Goal: Task Accomplishment & Management: Manage account settings

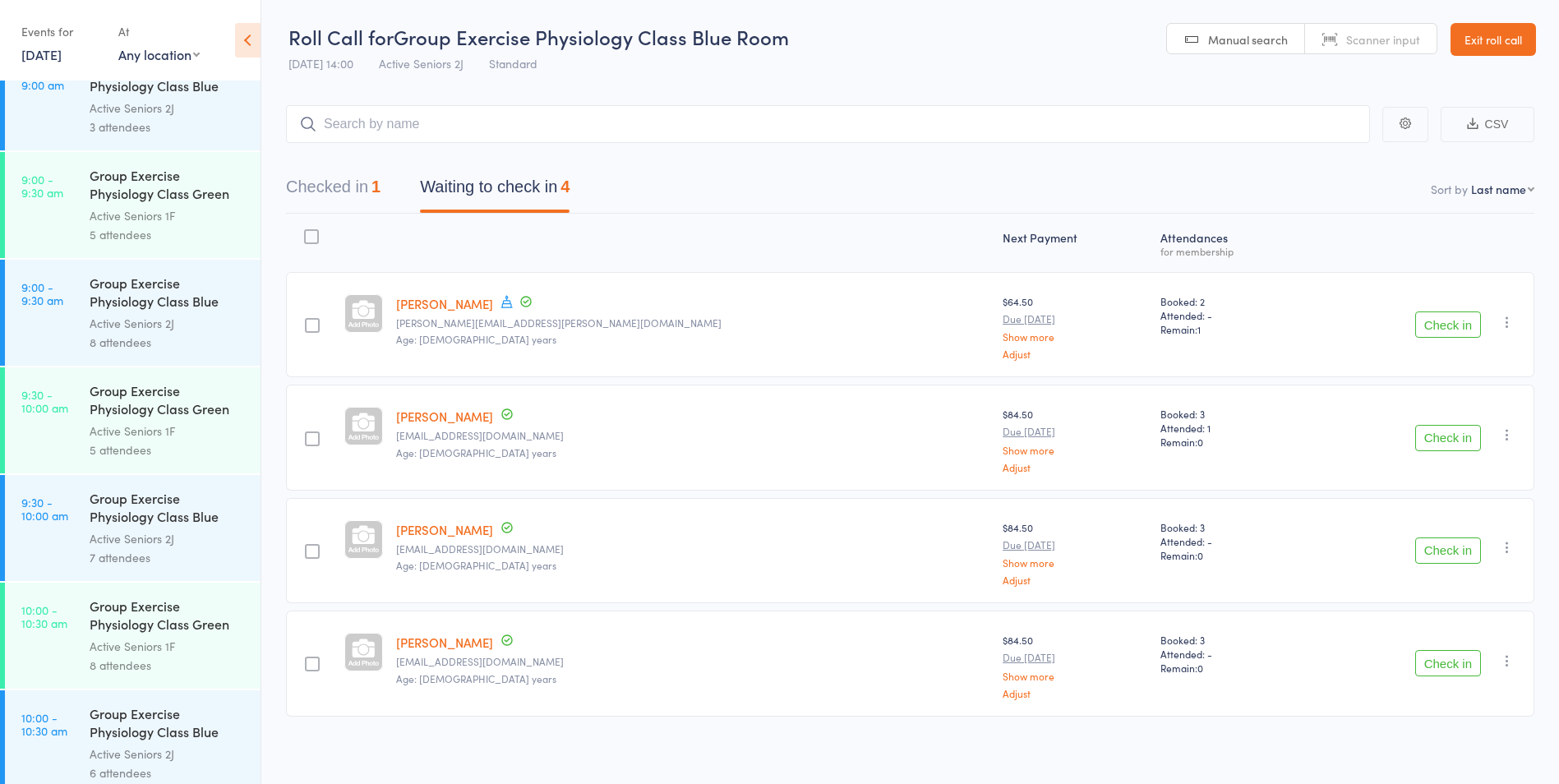
scroll to position [575, 0]
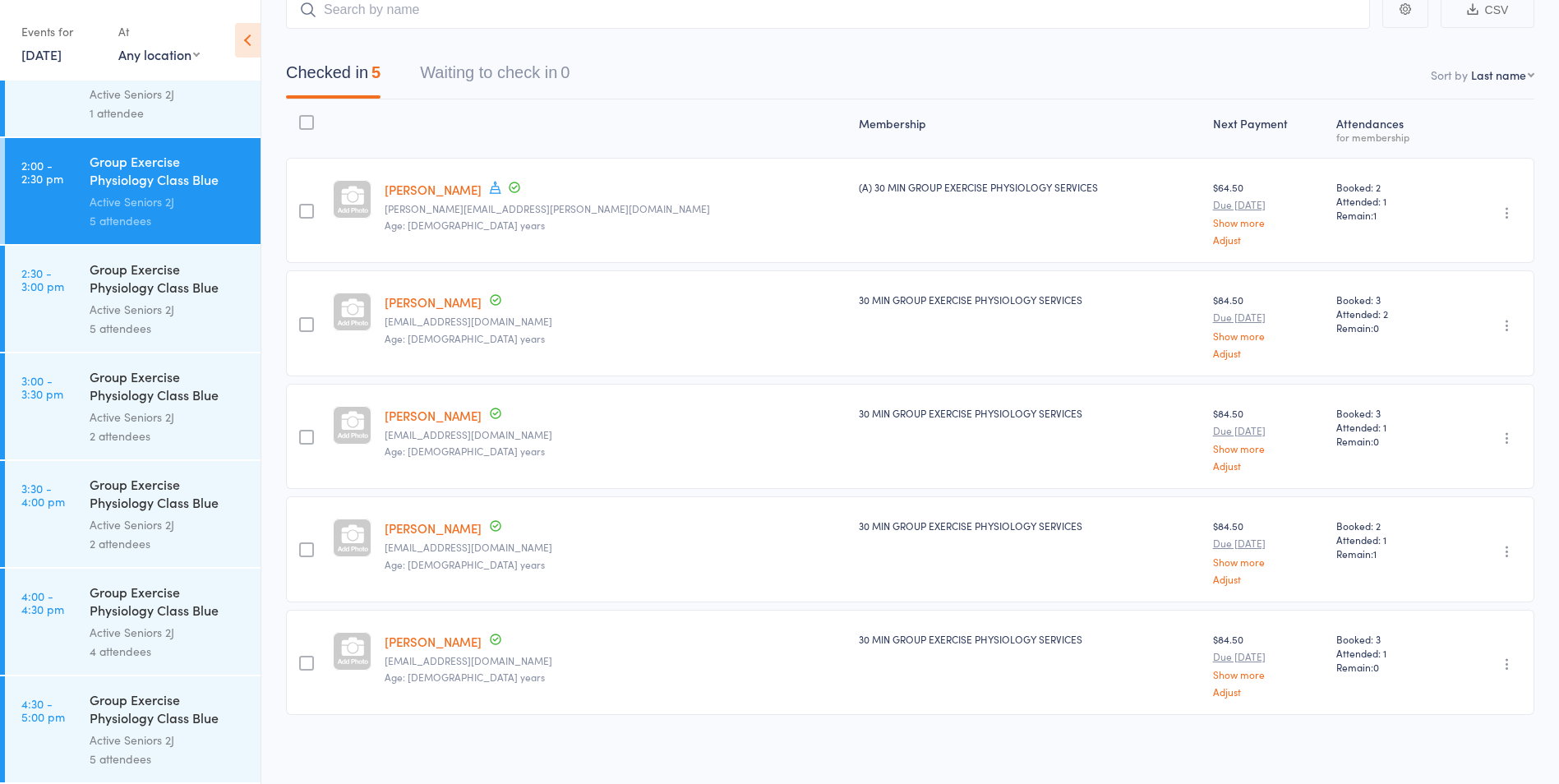
scroll to position [118, 0]
click at [49, 546] on link "3:30 - 4:00 pm Group Exercise Physiology Class Blue Room Active Seniors 2J 2 at…" at bounding box center [132, 514] width 256 height 106
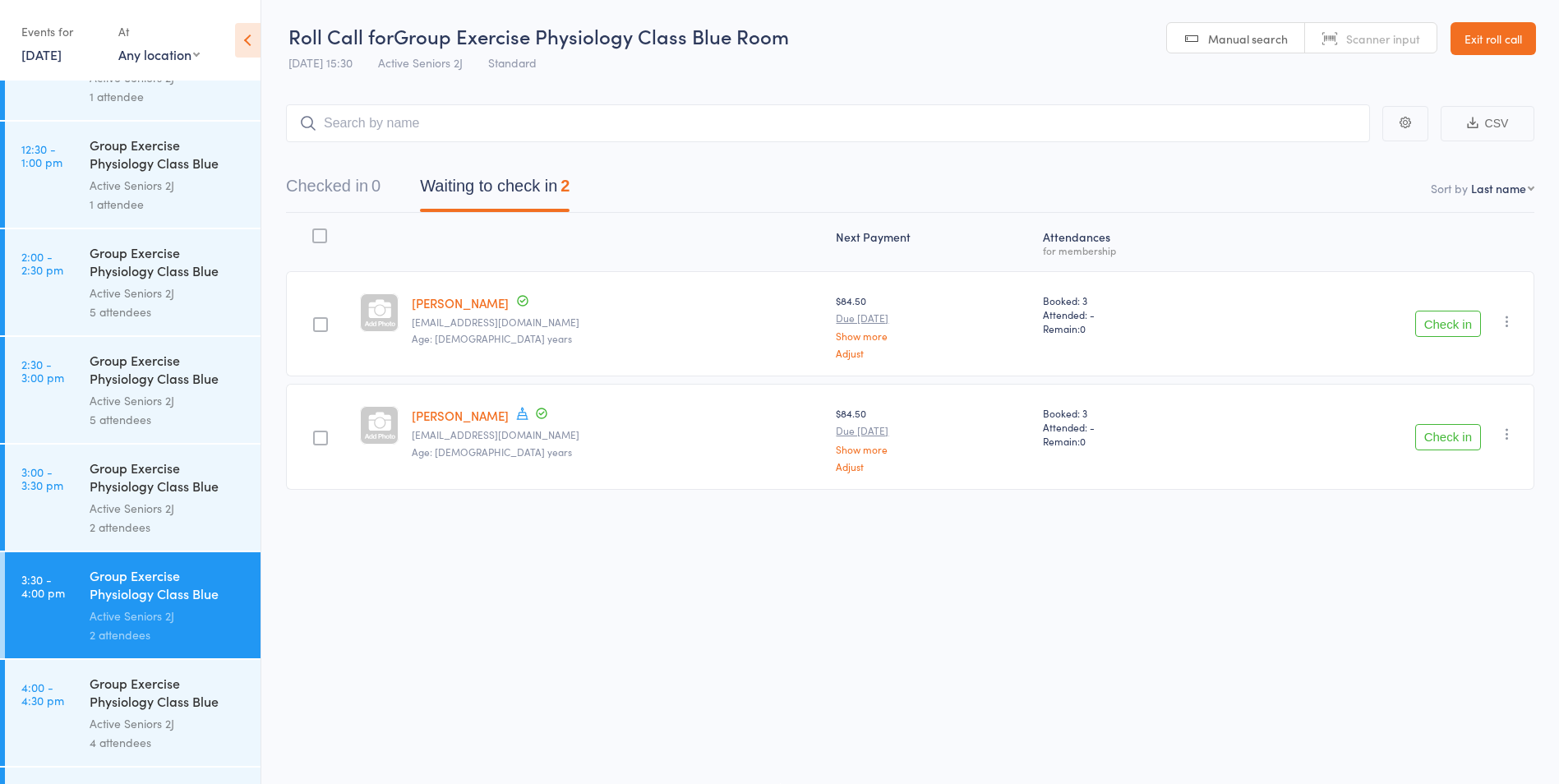
scroll to position [1880, 0]
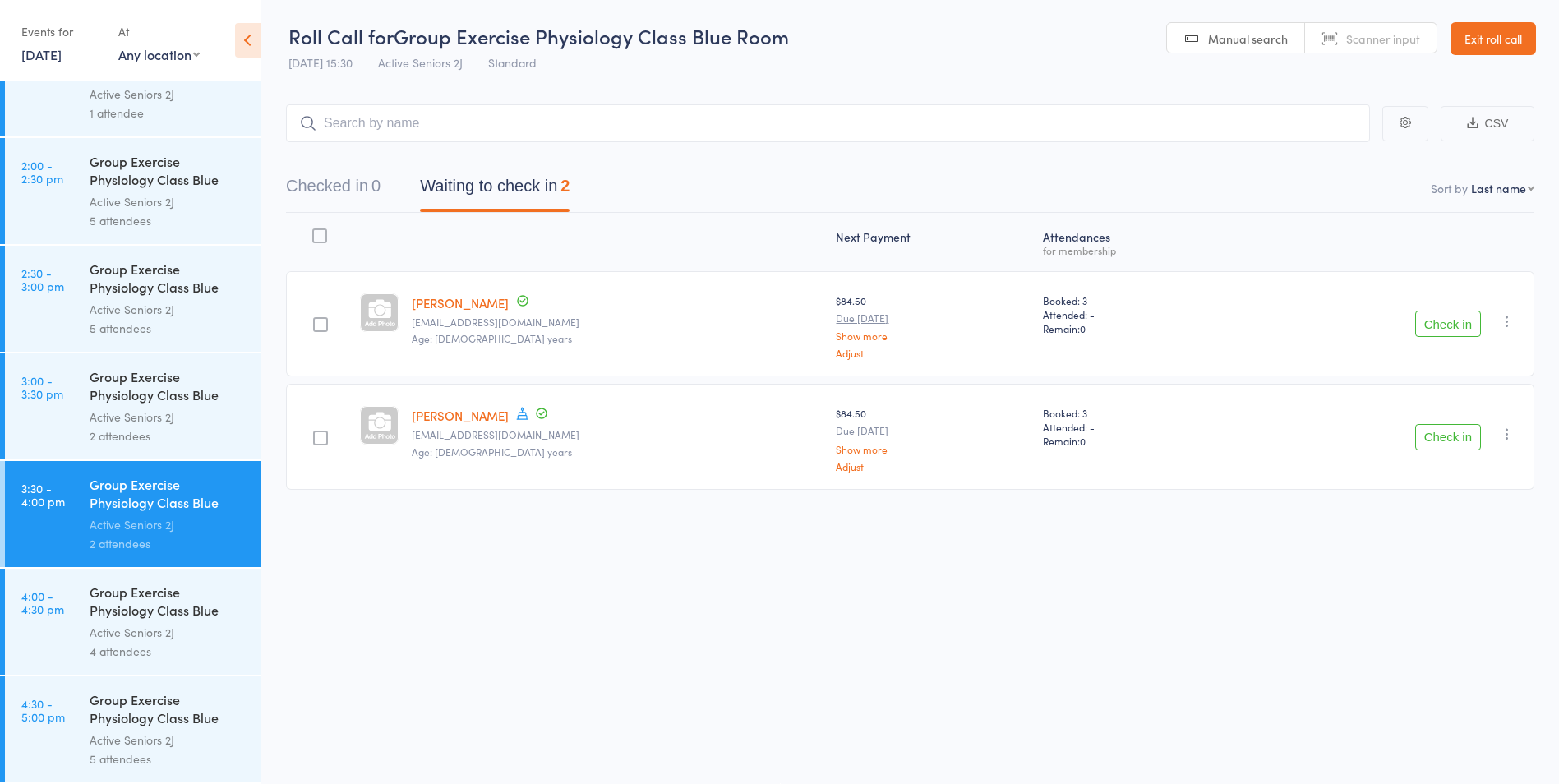
click at [52, 644] on link "4:00 - 4:30 pm Group Exercise Physiology Class Blue Room Active Seniors 2J 4 at…" at bounding box center [132, 622] width 256 height 106
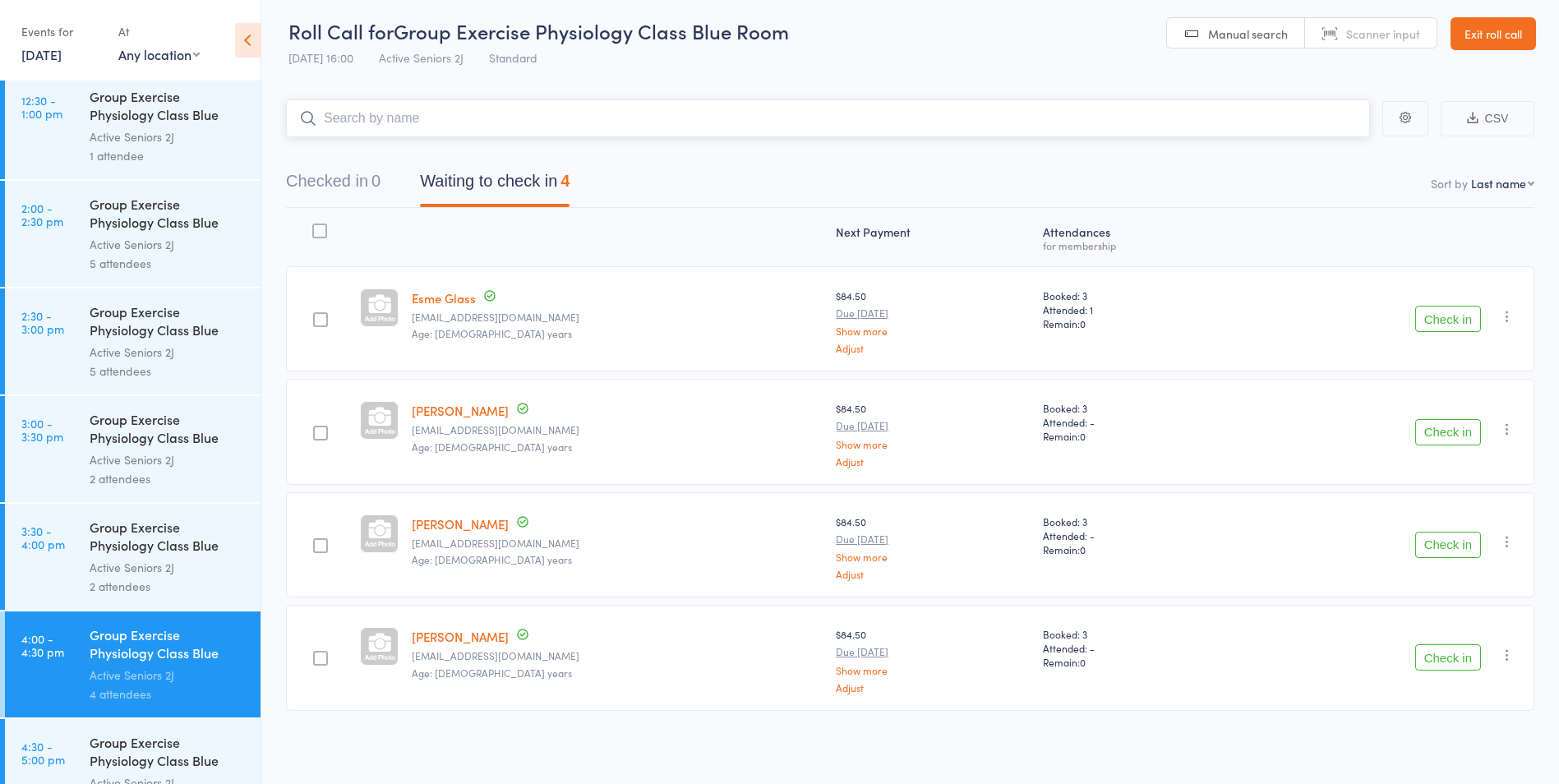
scroll to position [1880, 0]
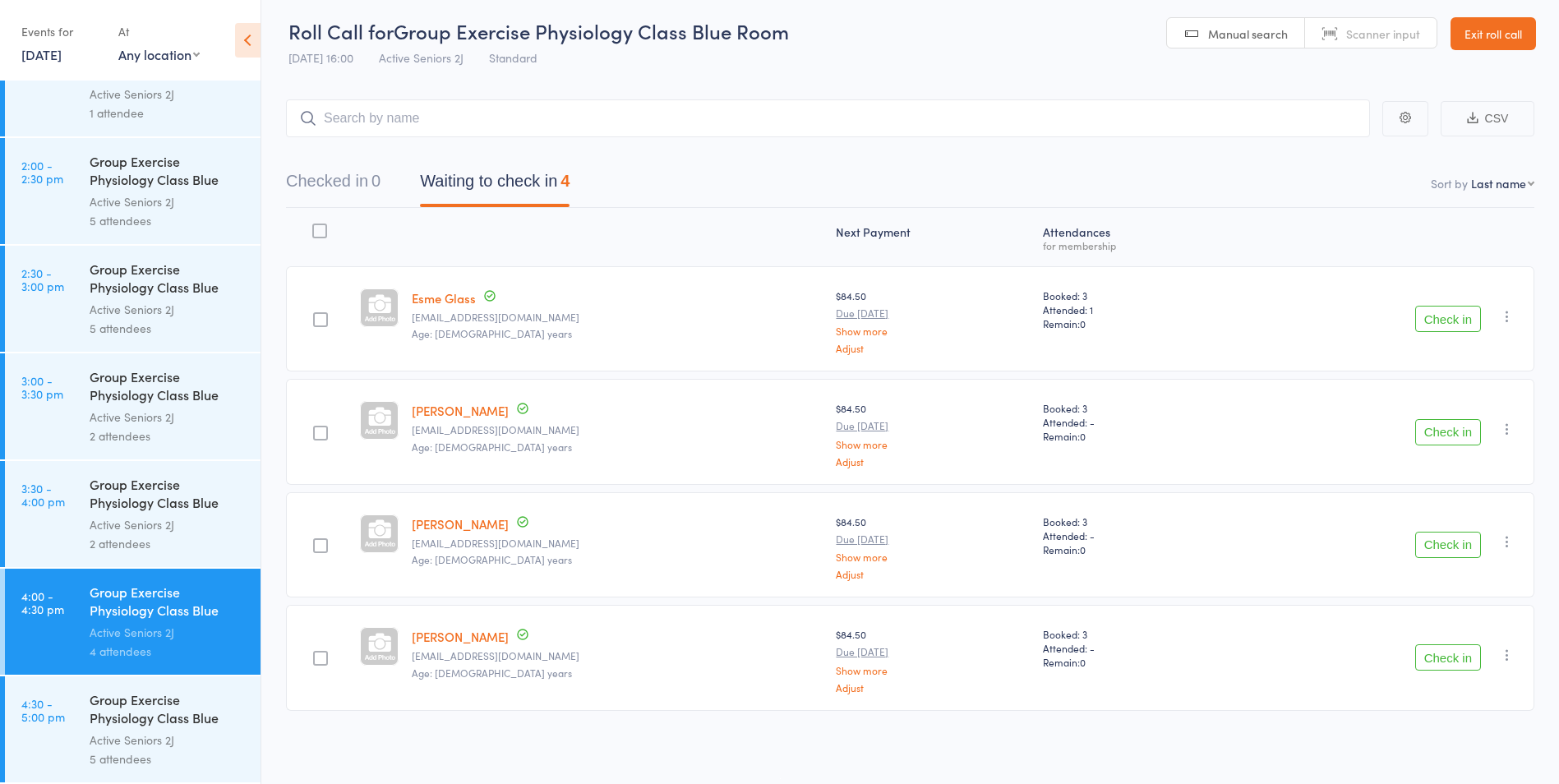
click at [56, 746] on link "4:30 - 5:00 pm Group Exercise Physiology Class Blue Room Active Seniors 2J 5 at…" at bounding box center [132, 729] width 256 height 106
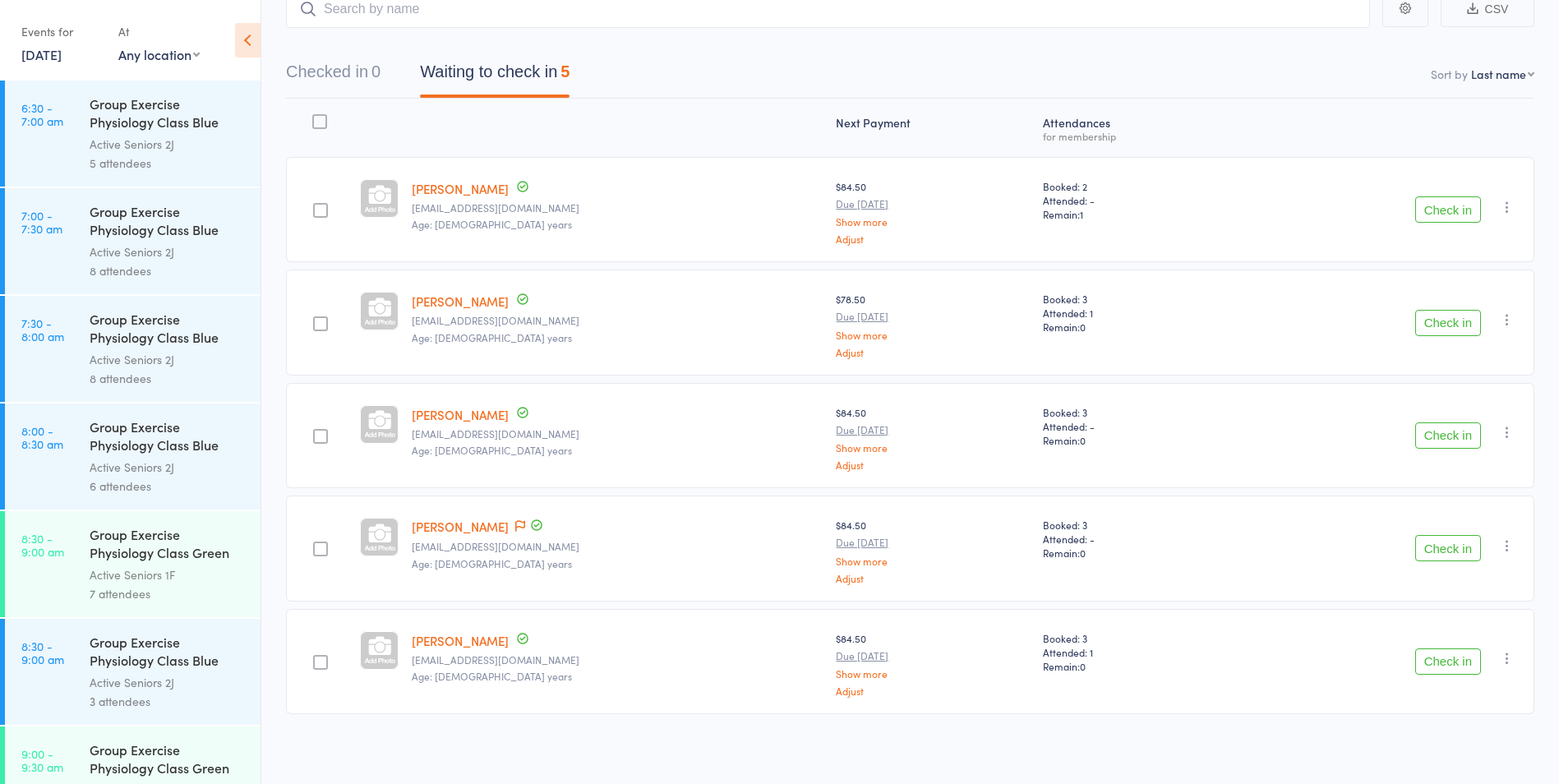
scroll to position [118, 0]
click at [516, 530] on span at bounding box center [520, 524] width 10 height 16
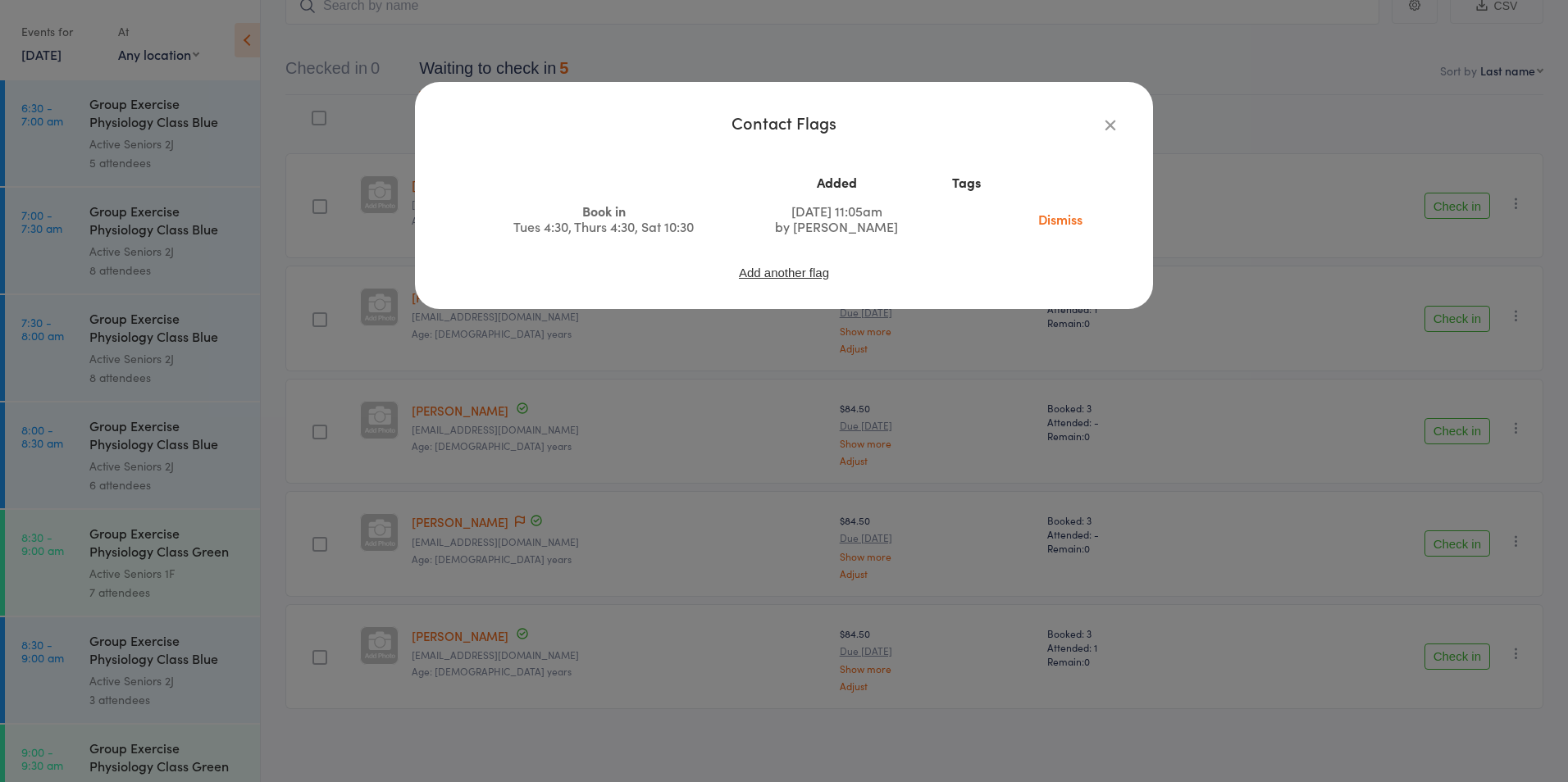
click at [1113, 121] on icon "button" at bounding box center [1110, 125] width 18 height 18
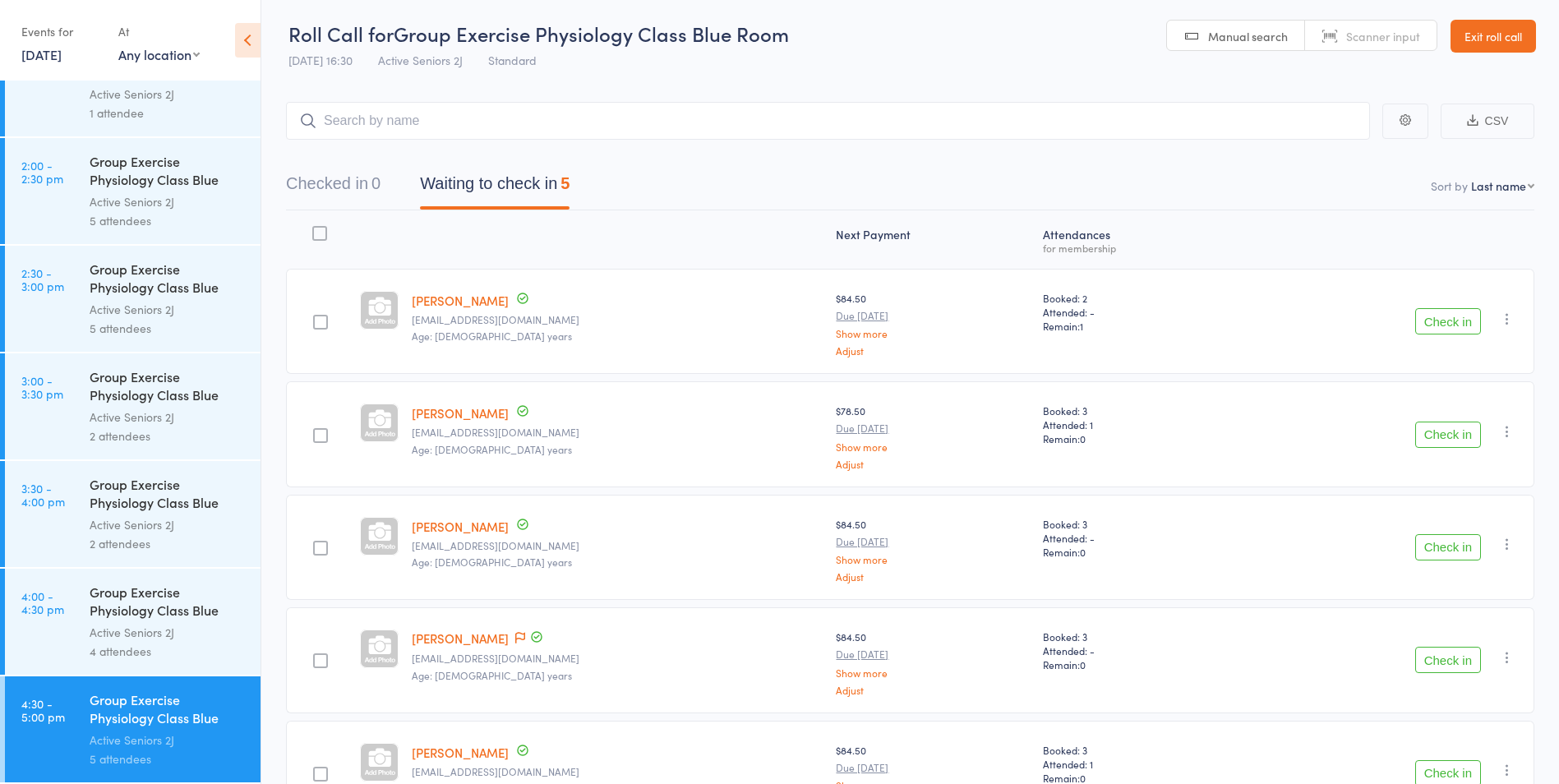
scroll to position [0, 0]
click at [1503, 37] on link "Exit roll call" at bounding box center [1493, 39] width 85 height 33
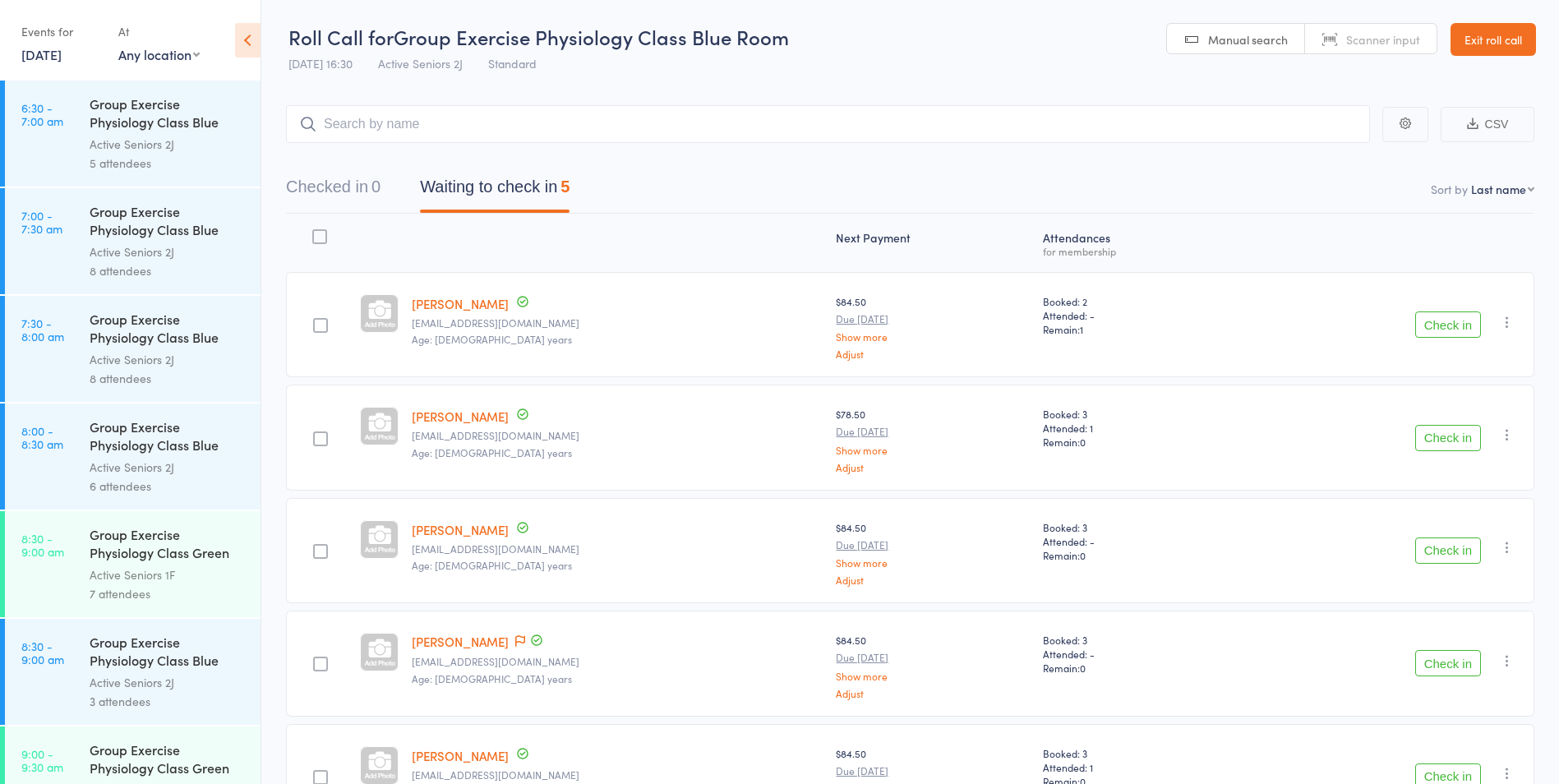
click at [1513, 45] on link "Exit roll call" at bounding box center [1493, 39] width 85 height 33
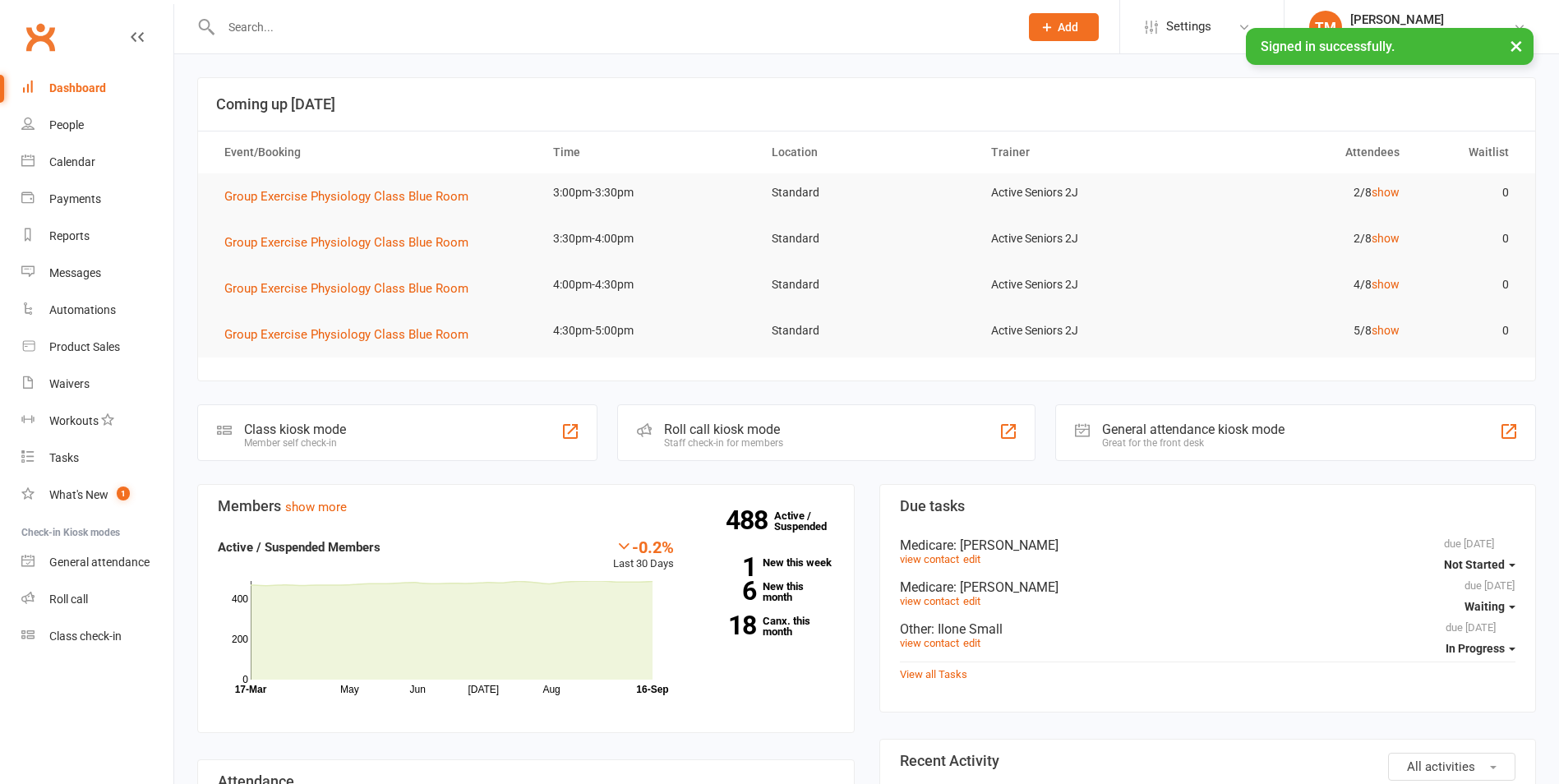
click at [641, 28] on input "text" at bounding box center [612, 27] width 791 height 23
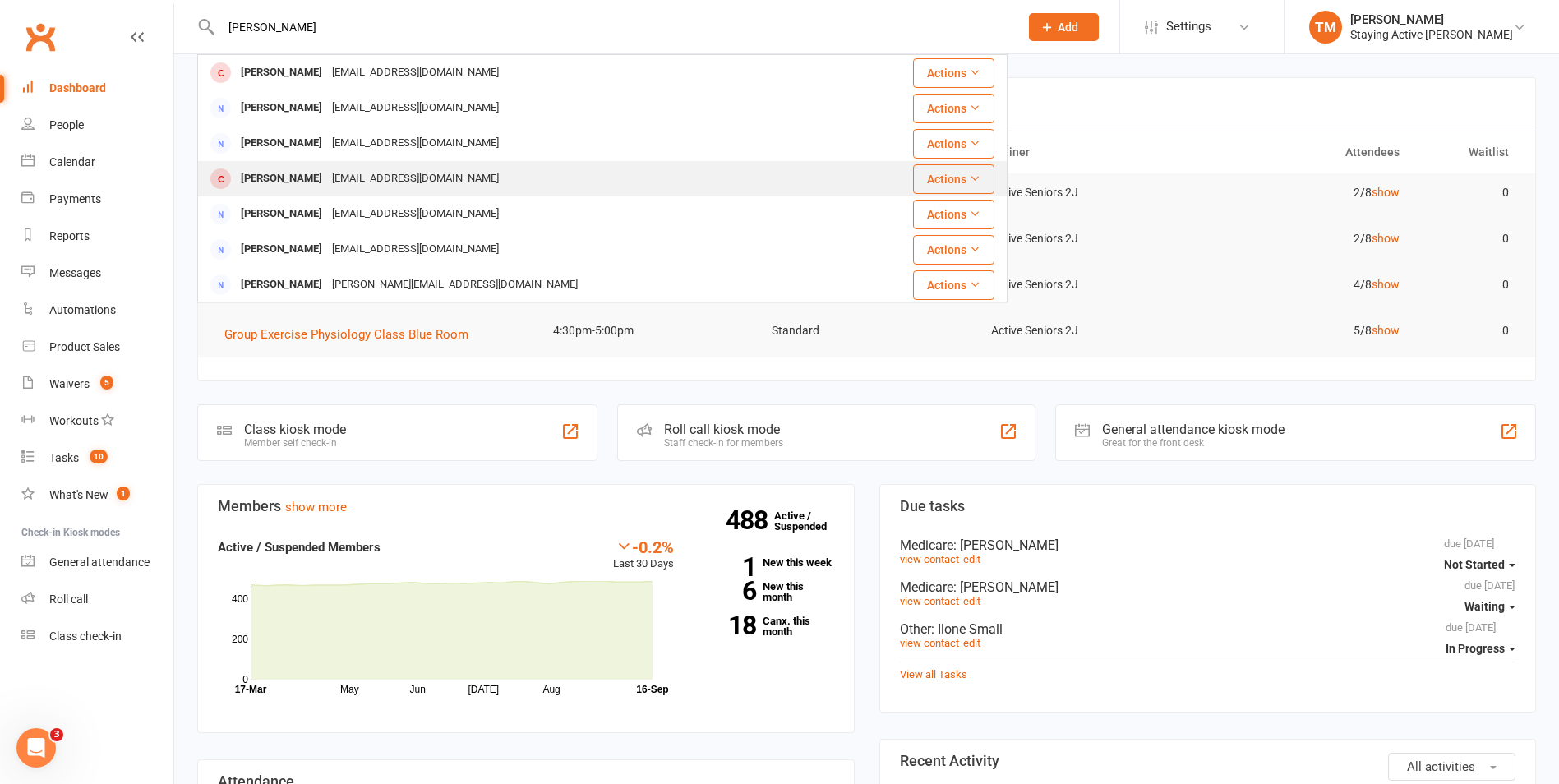
type input "sharon"
click at [550, 166] on div "Sharon Cranswick Sharonmack56@outlook.com" at bounding box center [543, 179] width 689 height 34
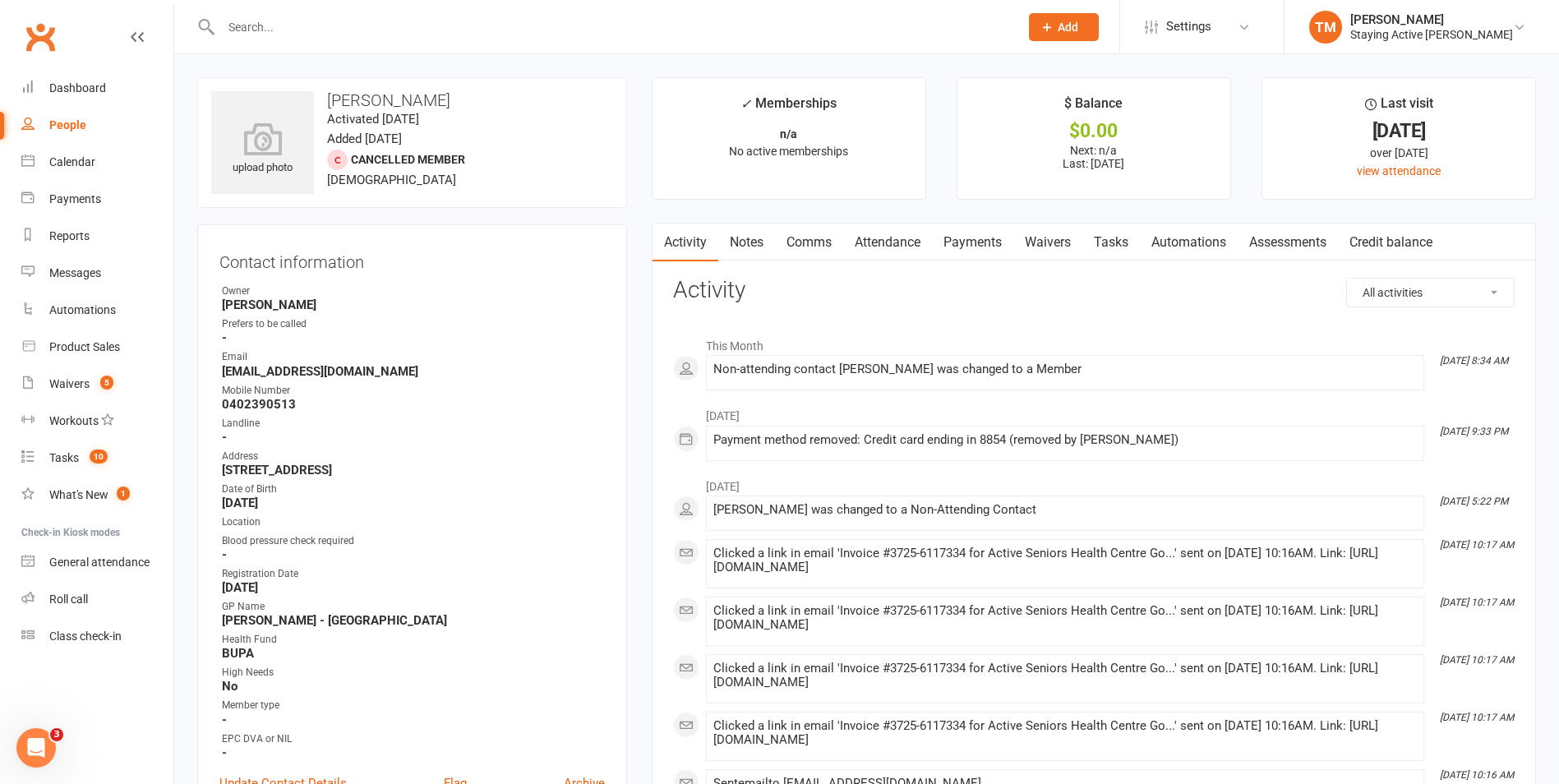
click at [1060, 229] on link "Waivers" at bounding box center [1047, 242] width 69 height 38
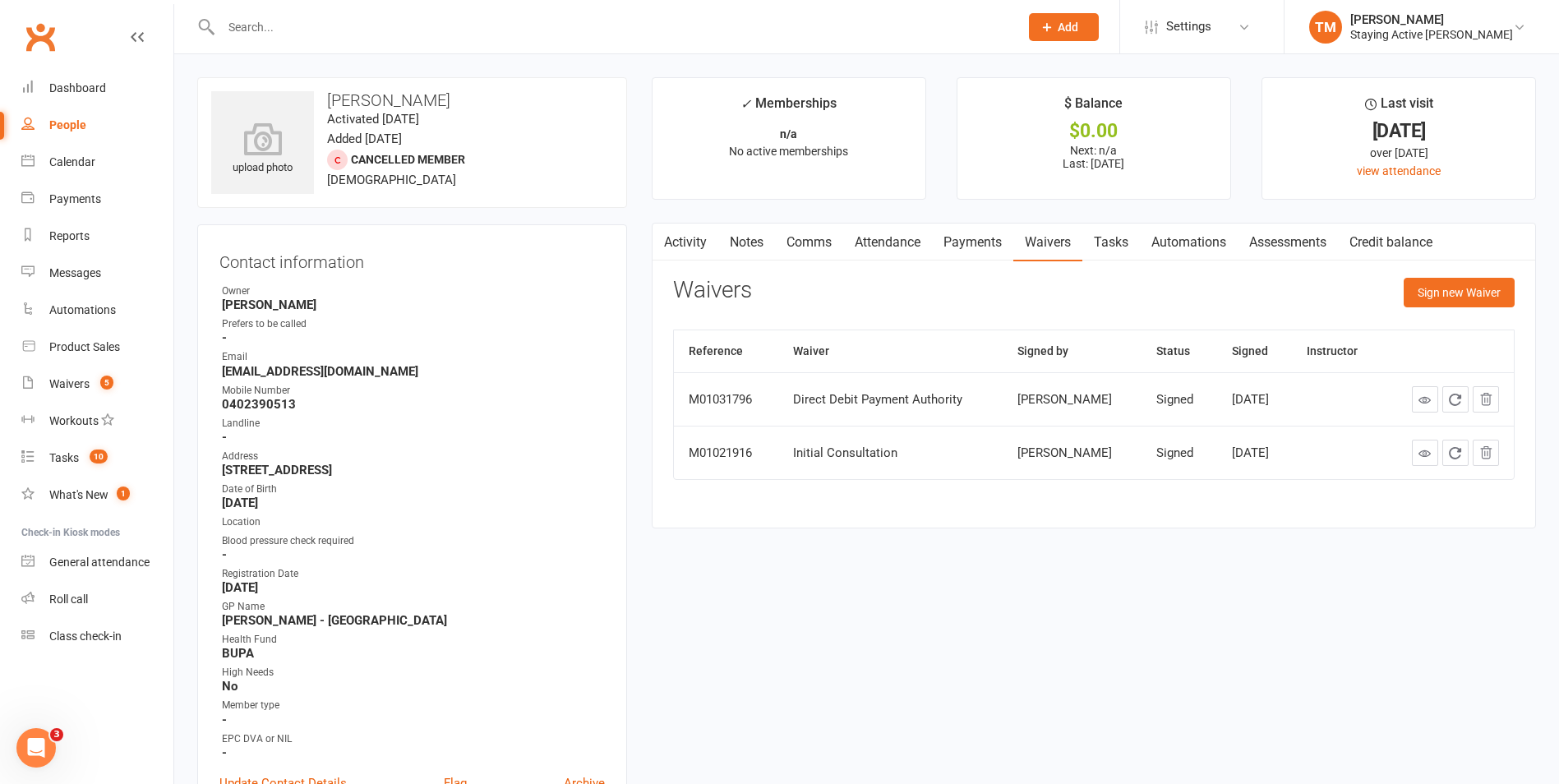
click at [1060, 229] on link "Waivers" at bounding box center [1047, 242] width 69 height 38
click at [1053, 245] on link "Waivers" at bounding box center [1047, 242] width 69 height 38
click at [765, 245] on link "Notes" at bounding box center [747, 242] width 57 height 38
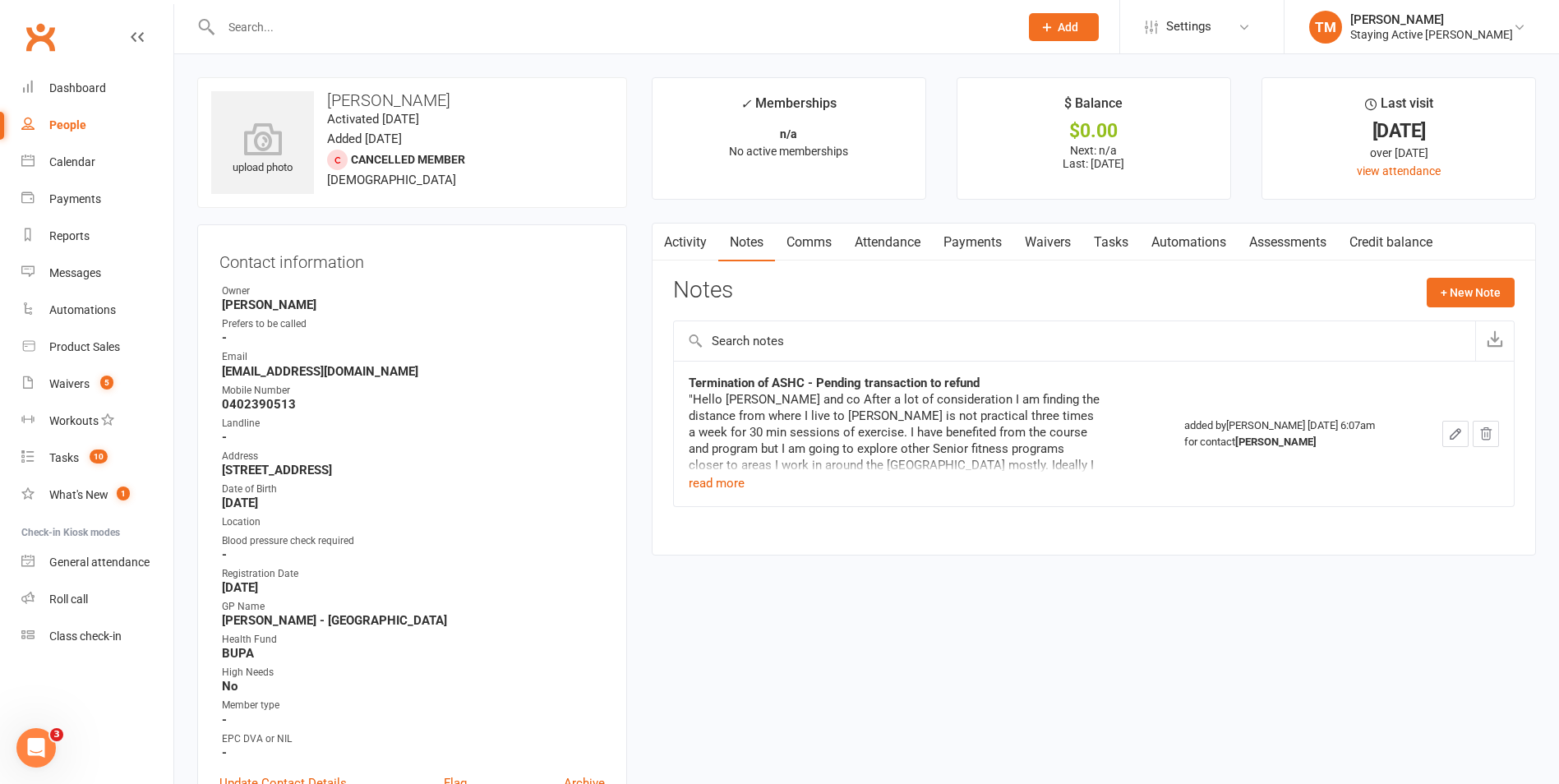
click at [674, 235] on link "Activity" at bounding box center [685, 242] width 66 height 38
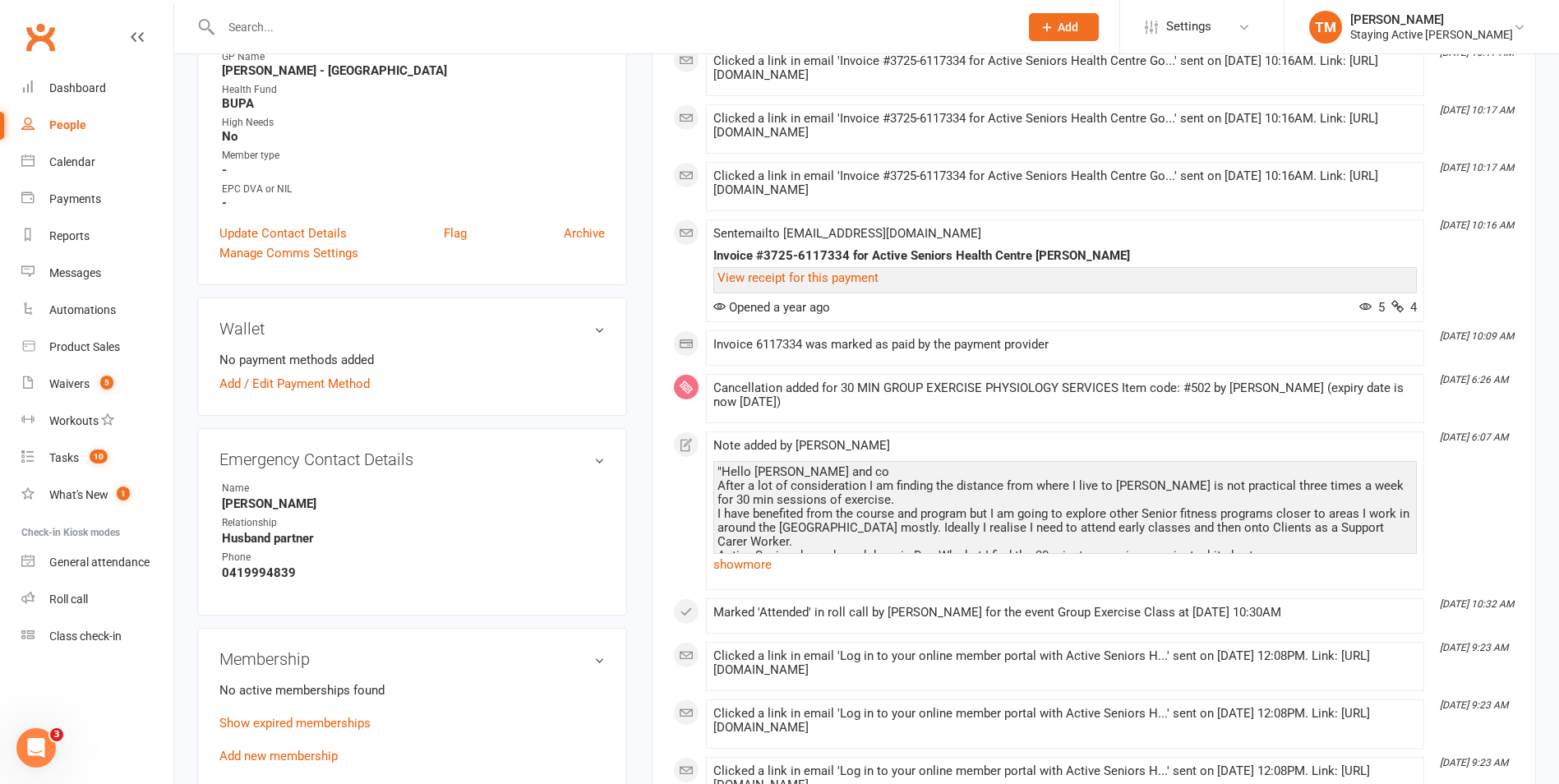
scroll to position [558, 0]
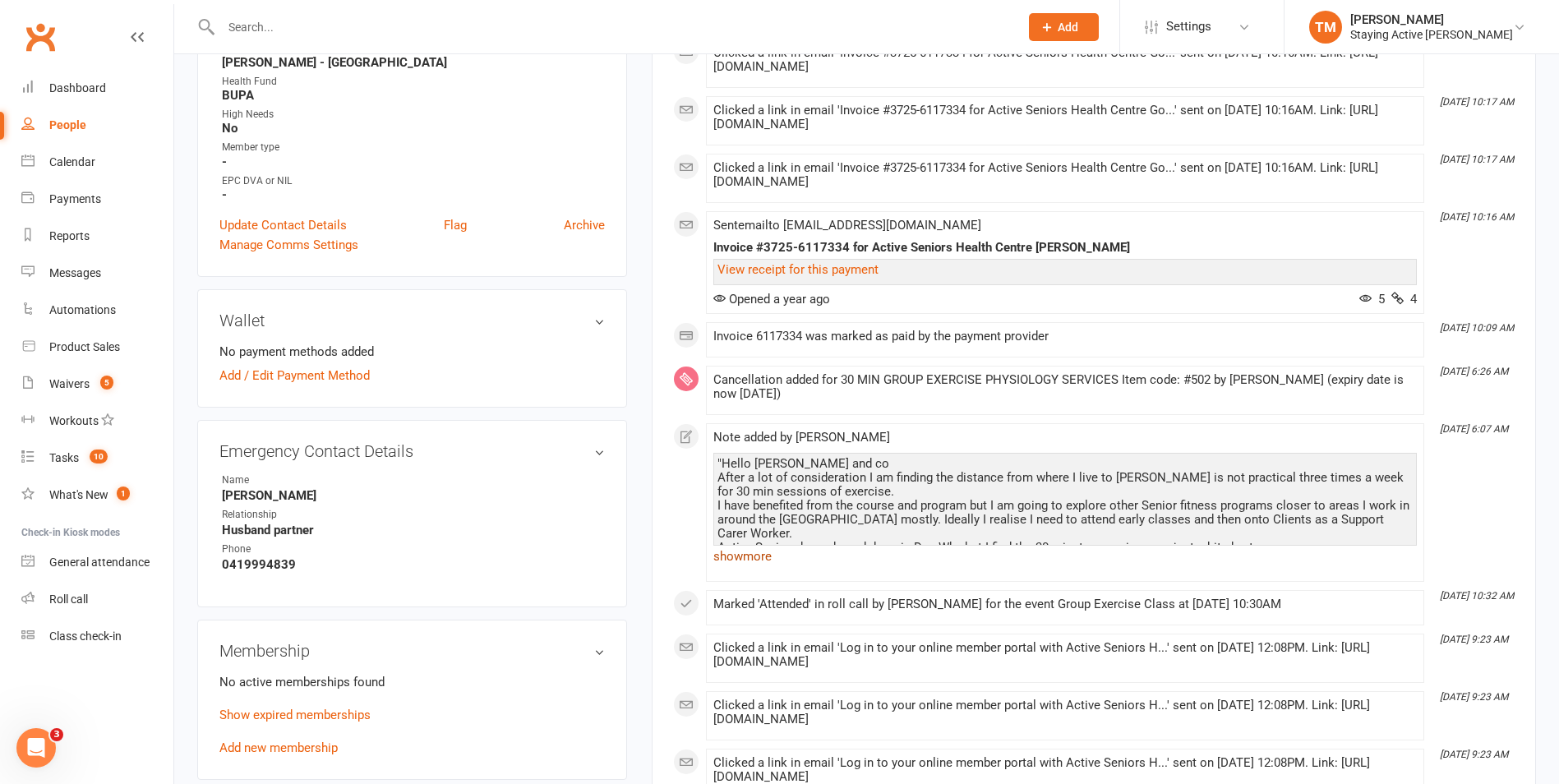
click at [748, 568] on link "show more" at bounding box center [1065, 556] width 703 height 23
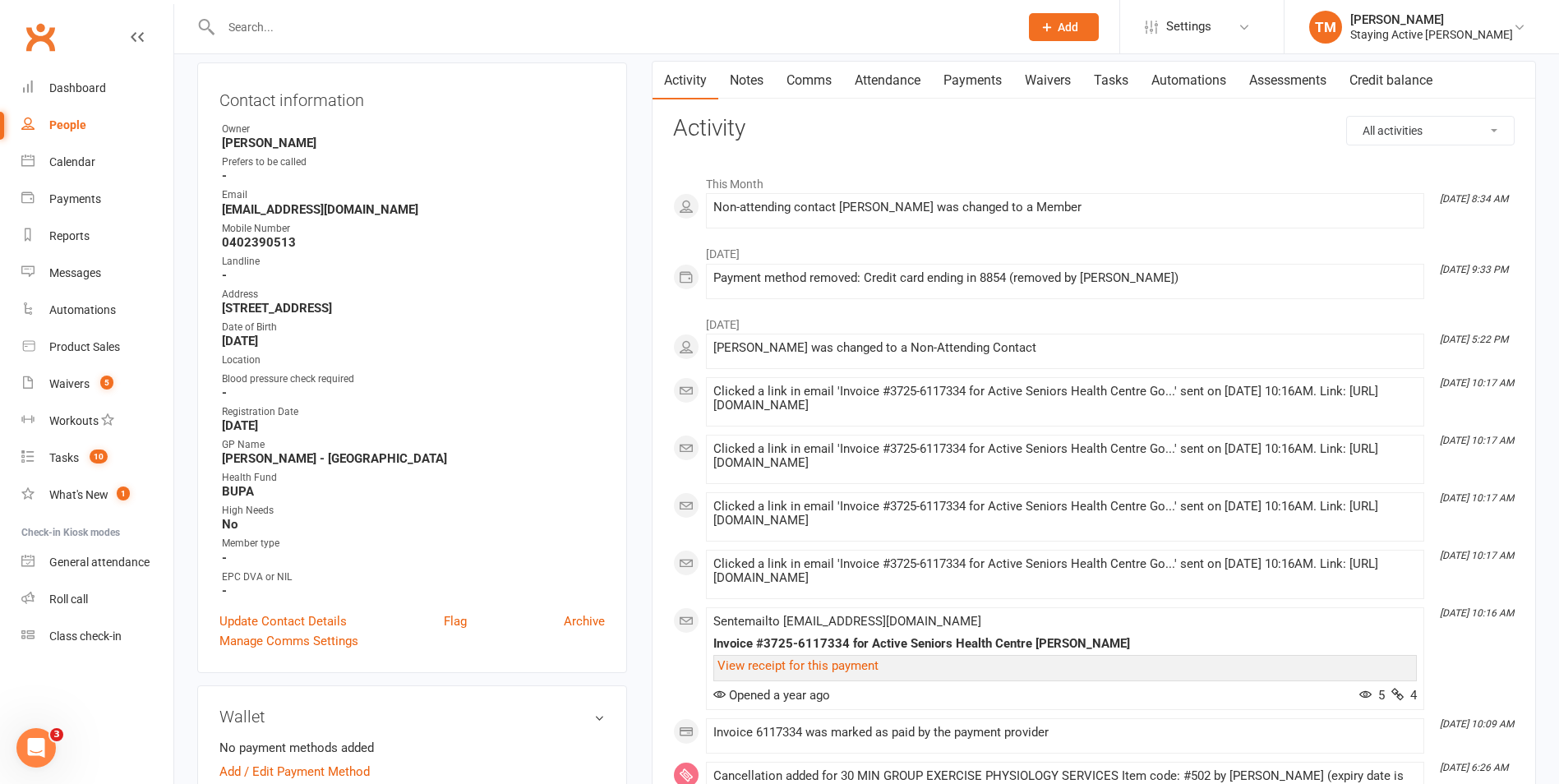
scroll to position [164, 0]
drag, startPoint x: 381, startPoint y: 476, endPoint x: 380, endPoint y: 508, distance: 32.0
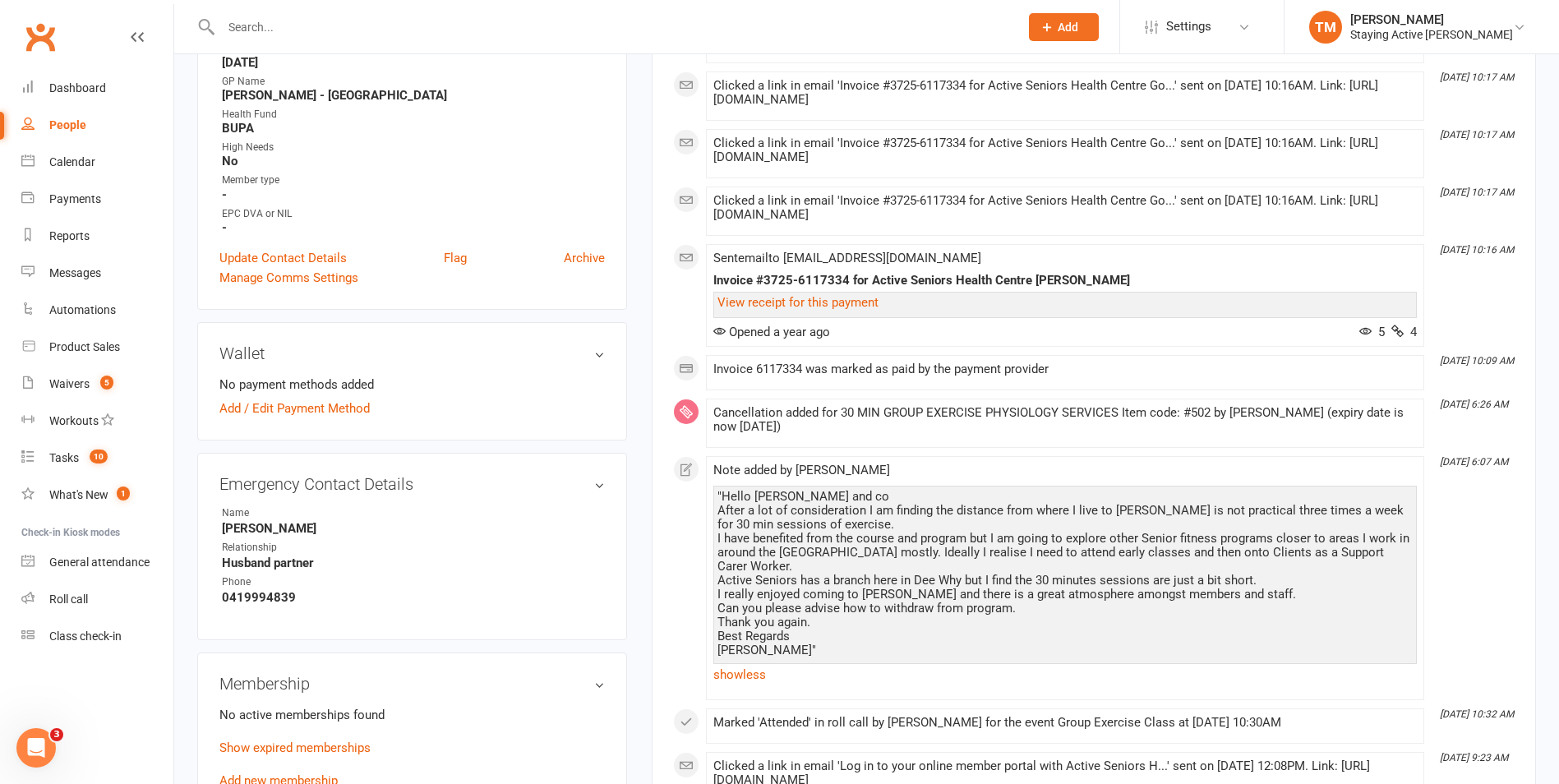
scroll to position [607, 0]
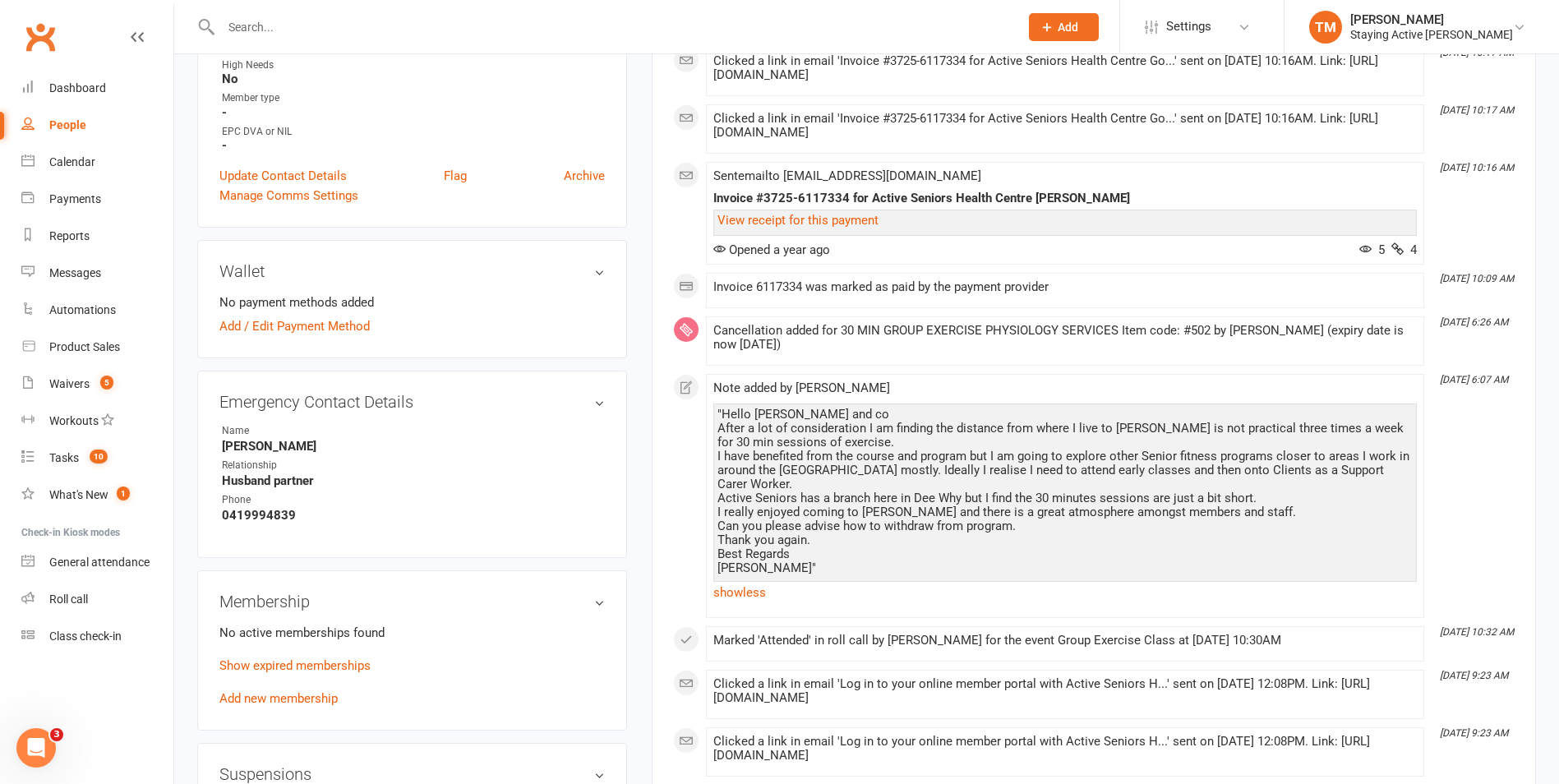
click at [563, 276] on h3 "Wallet" at bounding box center [412, 271] width 386 height 18
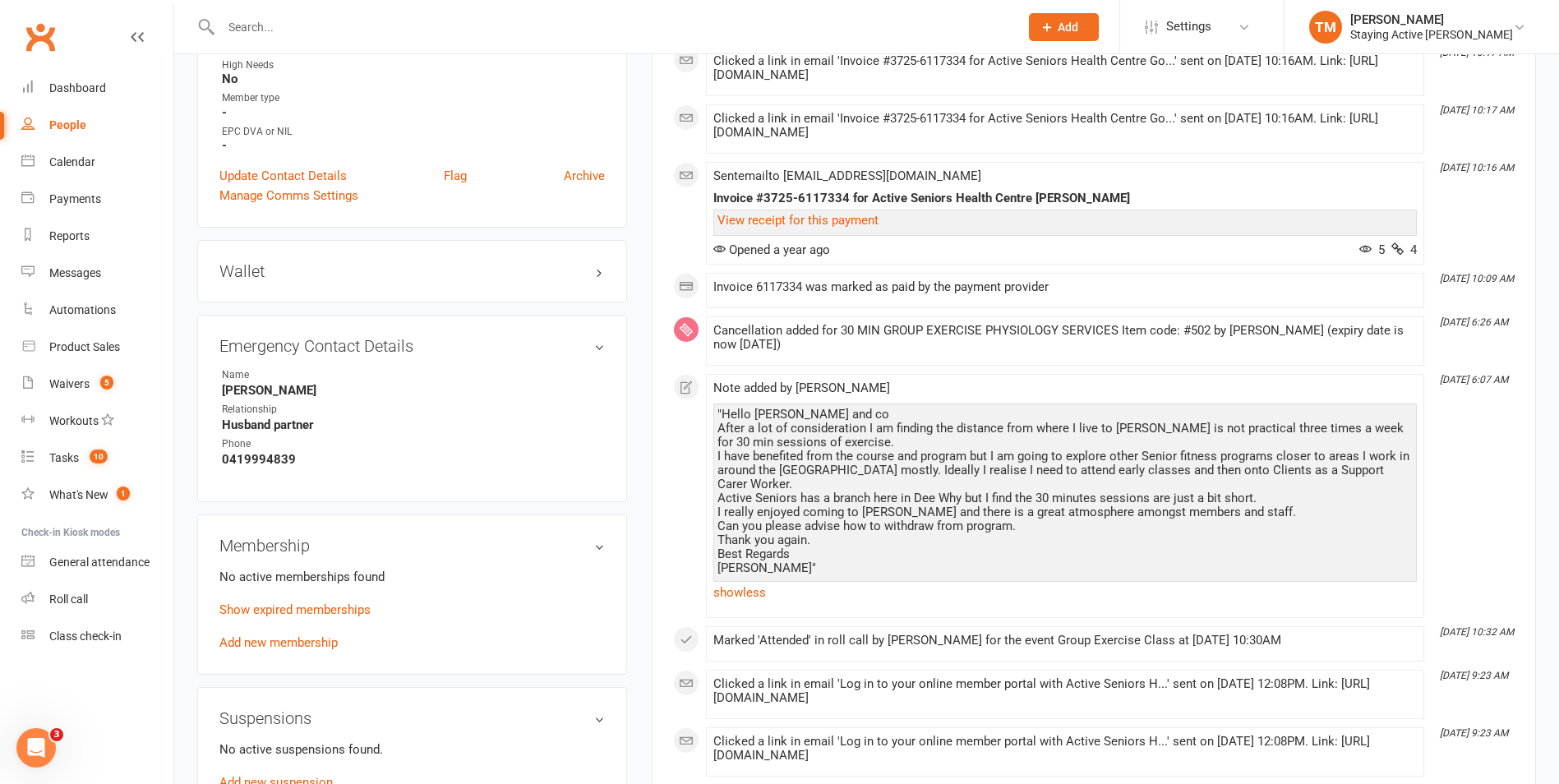
click at [563, 276] on h3 "Wallet" at bounding box center [412, 271] width 386 height 18
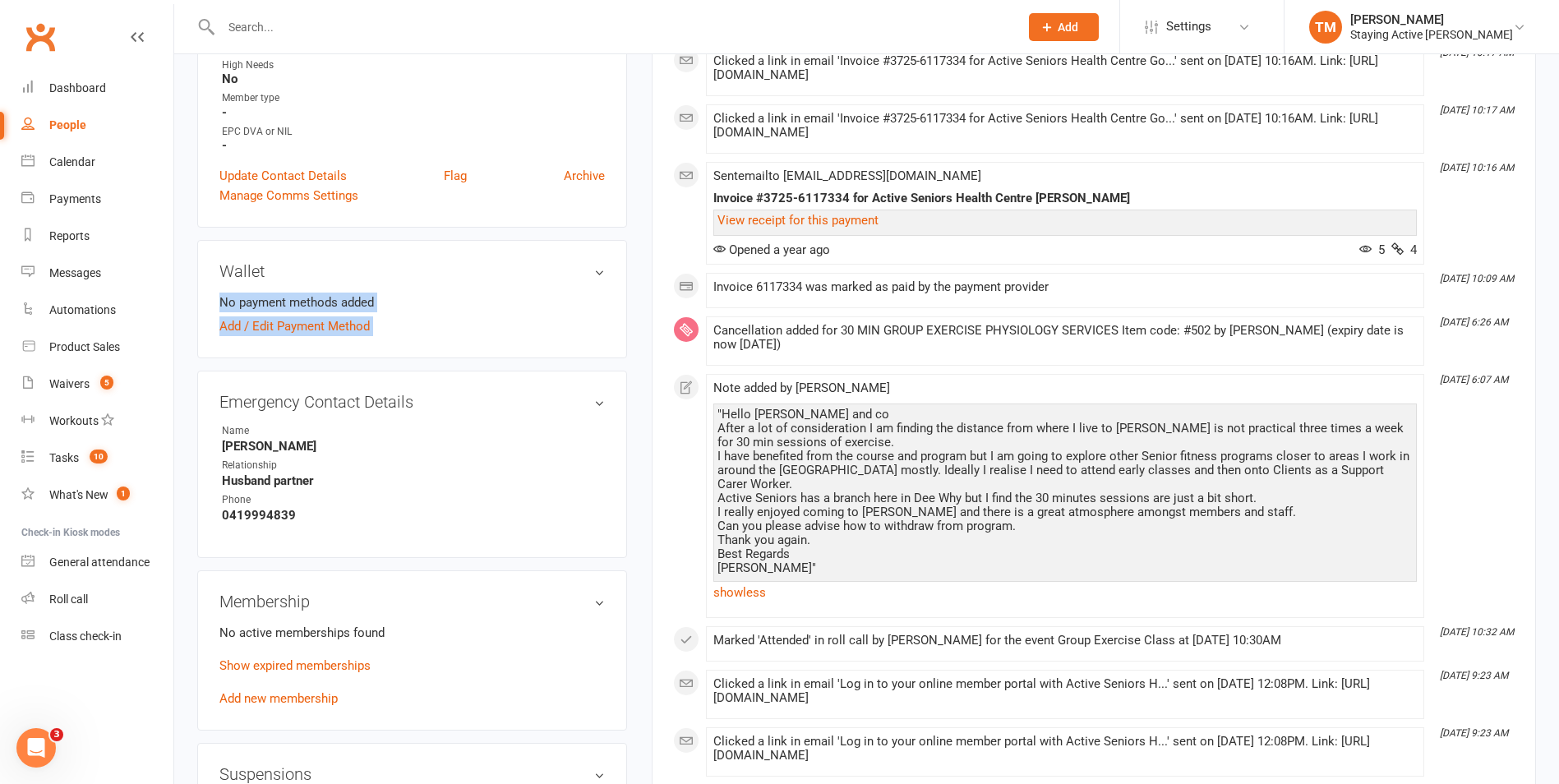
click at [606, 324] on div "Wallet No payment methods added Add / Edit Payment Method" at bounding box center [411, 299] width 430 height 118
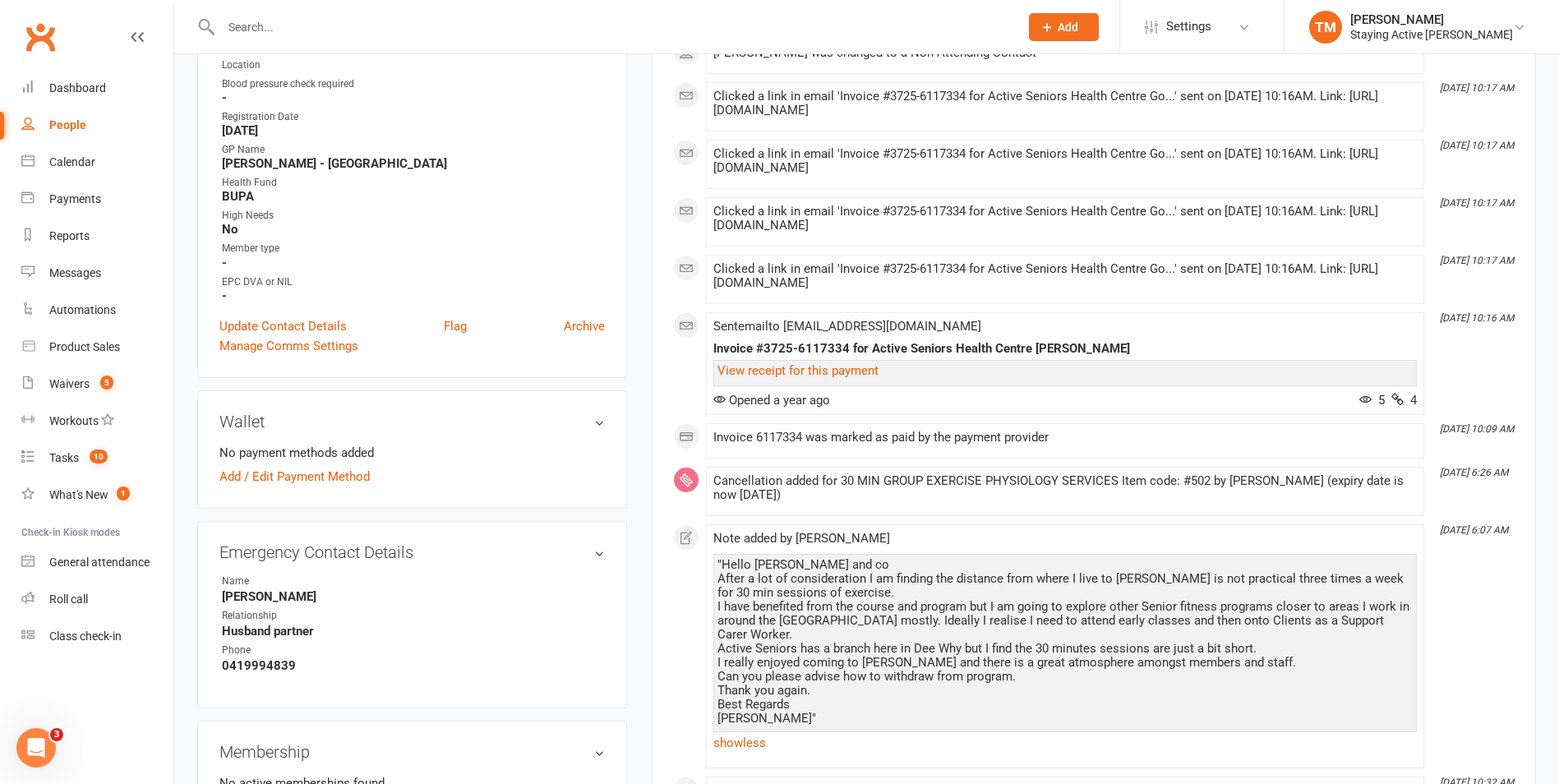
scroll to position [575, 0]
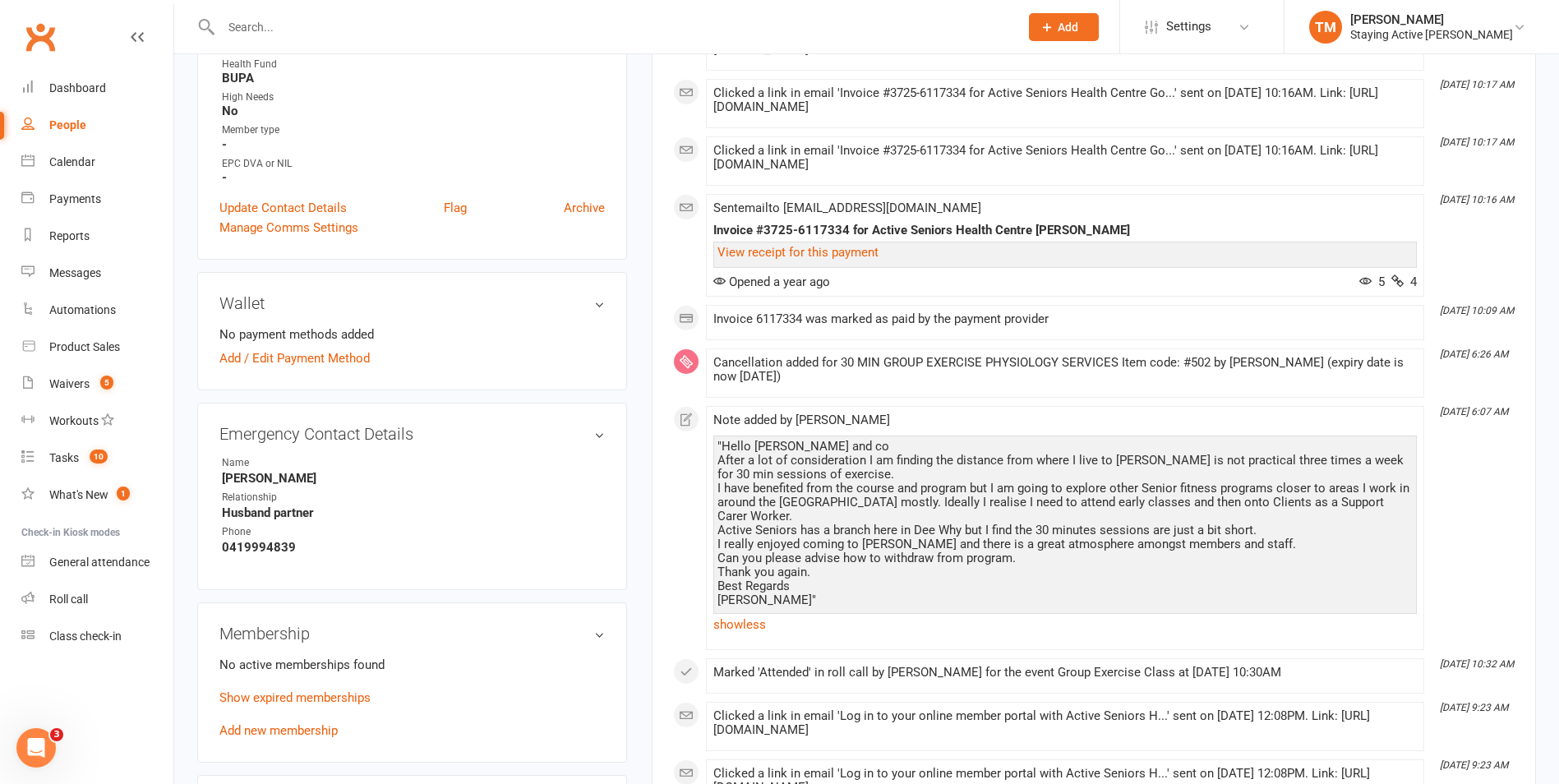
click at [595, 308] on h3 "Wallet" at bounding box center [412, 303] width 386 height 18
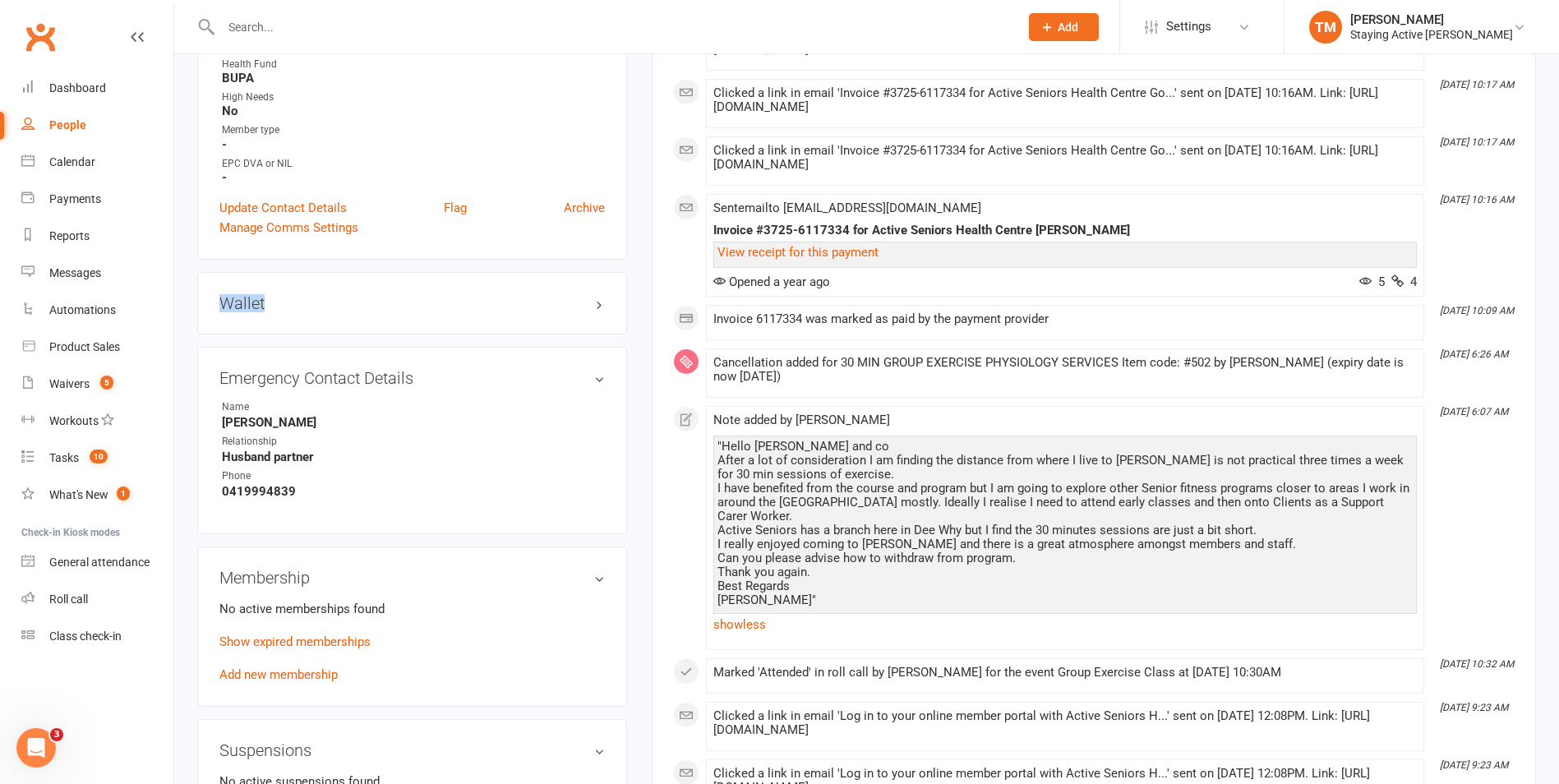
click at [595, 308] on h3 "Wallet" at bounding box center [412, 303] width 386 height 18
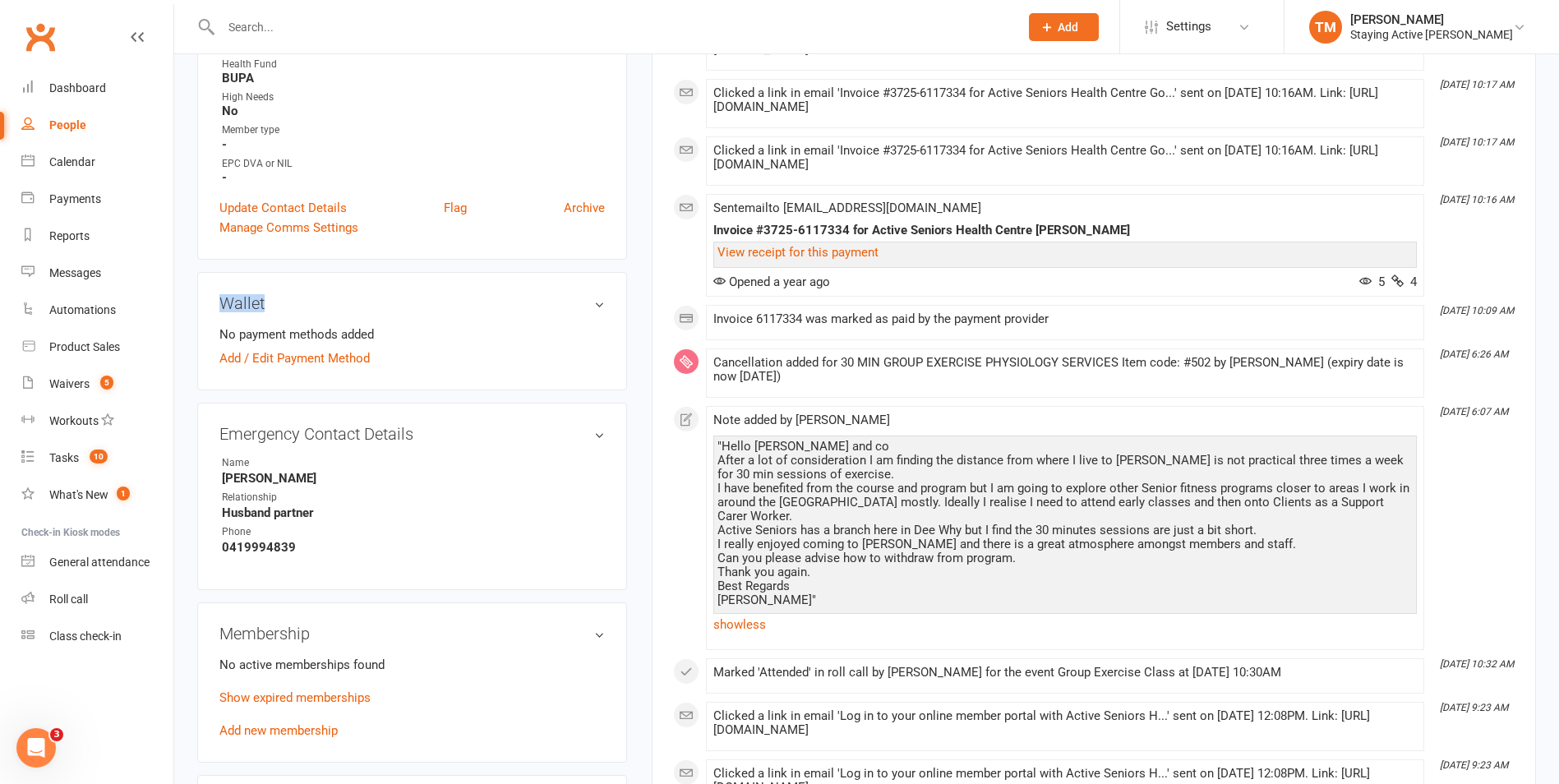
drag, startPoint x: 595, startPoint y: 308, endPoint x: 463, endPoint y: 264, distance: 139.1
click at [463, 264] on aside "upload photo Sharon Cranswick Activated 25 March, 2024 Added 22 March, 2024 Can…" at bounding box center [411, 552] width 430 height 2101
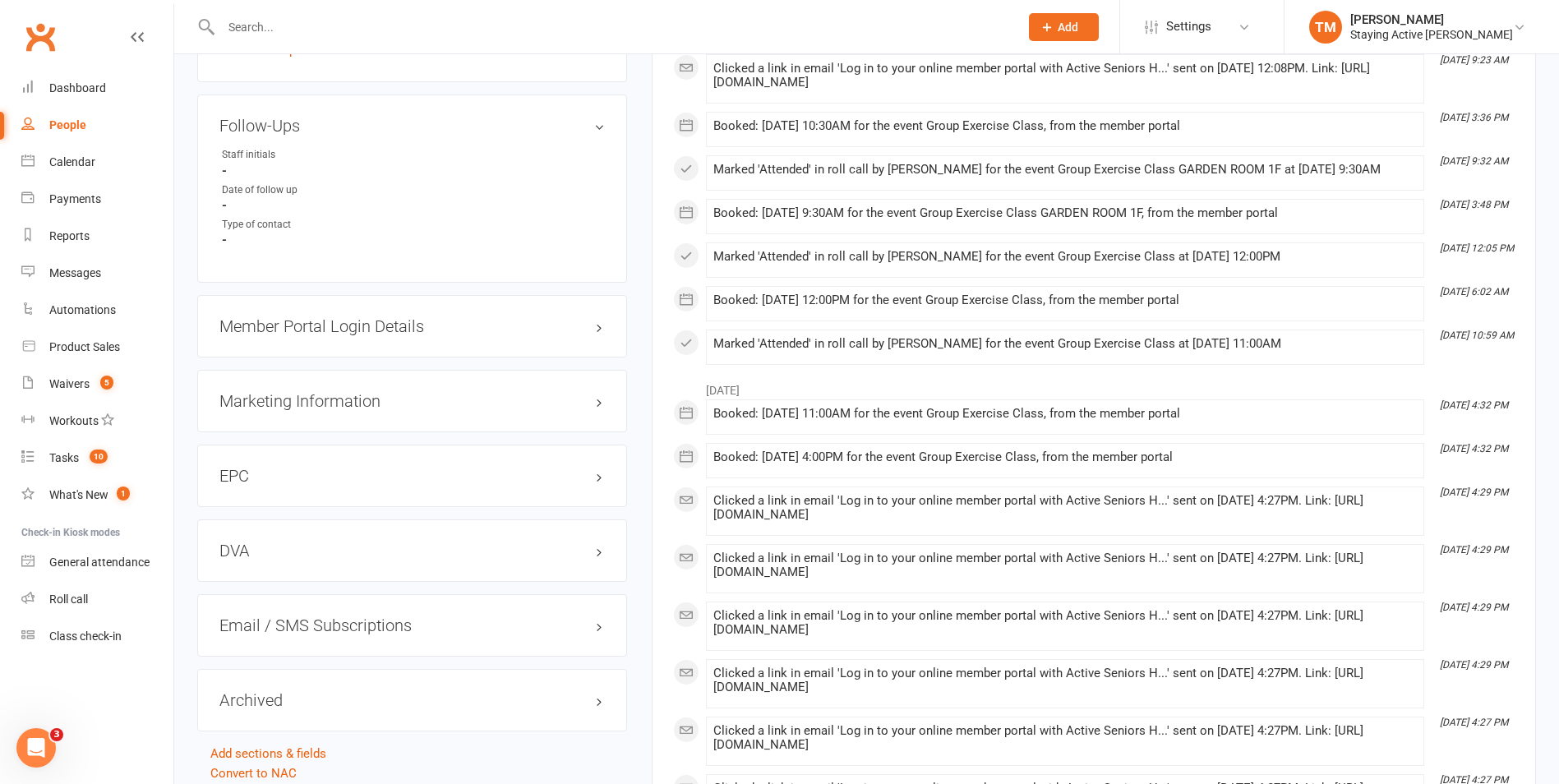
scroll to position [1397, 0]
click at [592, 322] on h3 "Member Portal Login Details" at bounding box center [412, 325] width 386 height 18
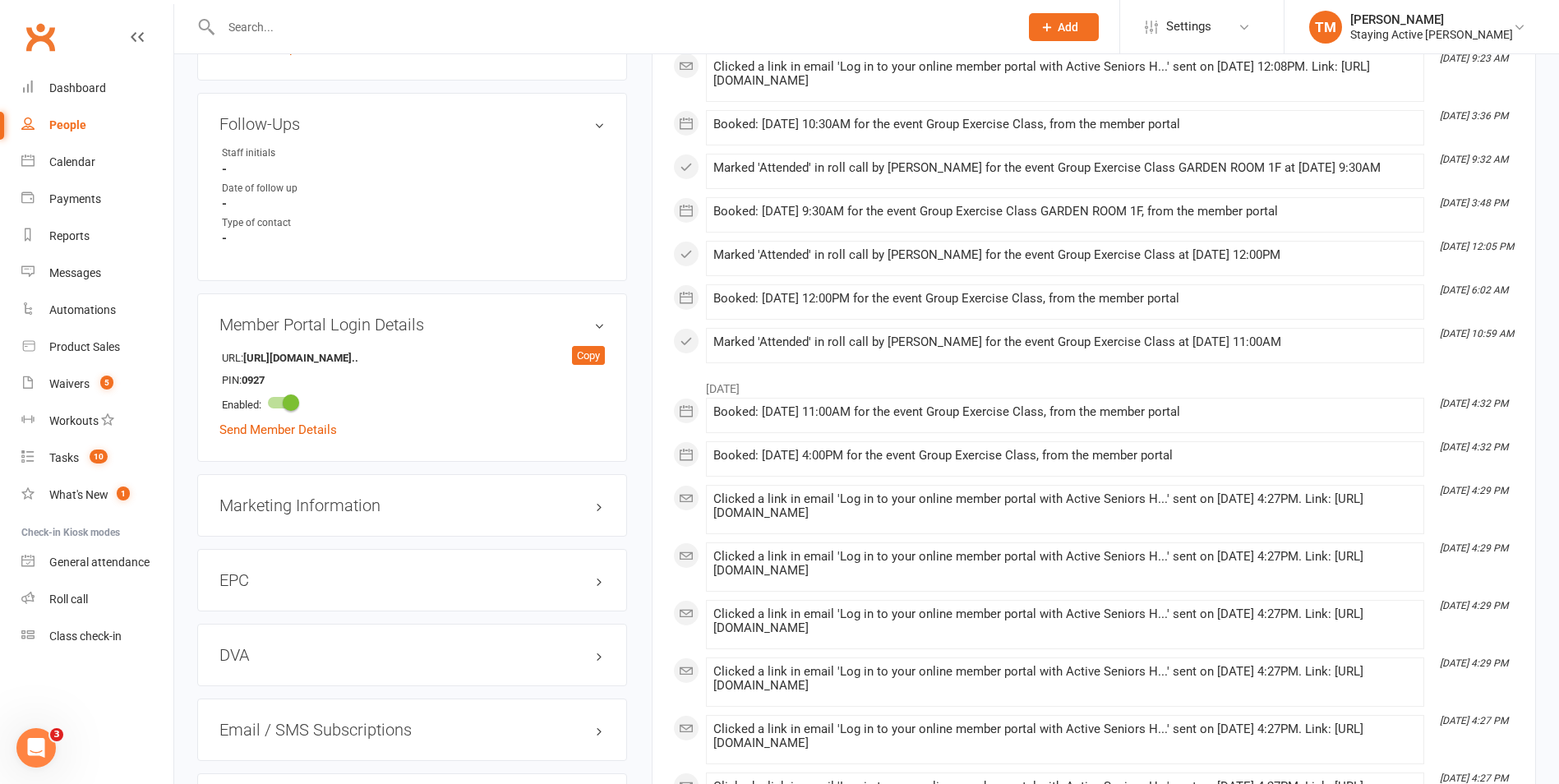
click at [592, 322] on h3 "Member Portal Login Details" at bounding box center [412, 325] width 386 height 18
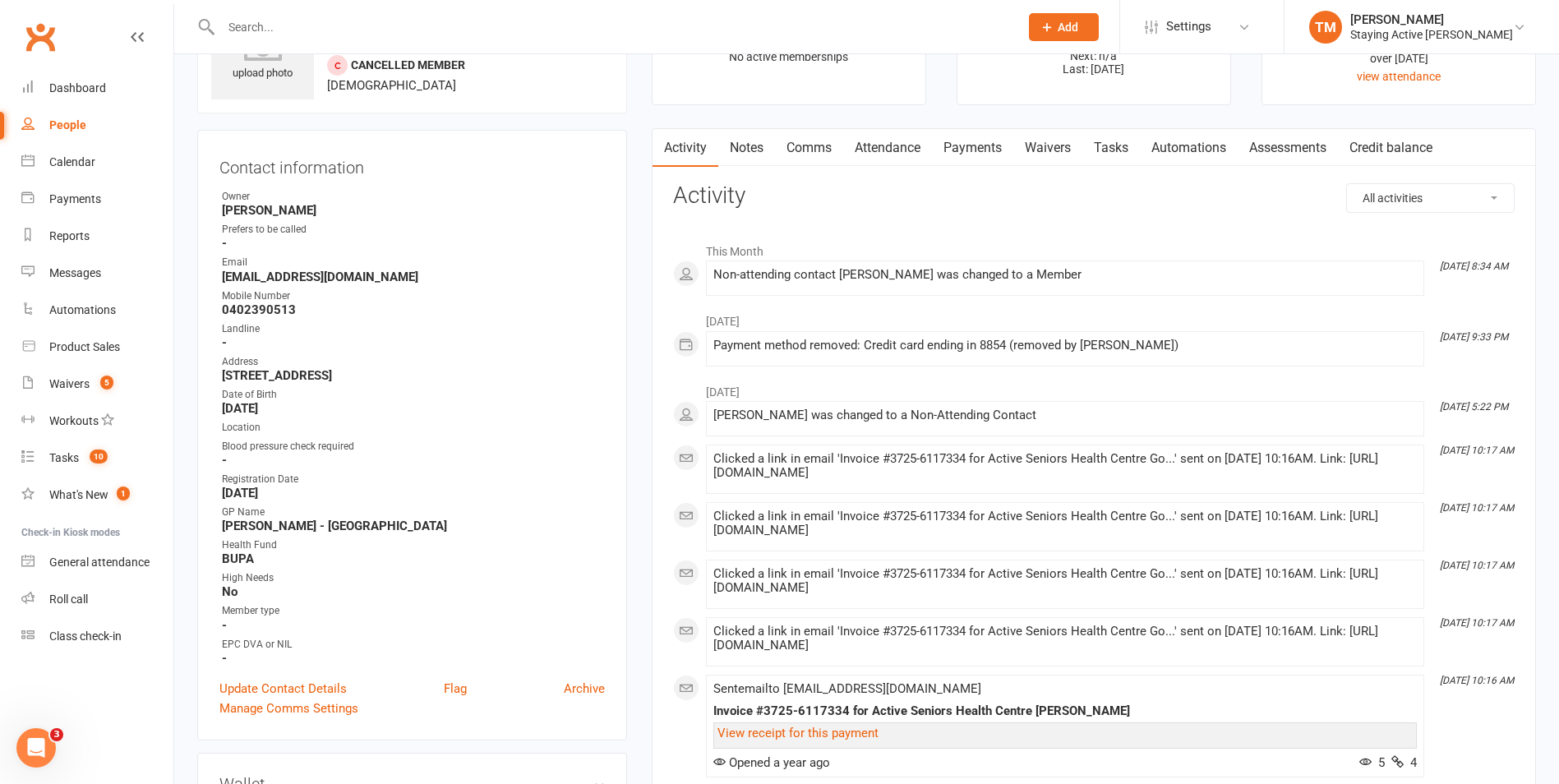
scroll to position [82, 0]
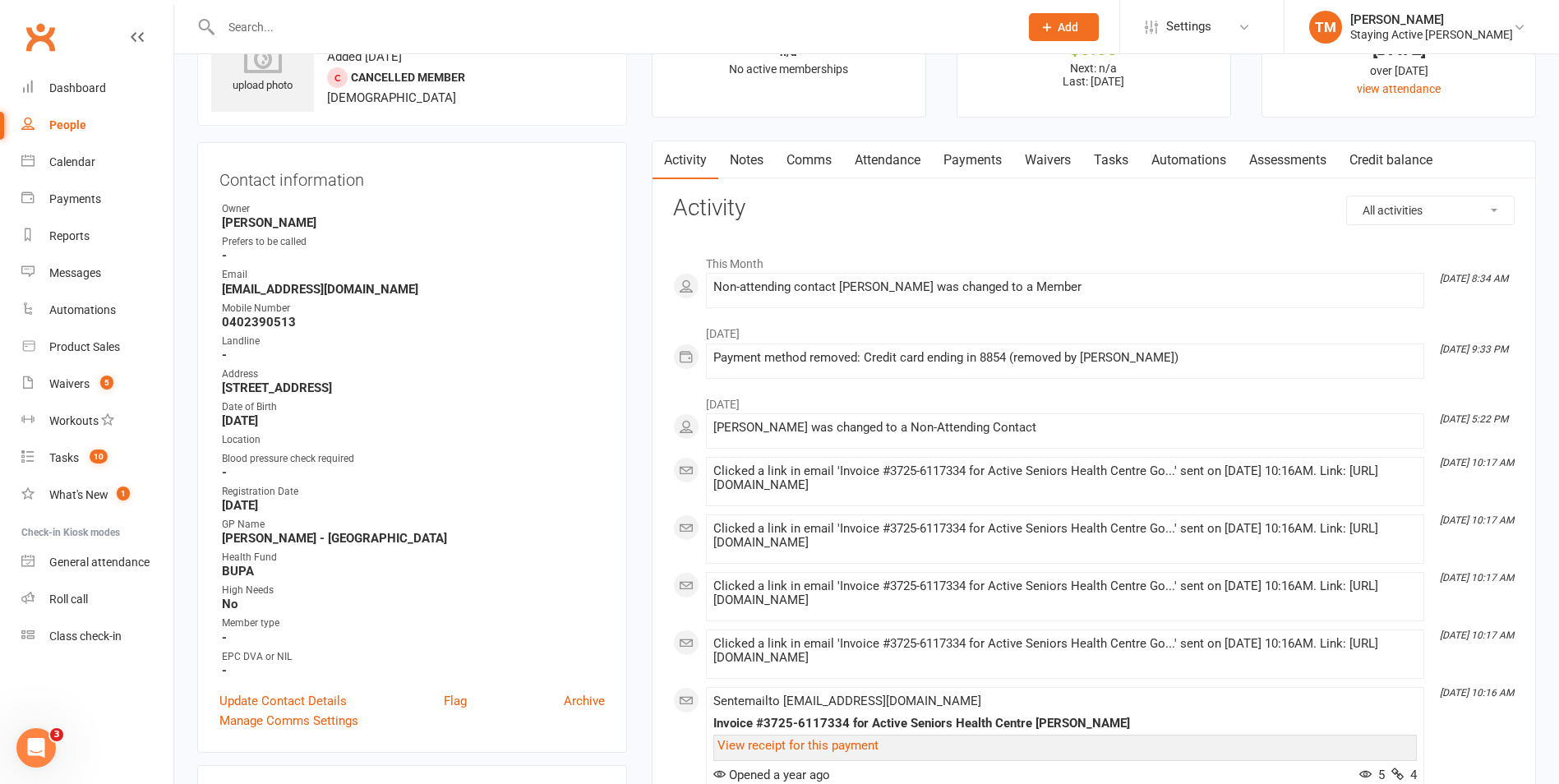
click at [333, 36] on input "text" at bounding box center [612, 27] width 791 height 23
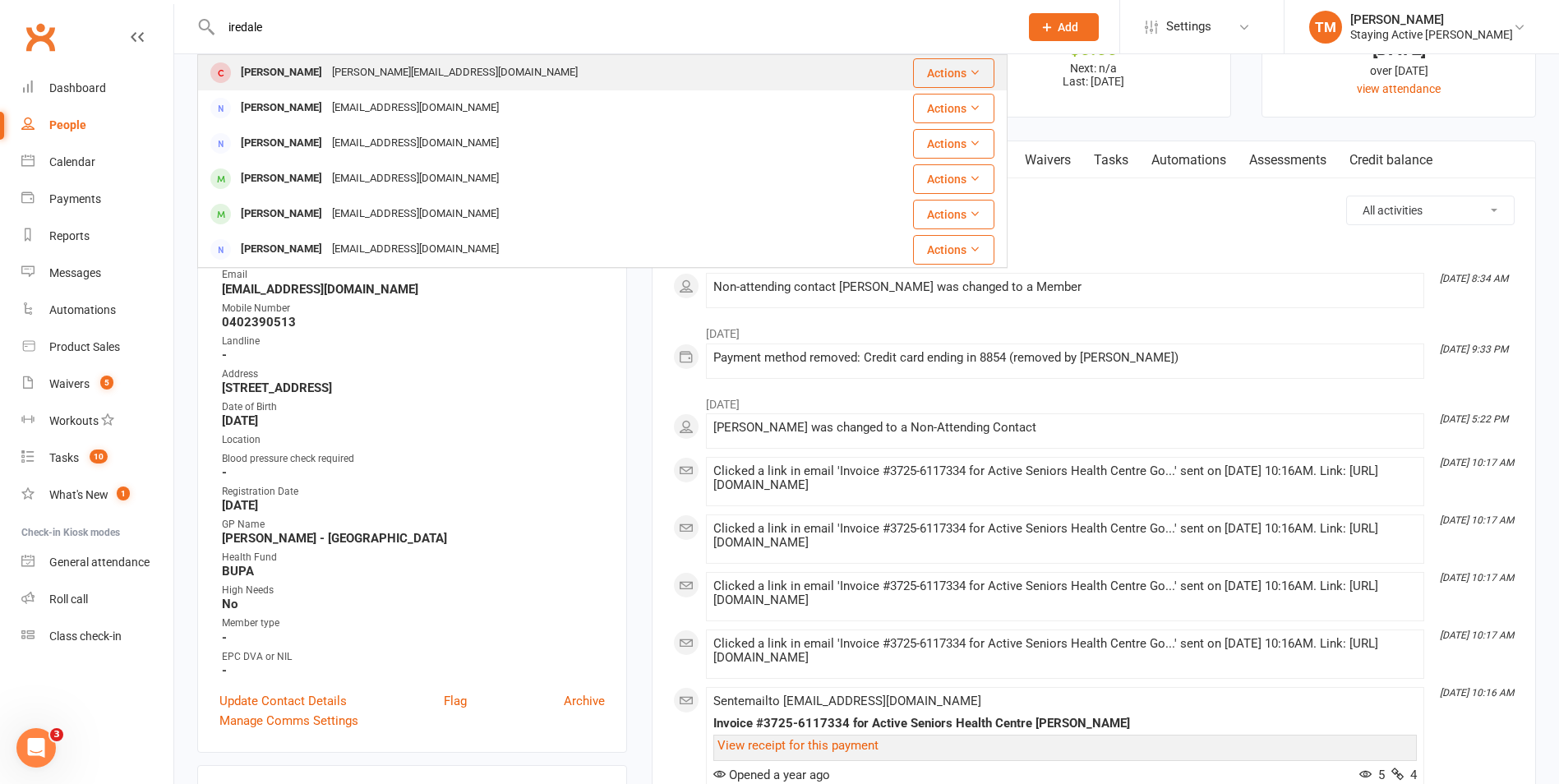
type input "iredale"
click at [272, 61] on div "Stephen Iredale" at bounding box center [282, 72] width 92 height 24
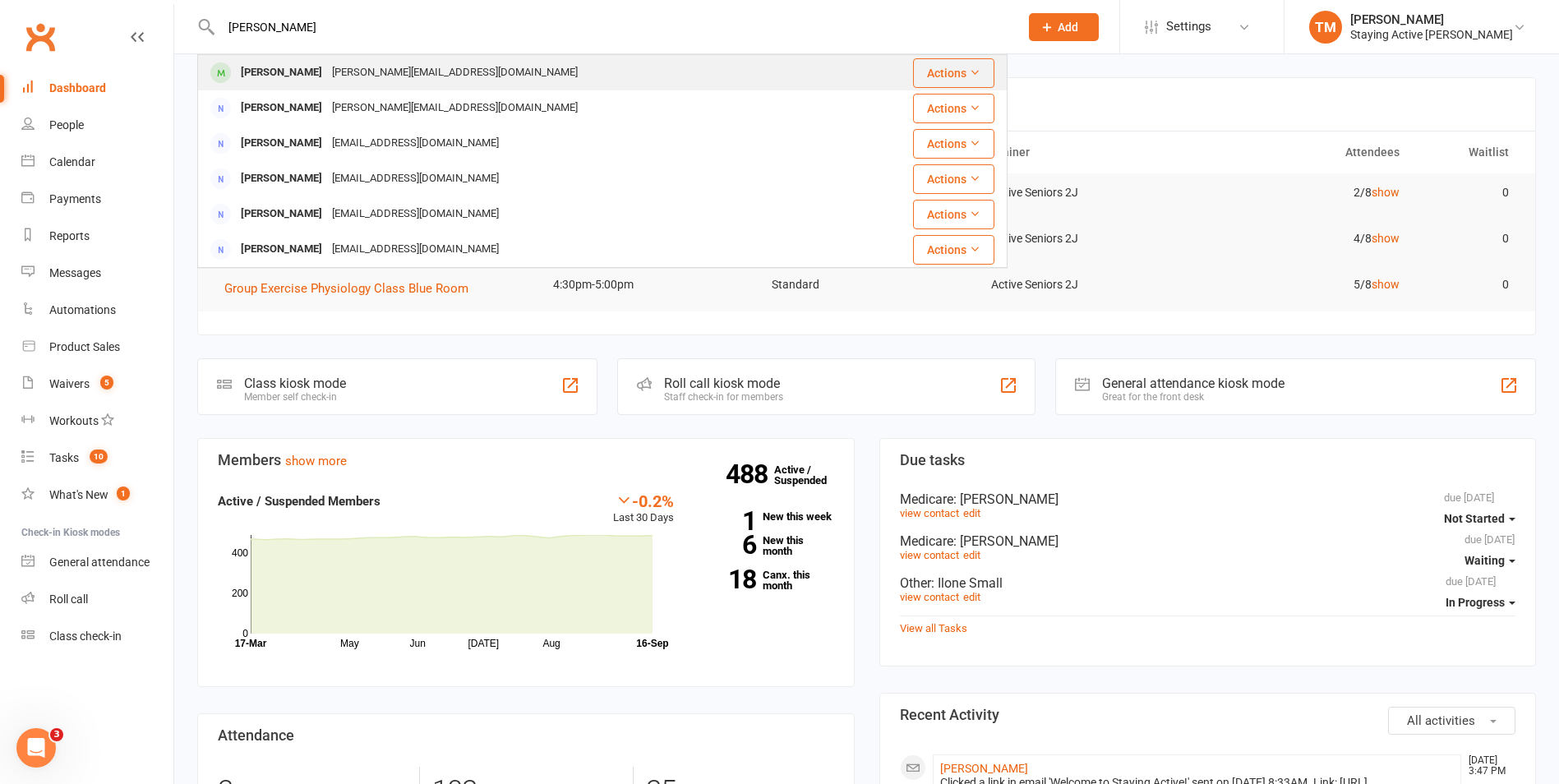
type input "[PERSON_NAME]"
click at [329, 60] on div "[PERSON_NAME] [PERSON_NAME][EMAIL_ADDRESS][DOMAIN_NAME]" at bounding box center [524, 72] width 650 height 34
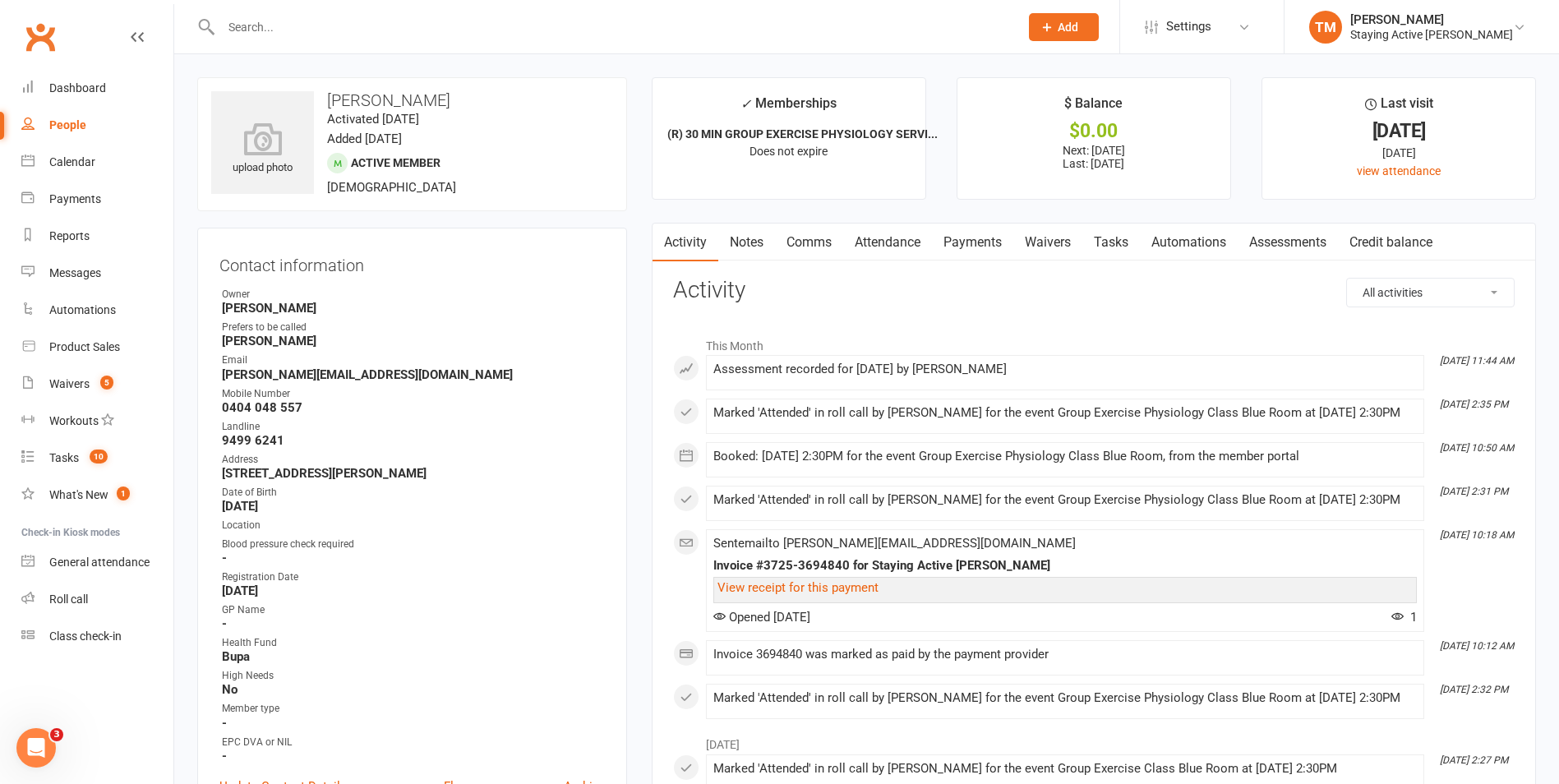
click at [725, 254] on link "Notes" at bounding box center [747, 242] width 57 height 38
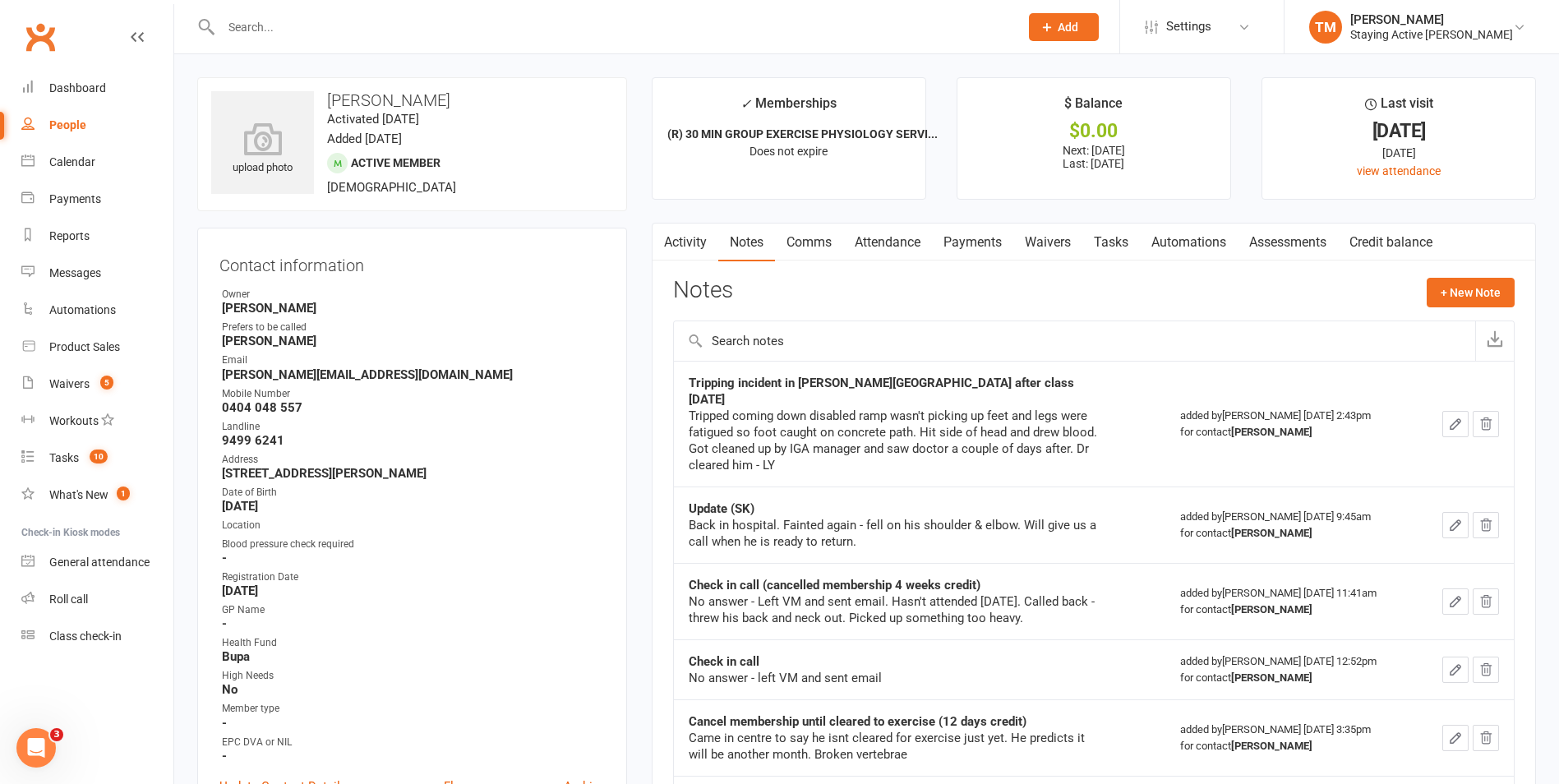
click at [975, 253] on link "Payments" at bounding box center [972, 242] width 82 height 38
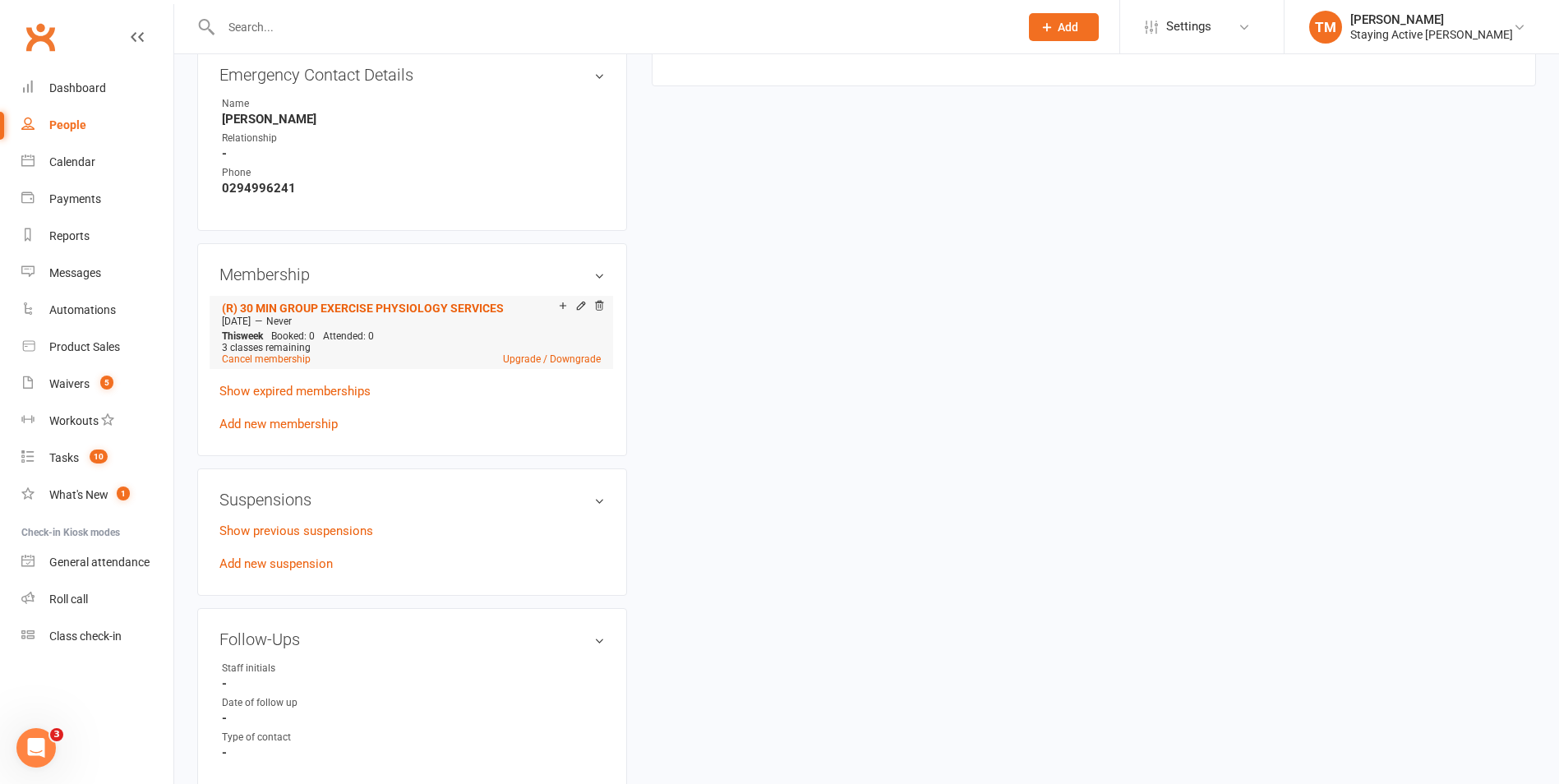
scroll to position [1068, 0]
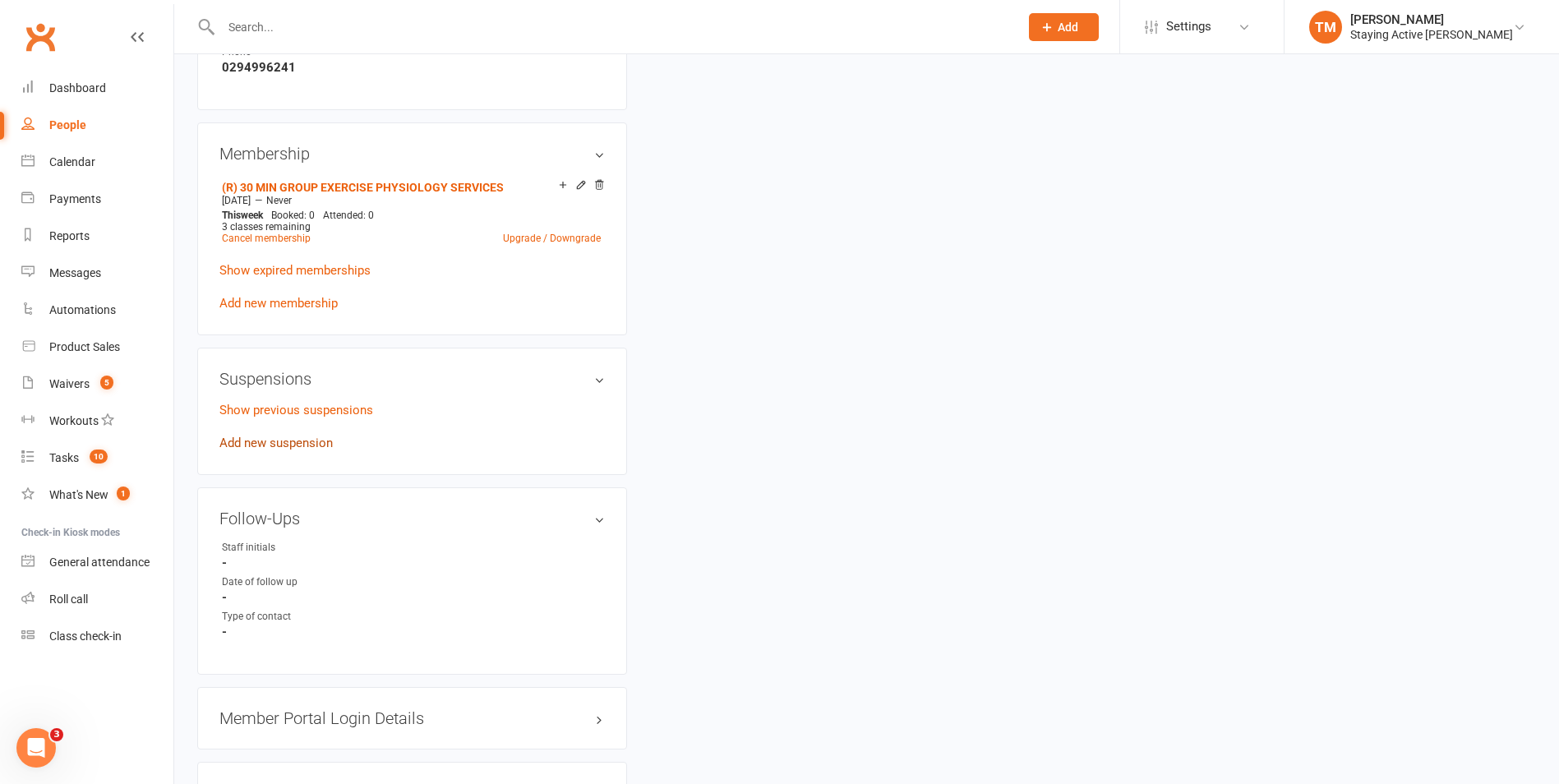
click at [268, 436] on link "Add new suspension" at bounding box center [277, 443] width 114 height 15
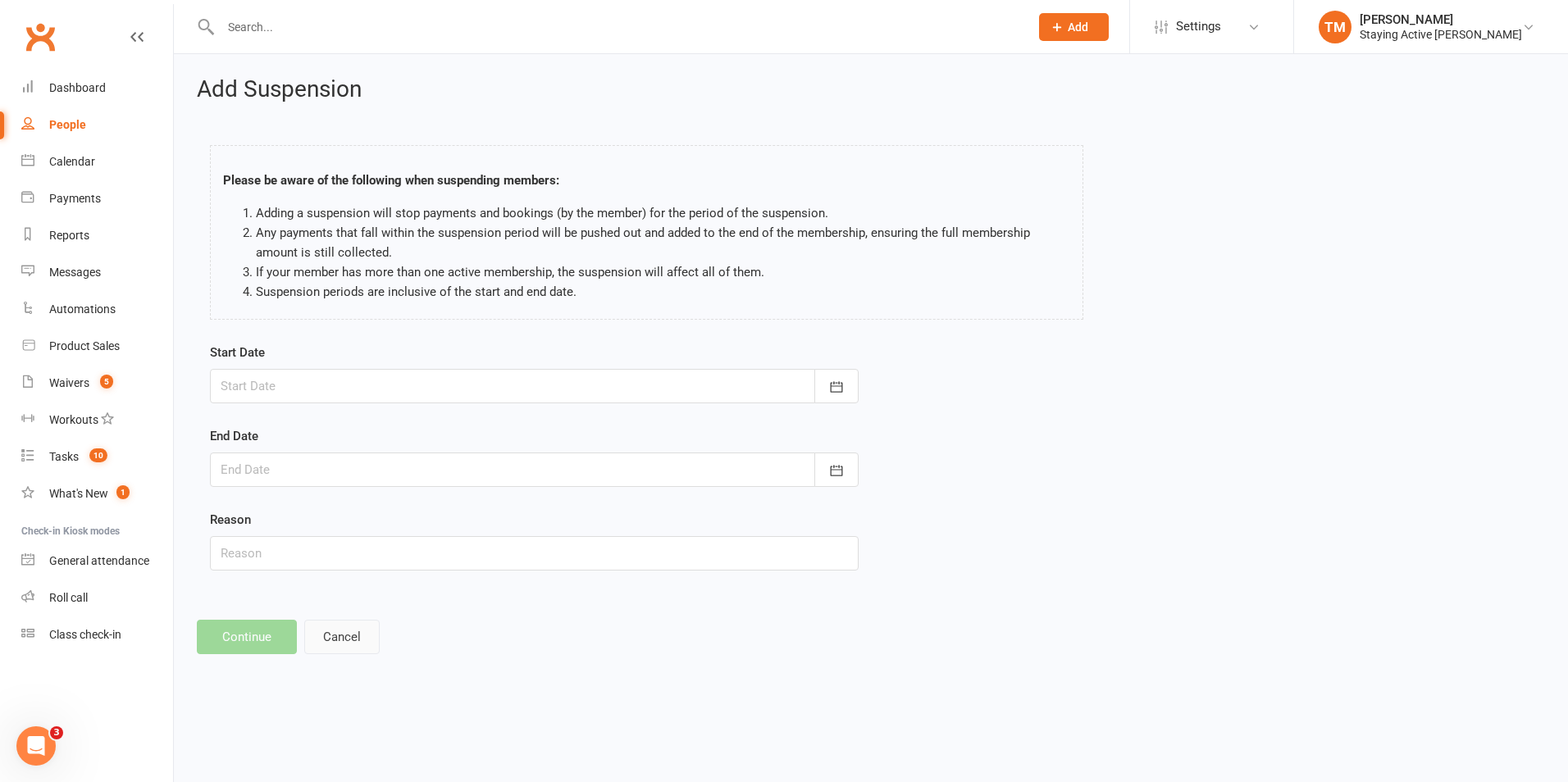
click at [361, 647] on button "Cancel" at bounding box center [342, 637] width 76 height 35
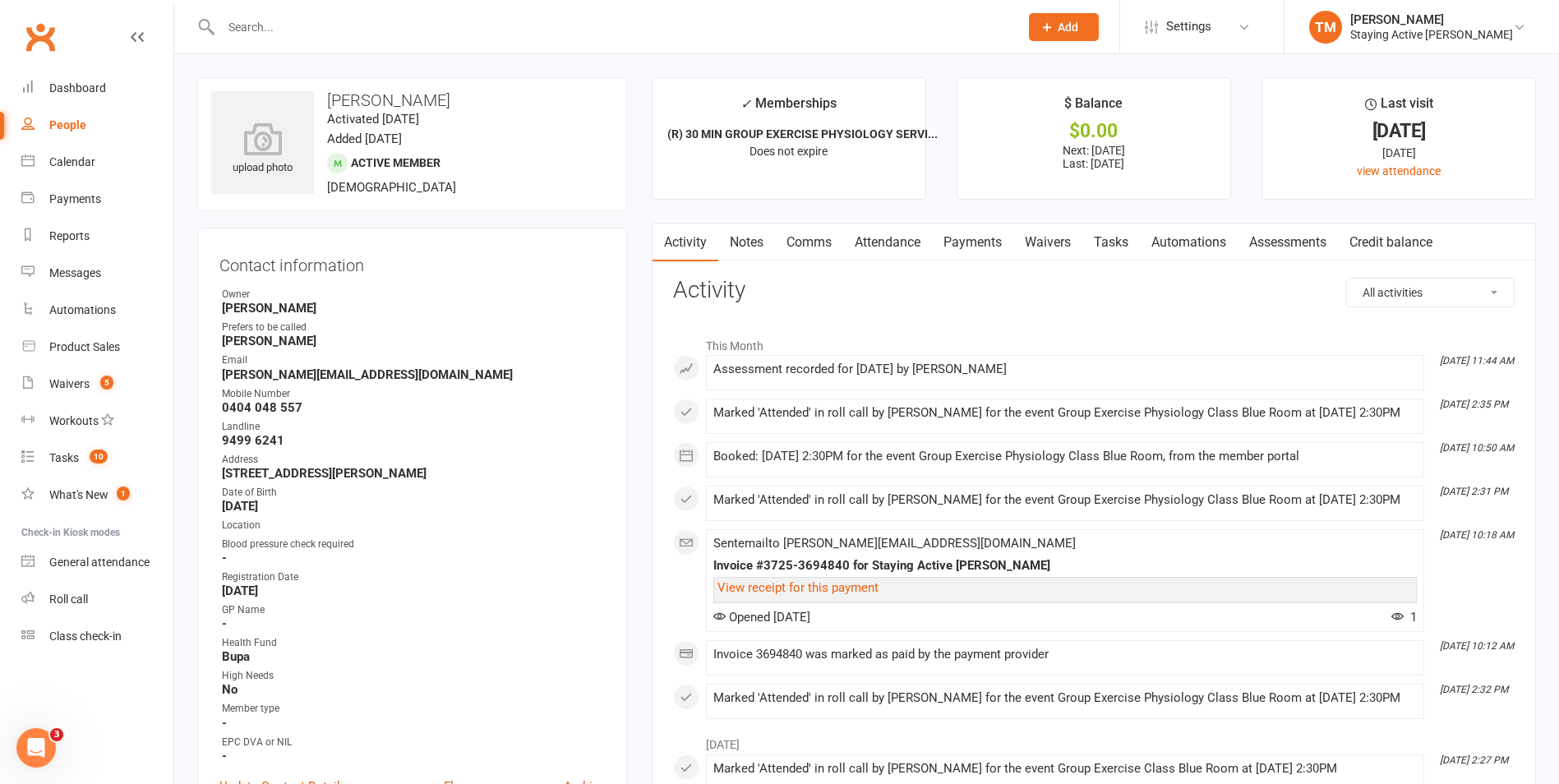
click at [982, 239] on link "Payments" at bounding box center [972, 242] width 82 height 38
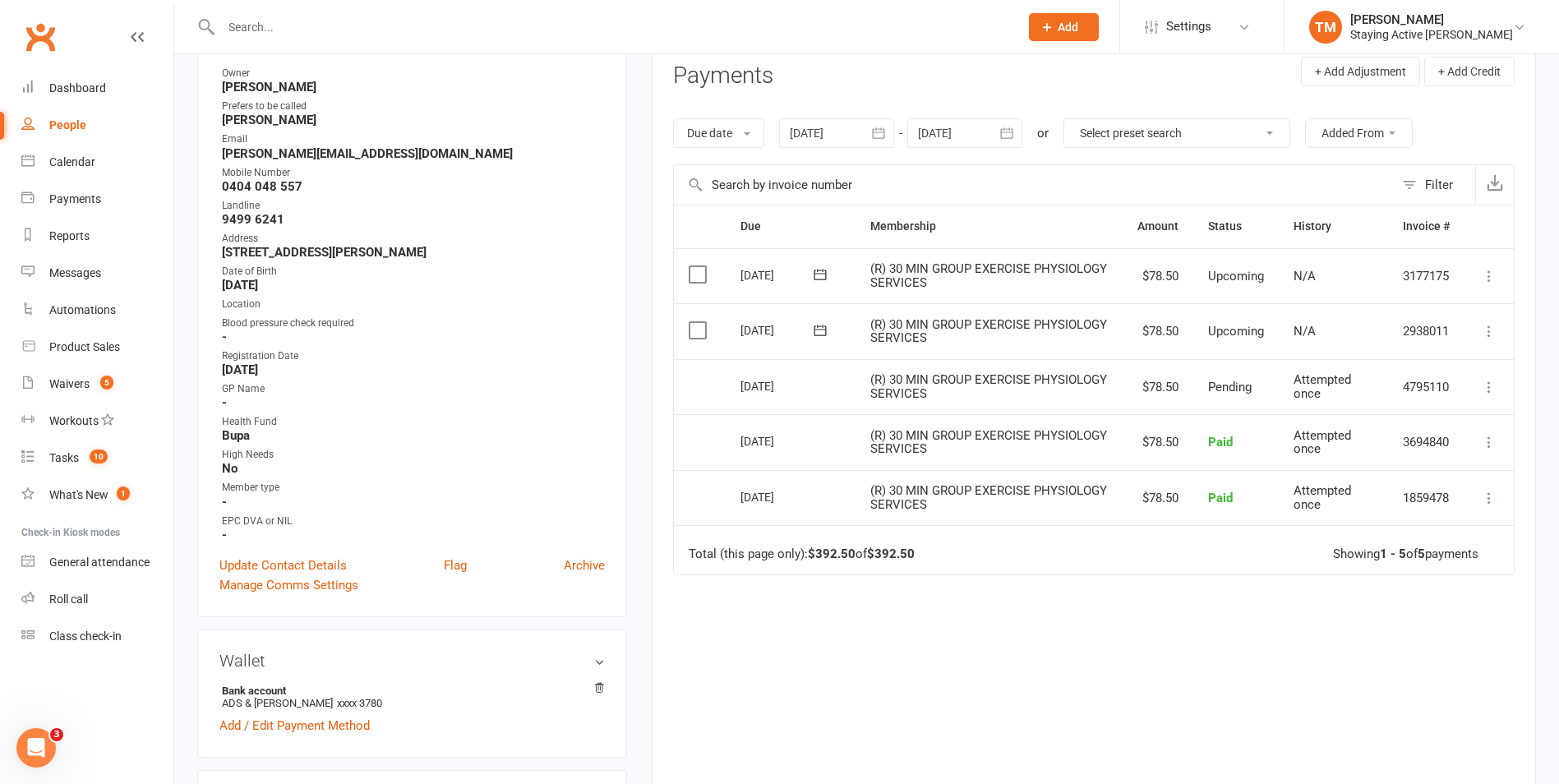
scroll to position [246, 0]
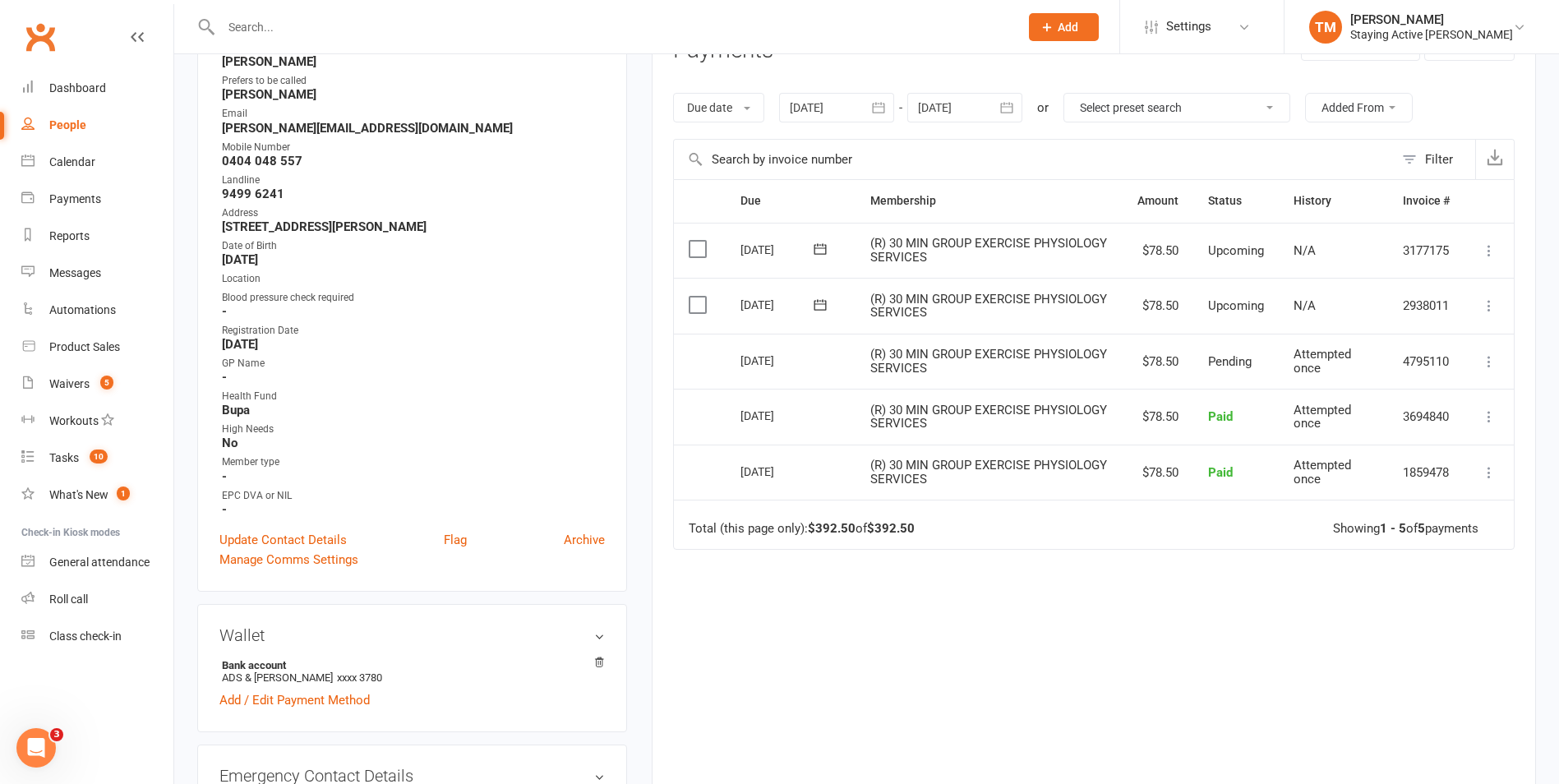
click at [1488, 299] on icon at bounding box center [1489, 306] width 16 height 16
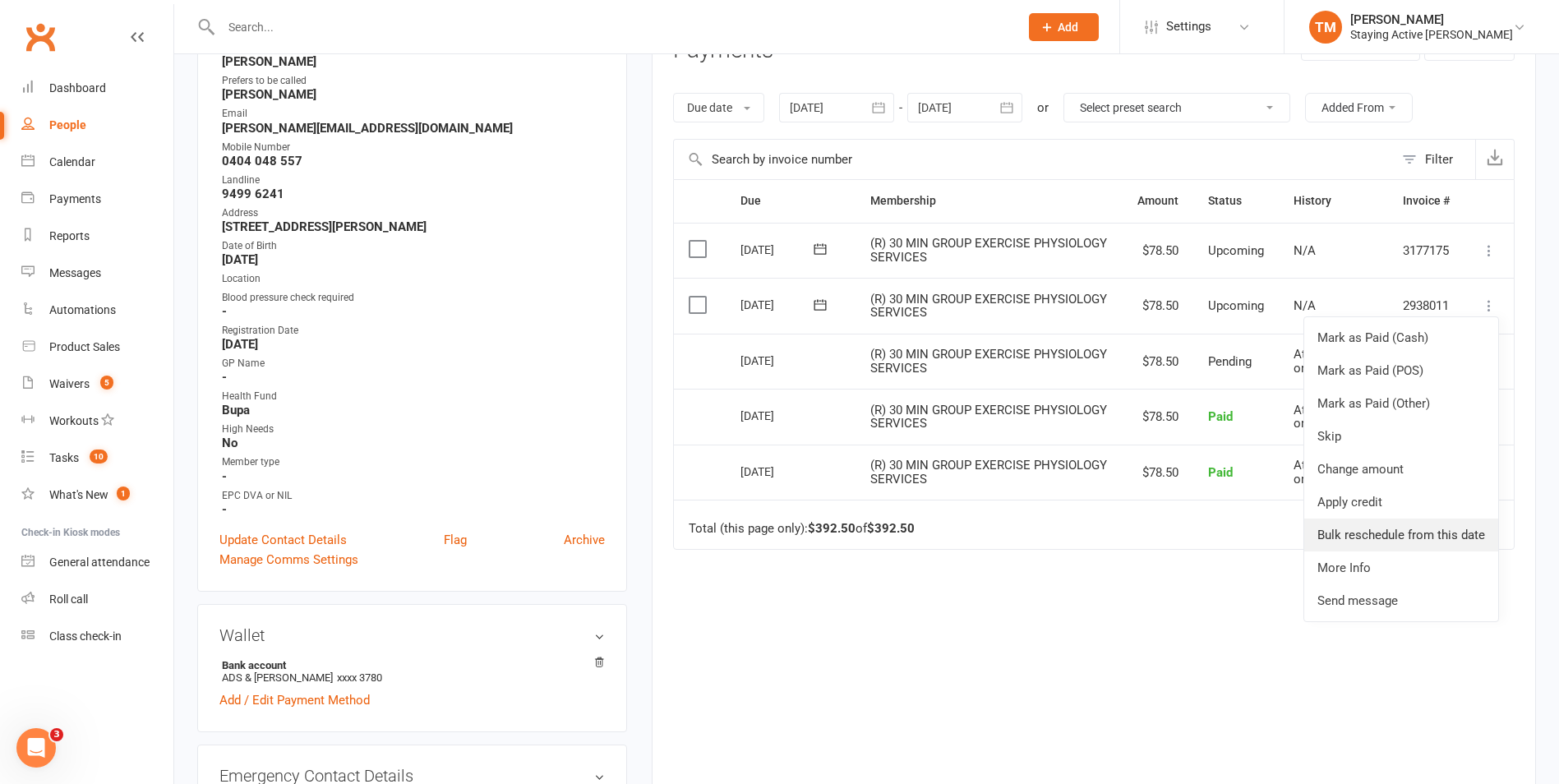
click at [1353, 532] on link "Bulk reschedule from this date" at bounding box center [1401, 535] width 194 height 33
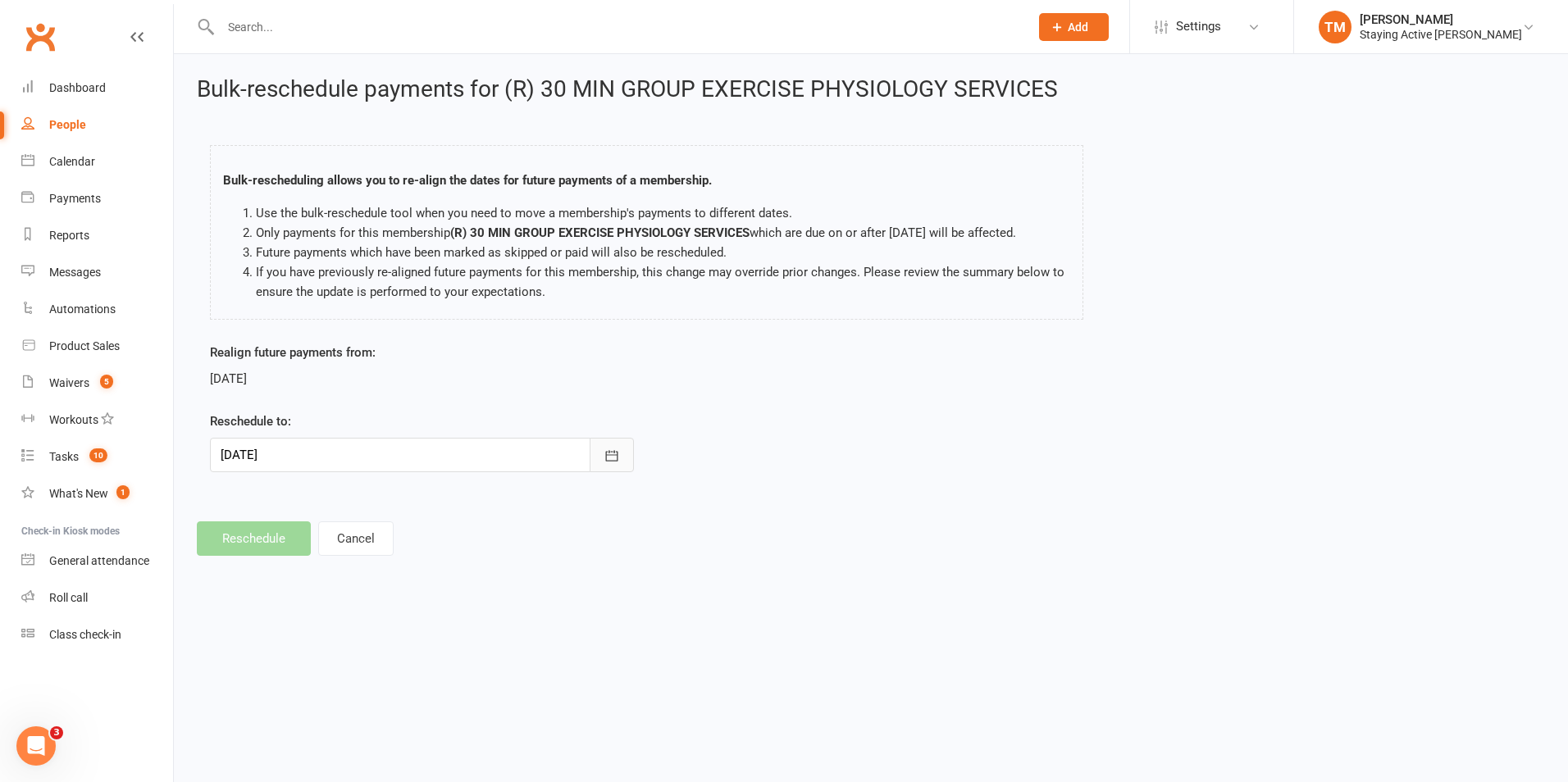
click at [606, 470] on button "button" at bounding box center [611, 455] width 44 height 35
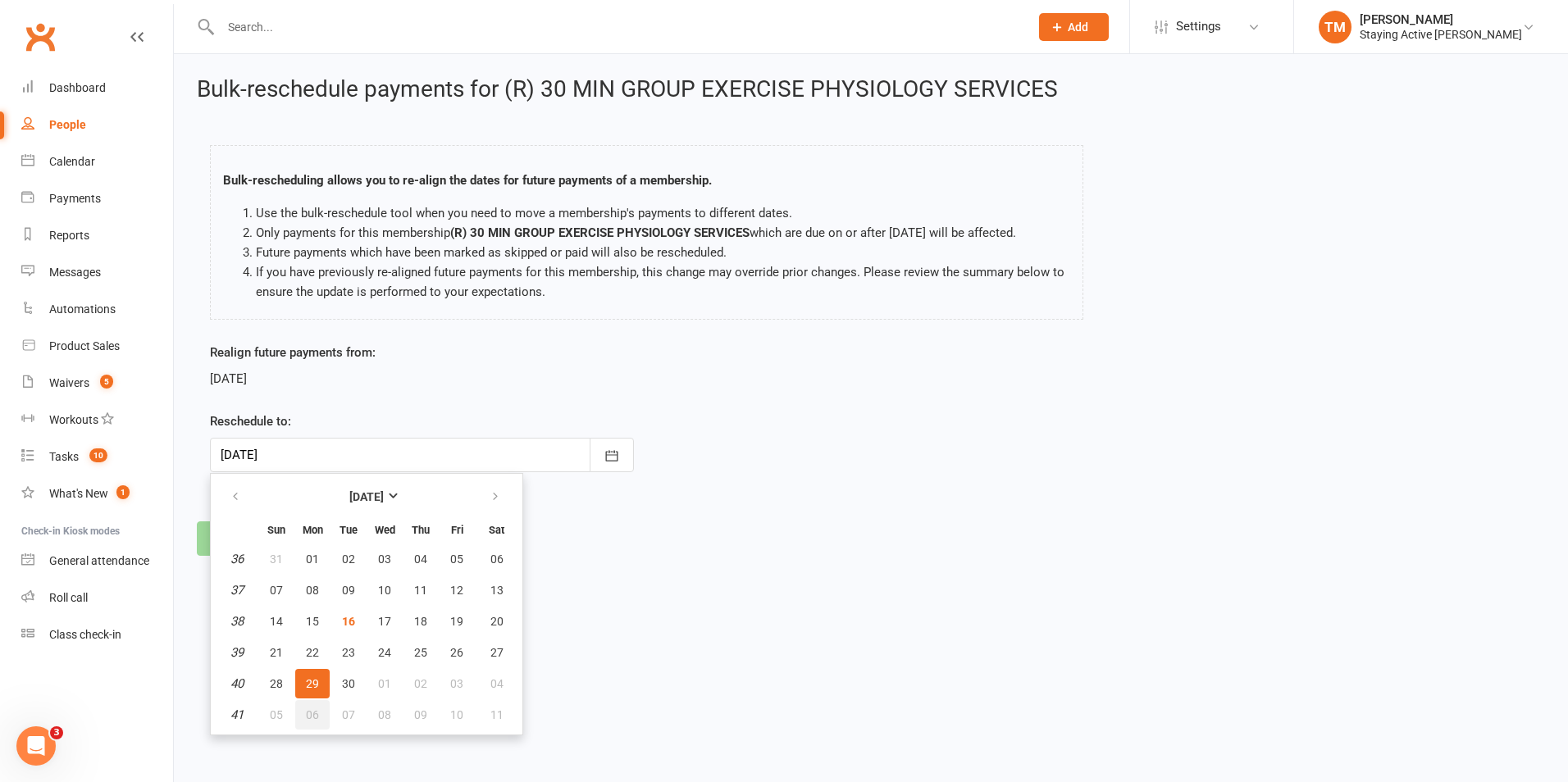
click at [315, 715] on span "06" at bounding box center [313, 714] width 13 height 13
type input "[DATE]"
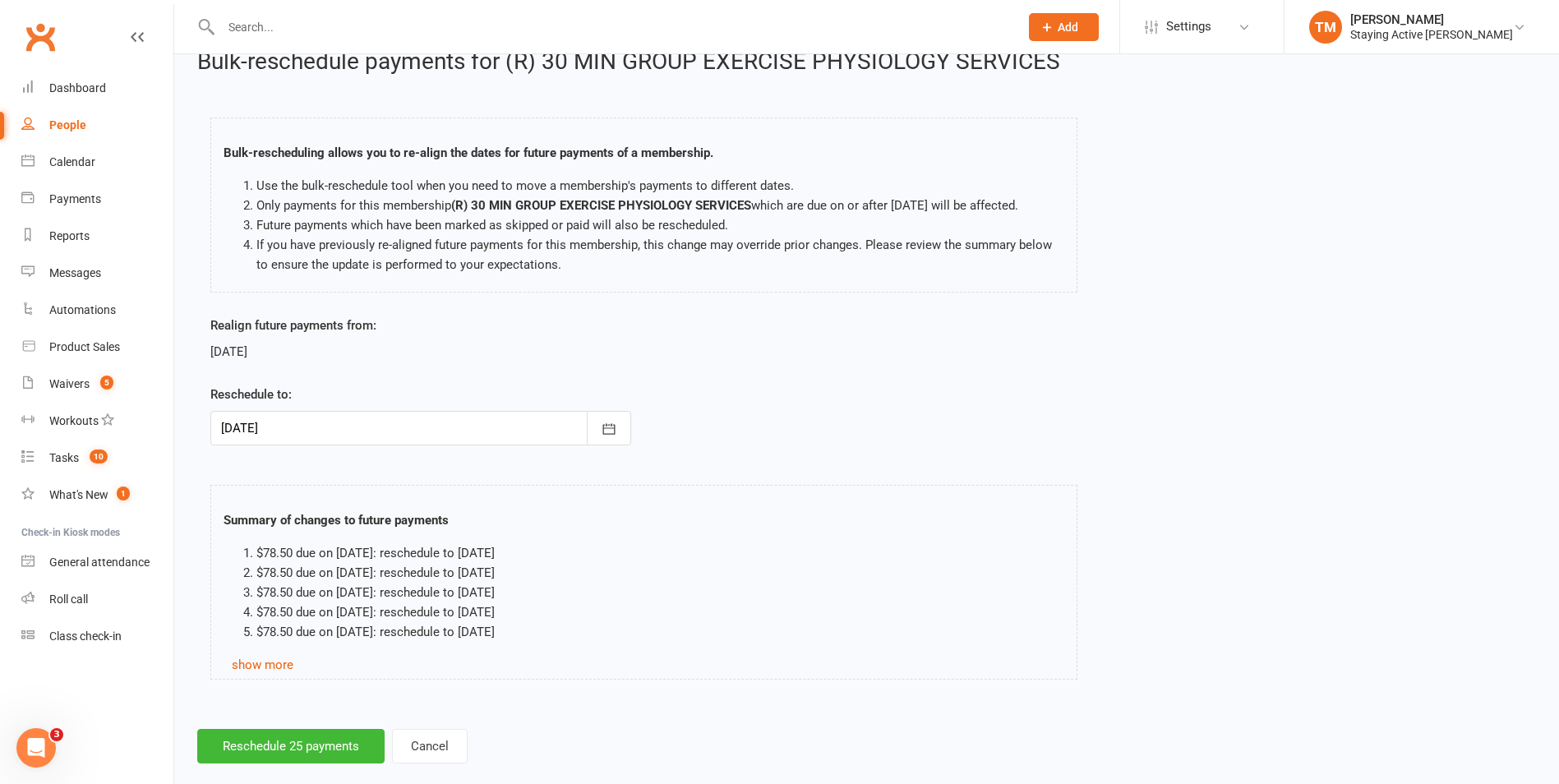
scroll to position [54, 0]
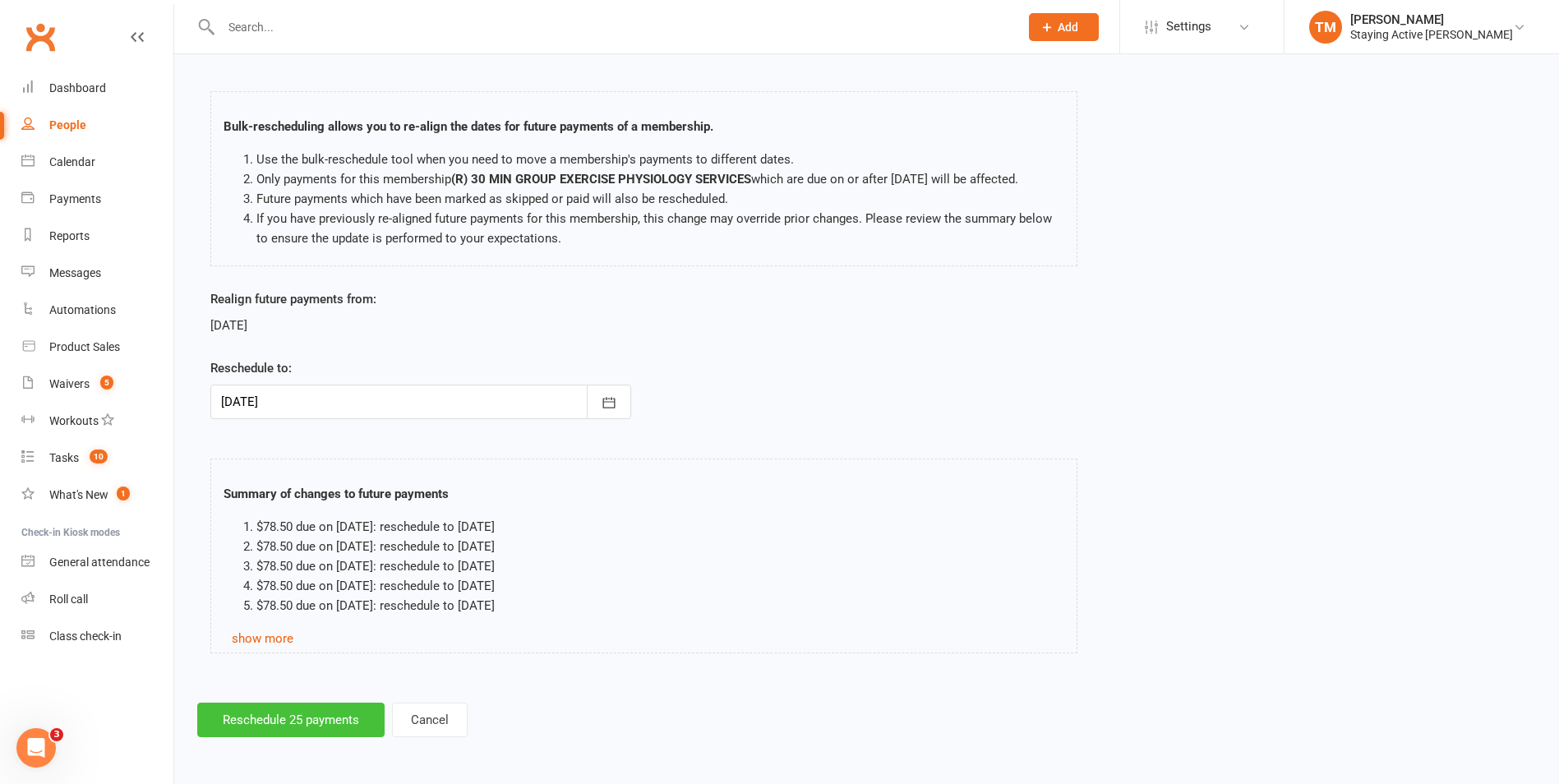
click at [284, 720] on button "Reschedule 25 payments" at bounding box center [290, 720] width 188 height 35
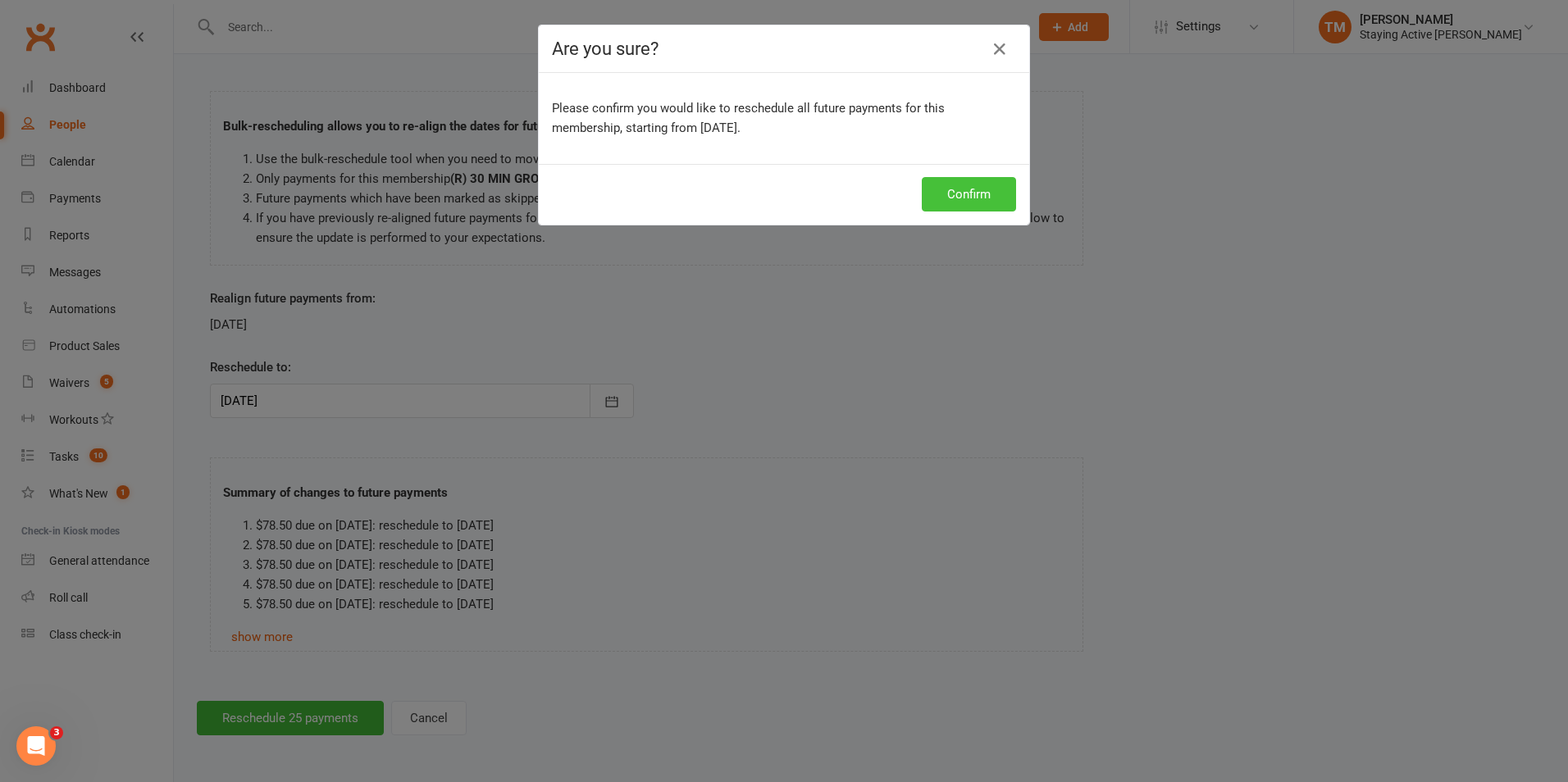
click at [972, 196] on button "Confirm" at bounding box center [969, 195] width 94 height 35
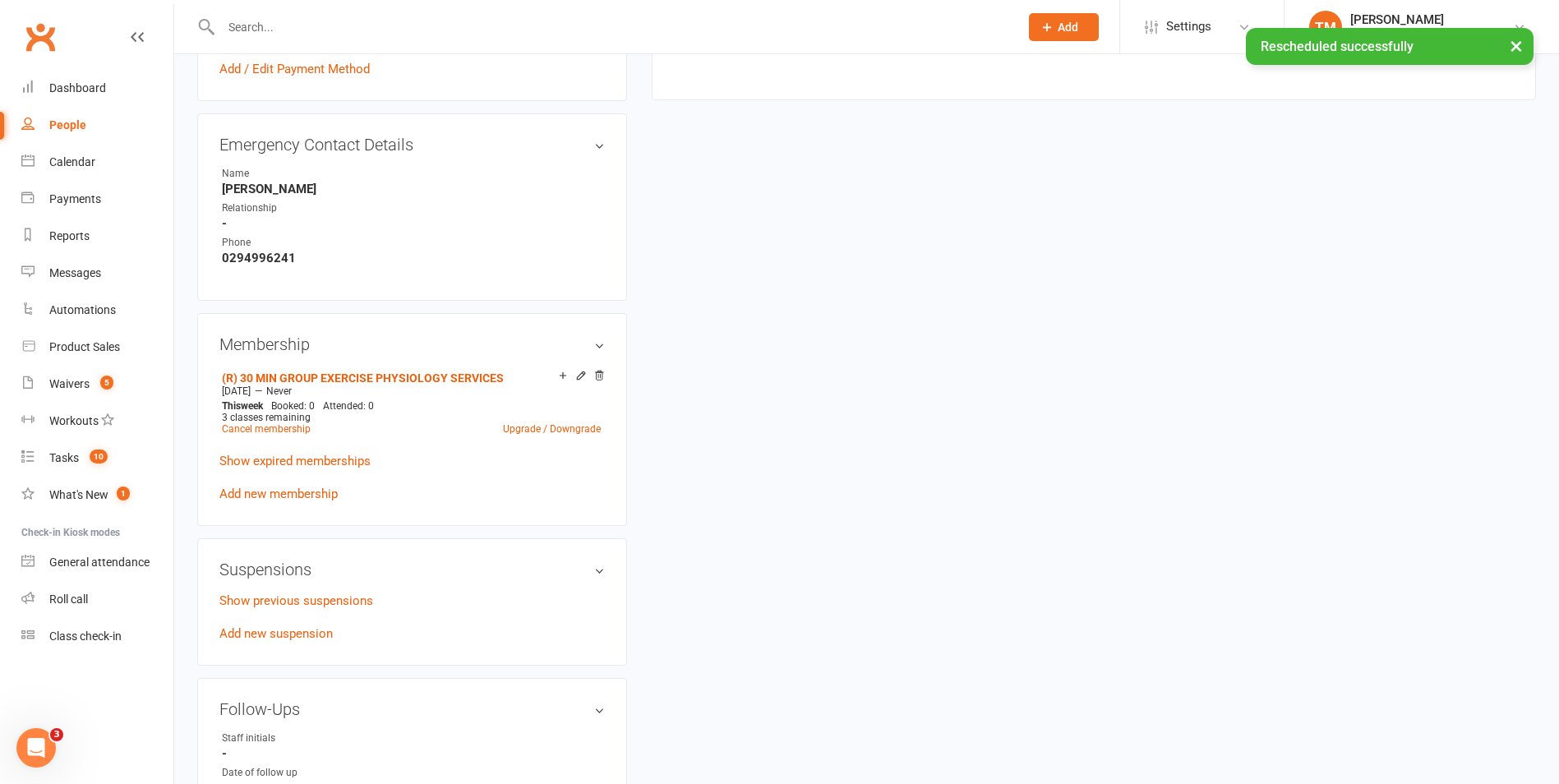
scroll to position [1068, 0]
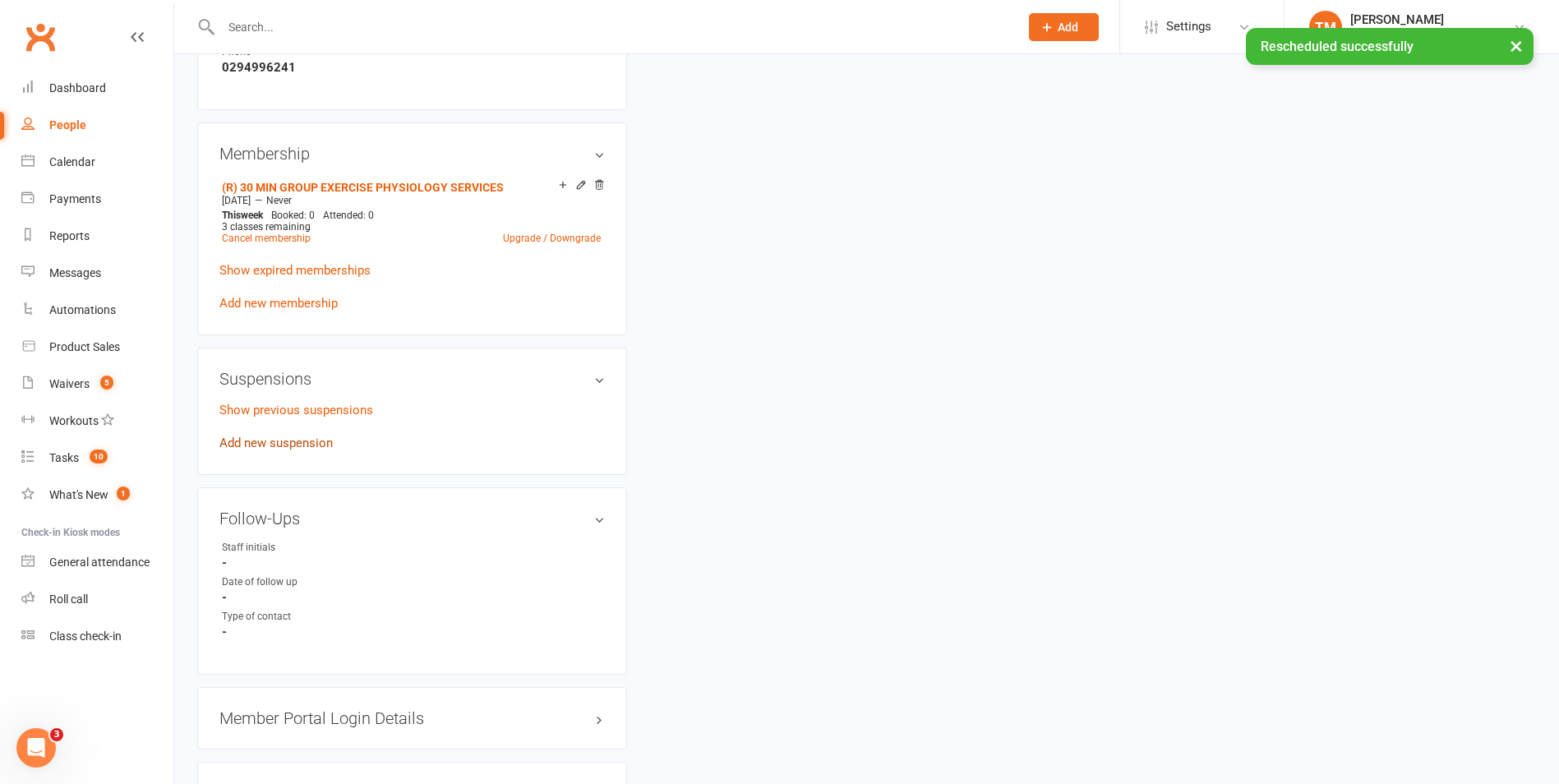
click at [294, 446] on link "Add new suspension" at bounding box center [277, 443] width 114 height 15
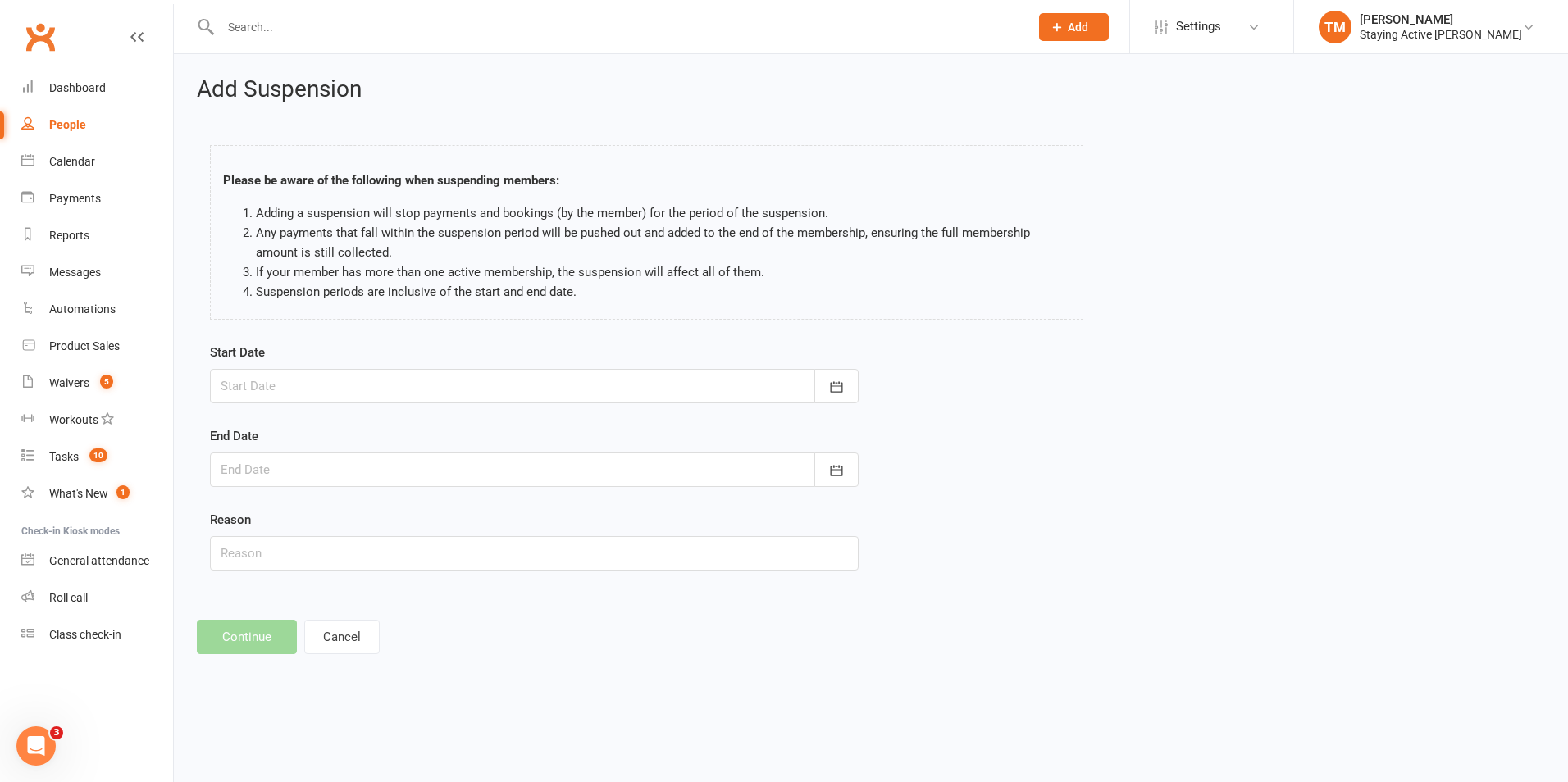
click at [863, 385] on div "Start Date [DATE] Sun Mon Tue Wed Thu Fri Sat 36 31 01 02 03 04 05 06 37 07 08 …" at bounding box center [534, 468] width 673 height 251
click at [824, 395] on button "button" at bounding box center [836, 386] width 44 height 35
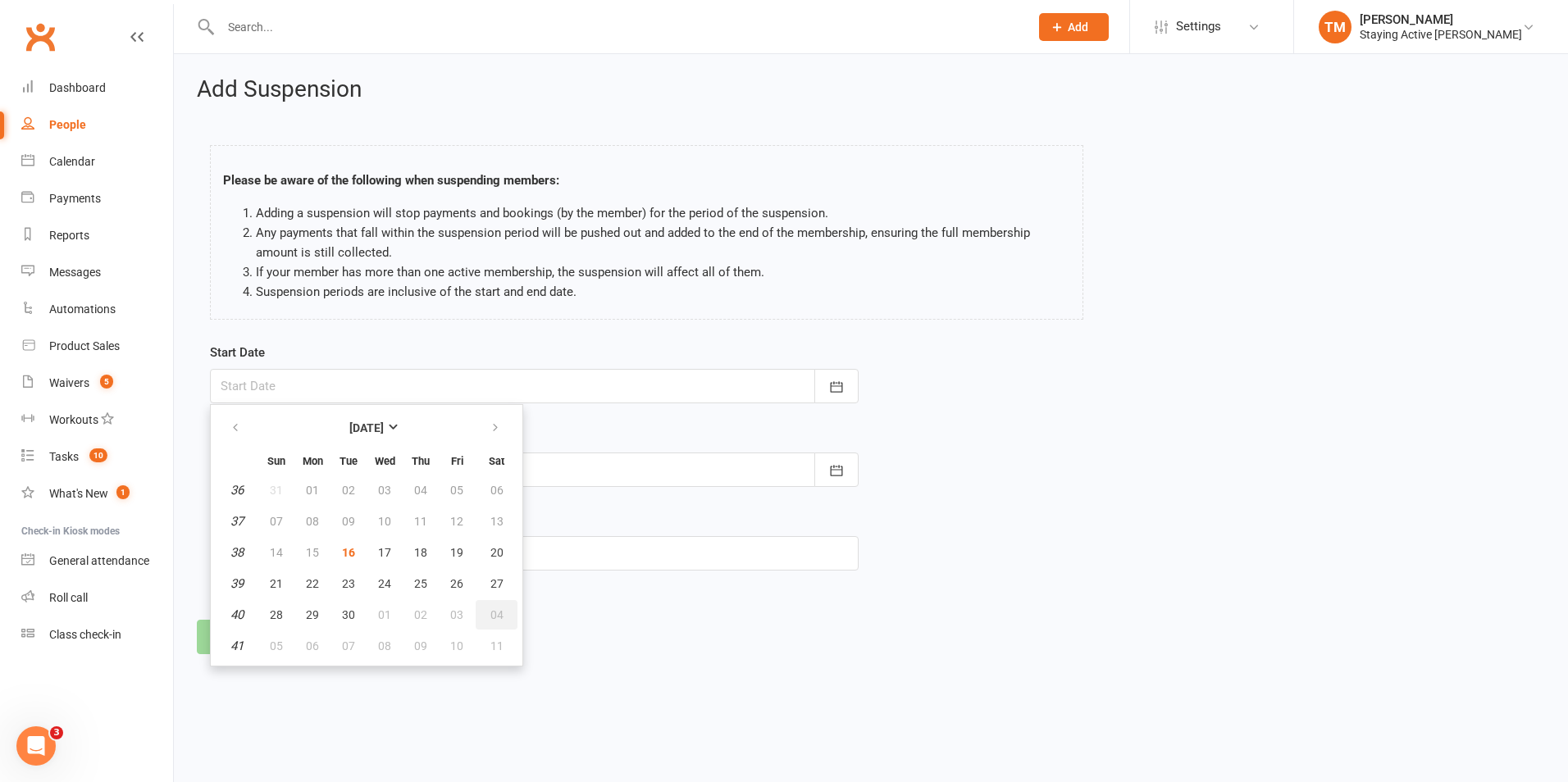
click at [492, 618] on span "04" at bounding box center [497, 615] width 13 height 13
type input "[DATE]"
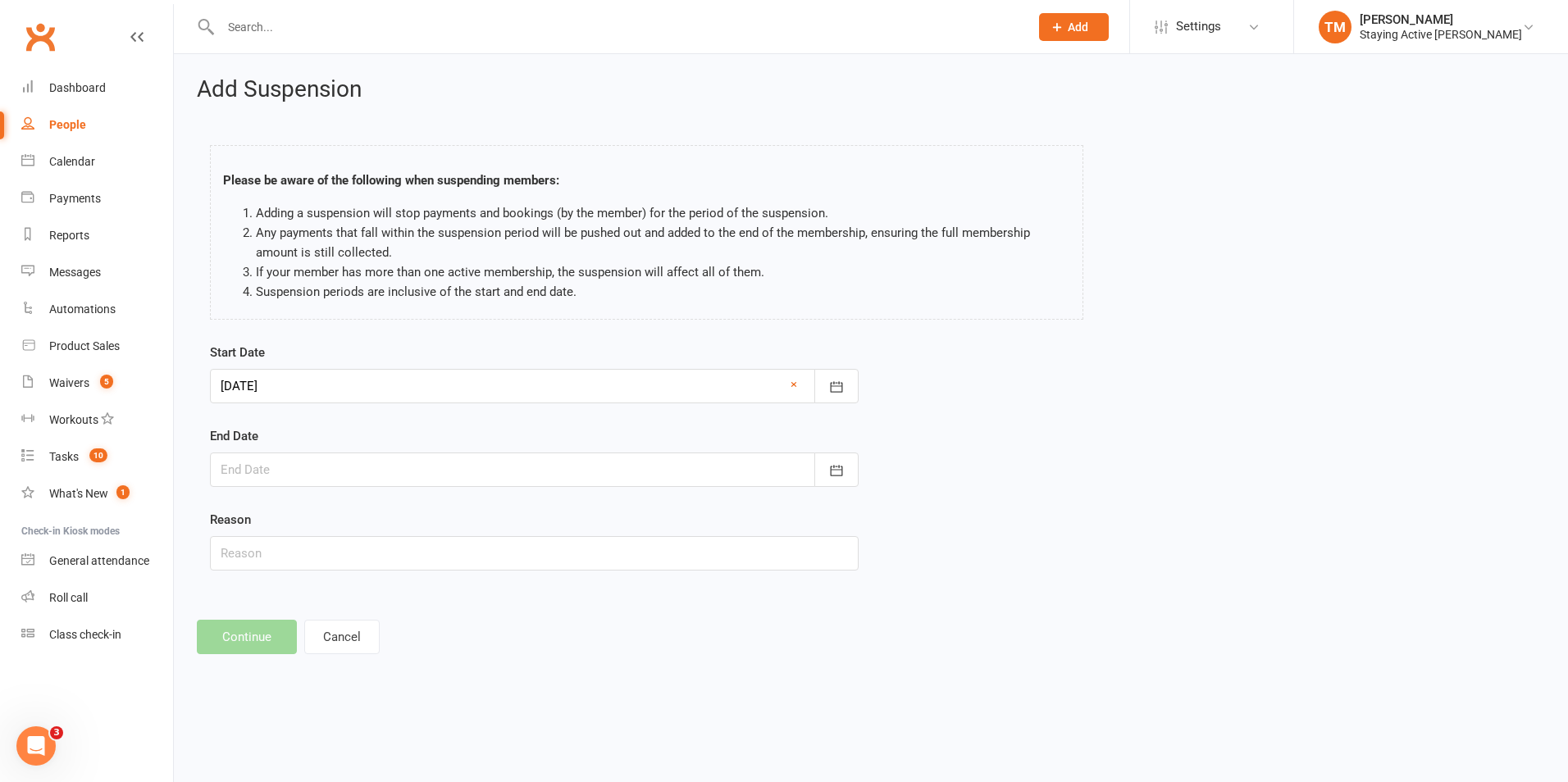
click at [276, 475] on div at bounding box center [535, 470] width 649 height 35
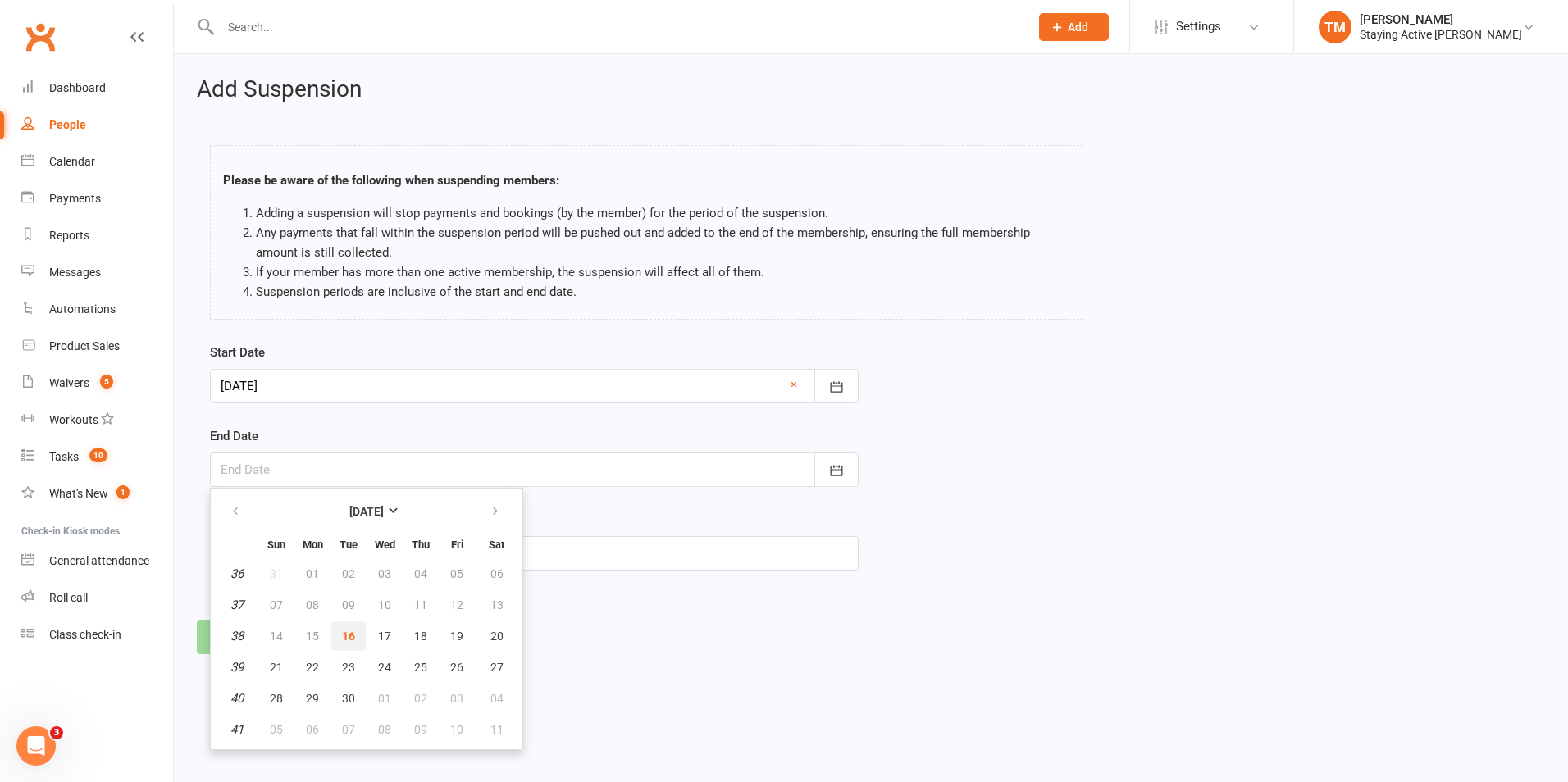
click at [347, 631] on span "16" at bounding box center [348, 636] width 13 height 13
type input "[DATE]"
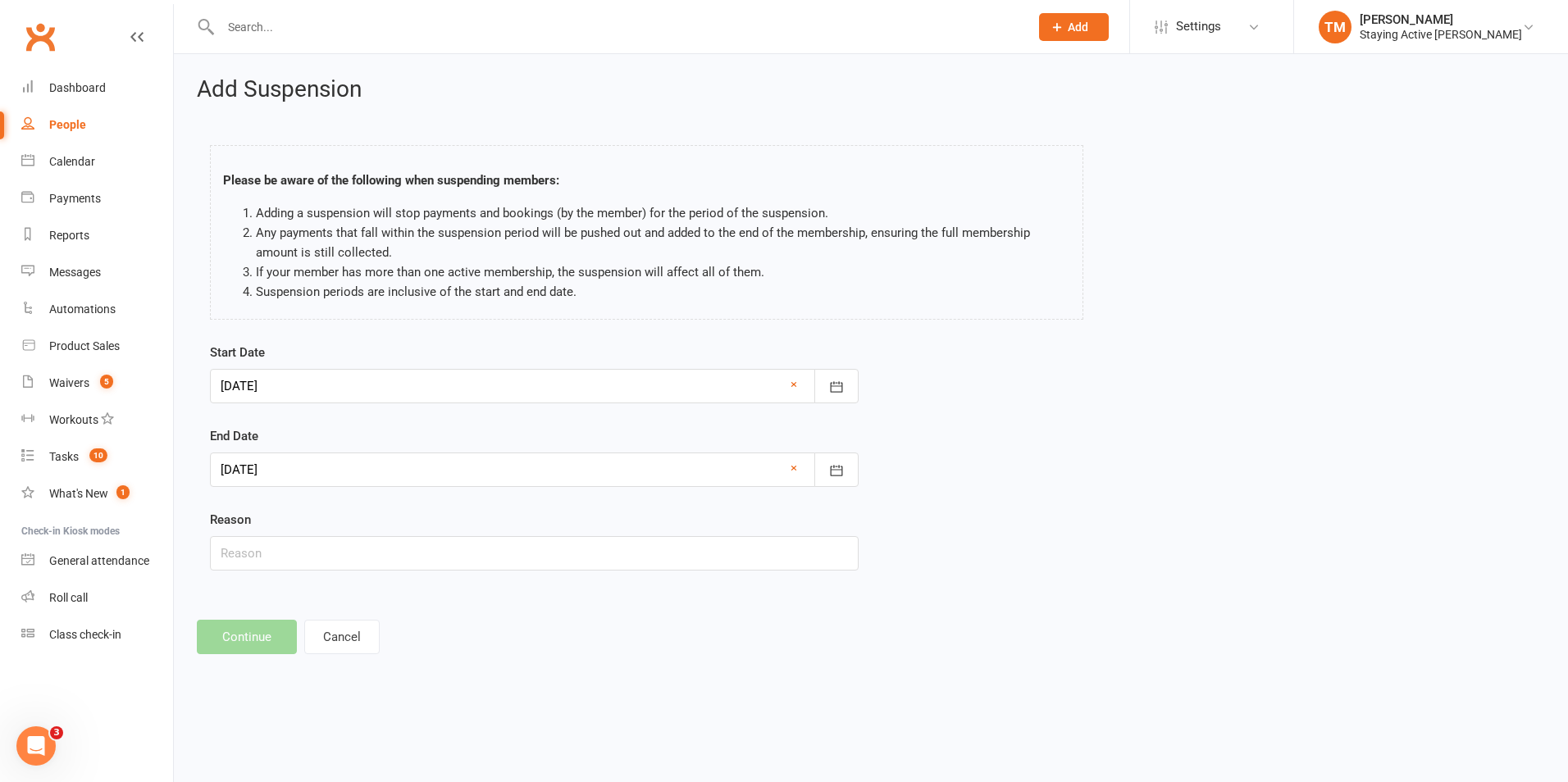
click at [367, 376] on div at bounding box center [535, 386] width 649 height 35
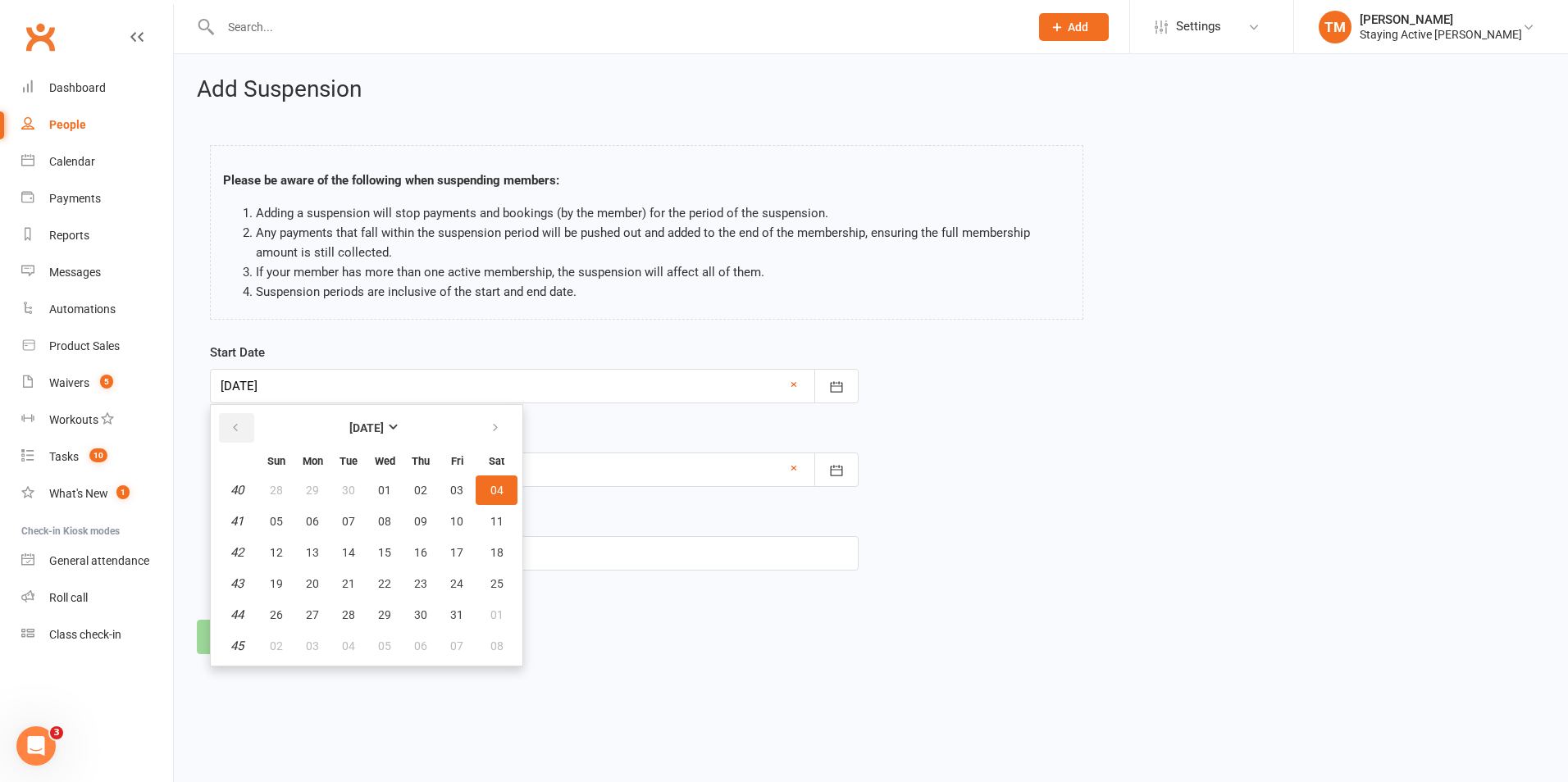
click at [251, 432] on button "button" at bounding box center [237, 428] width 36 height 29
click at [347, 558] on span "16" at bounding box center [348, 553] width 13 height 13
type input "[DATE]"
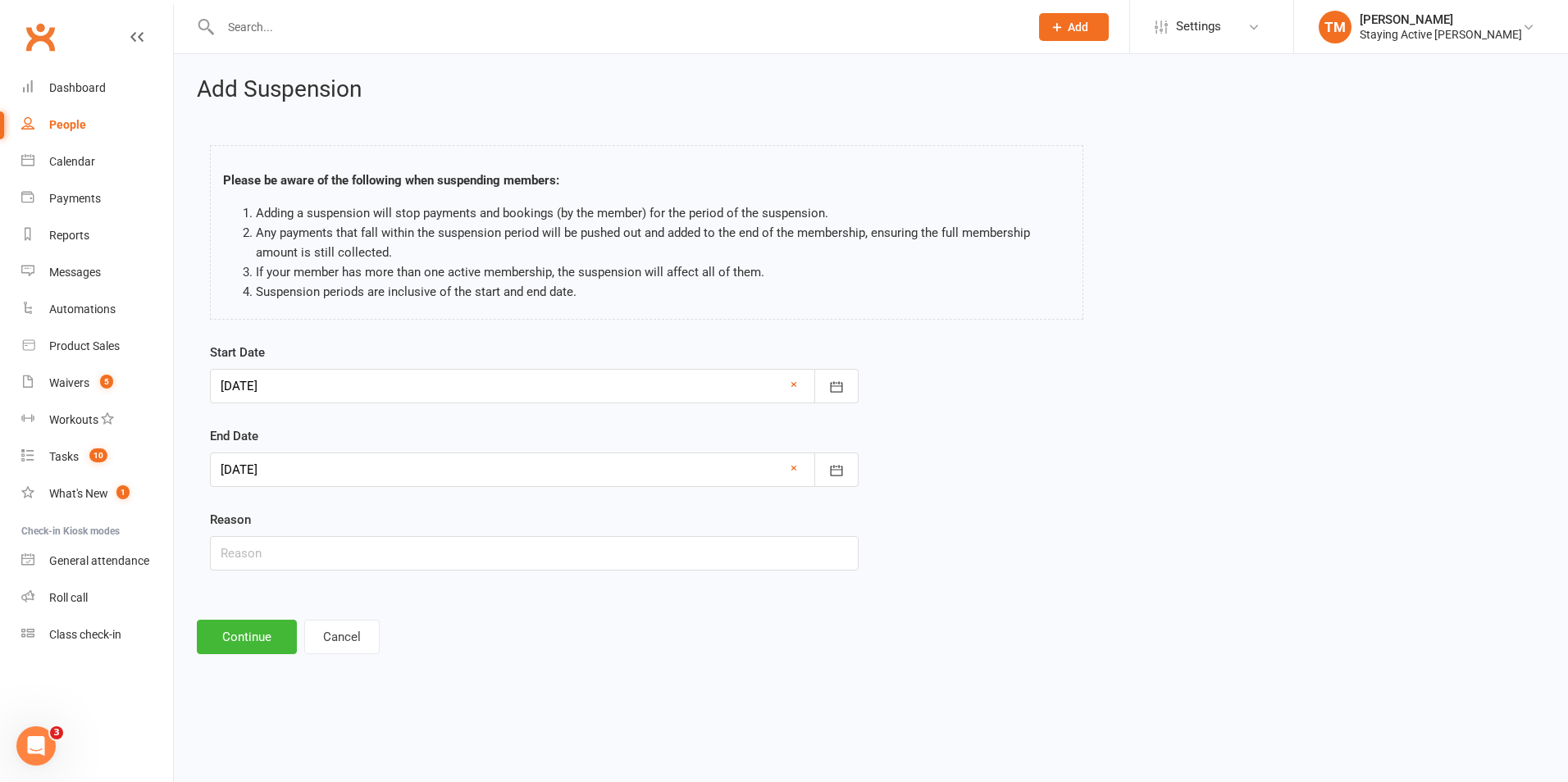
click at [412, 470] on div at bounding box center [535, 470] width 649 height 35
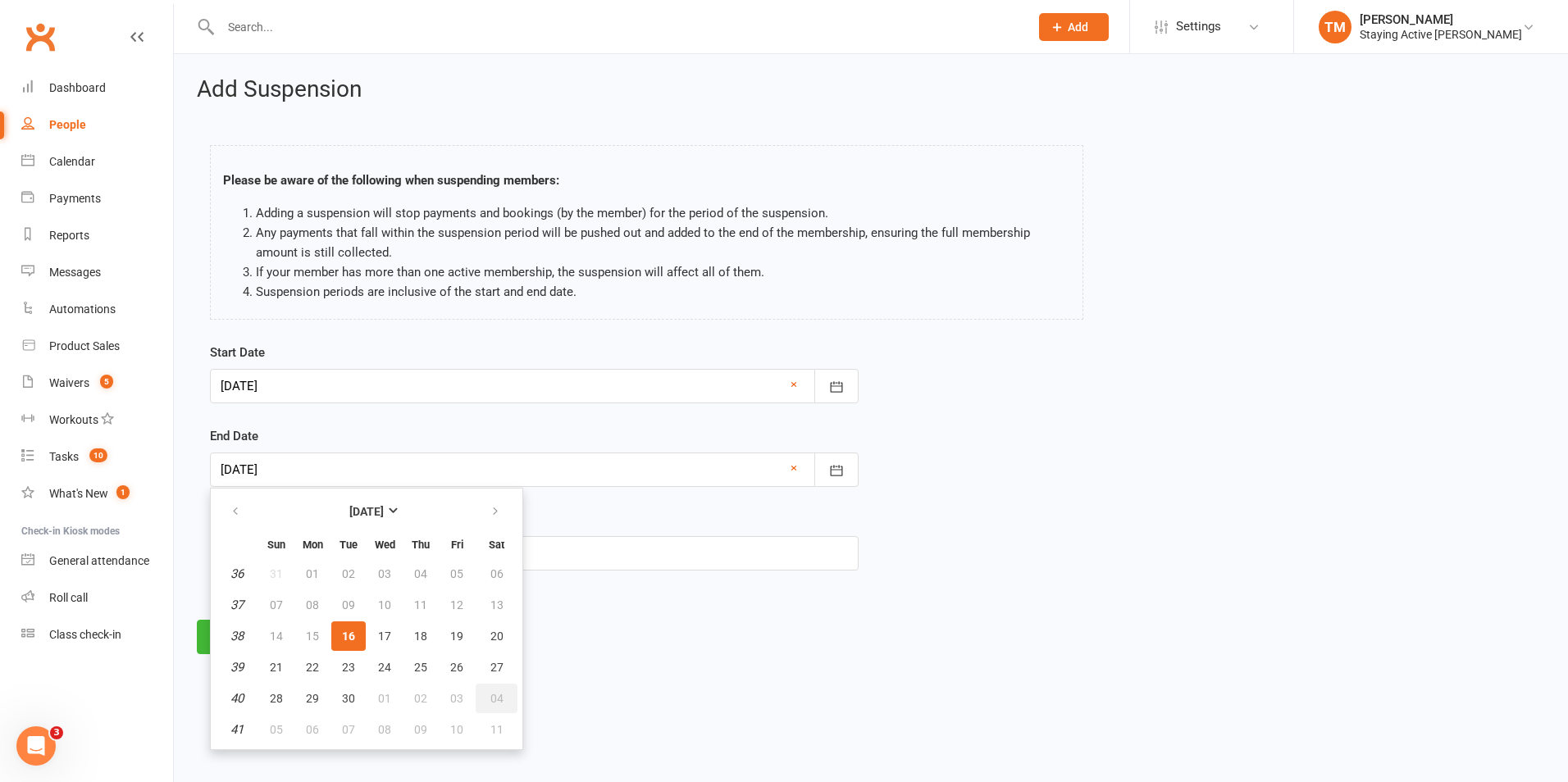
click at [496, 688] on button "04" at bounding box center [496, 698] width 42 height 29
type input "[DATE]"
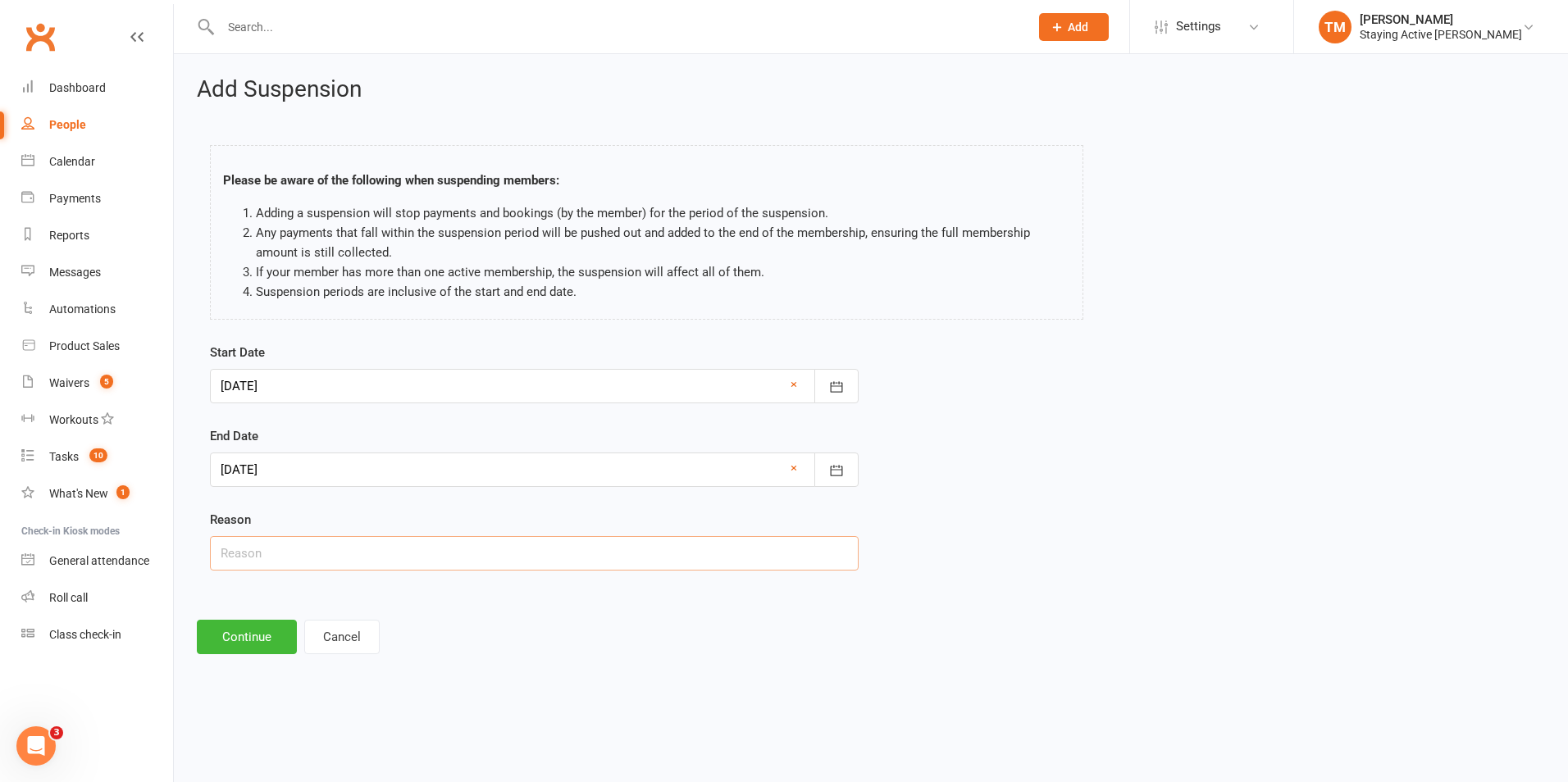
click at [342, 555] on input "text" at bounding box center [535, 554] width 649 height 35
type input "injury and then holiday"
click at [248, 633] on button "Continue" at bounding box center [246, 637] width 100 height 35
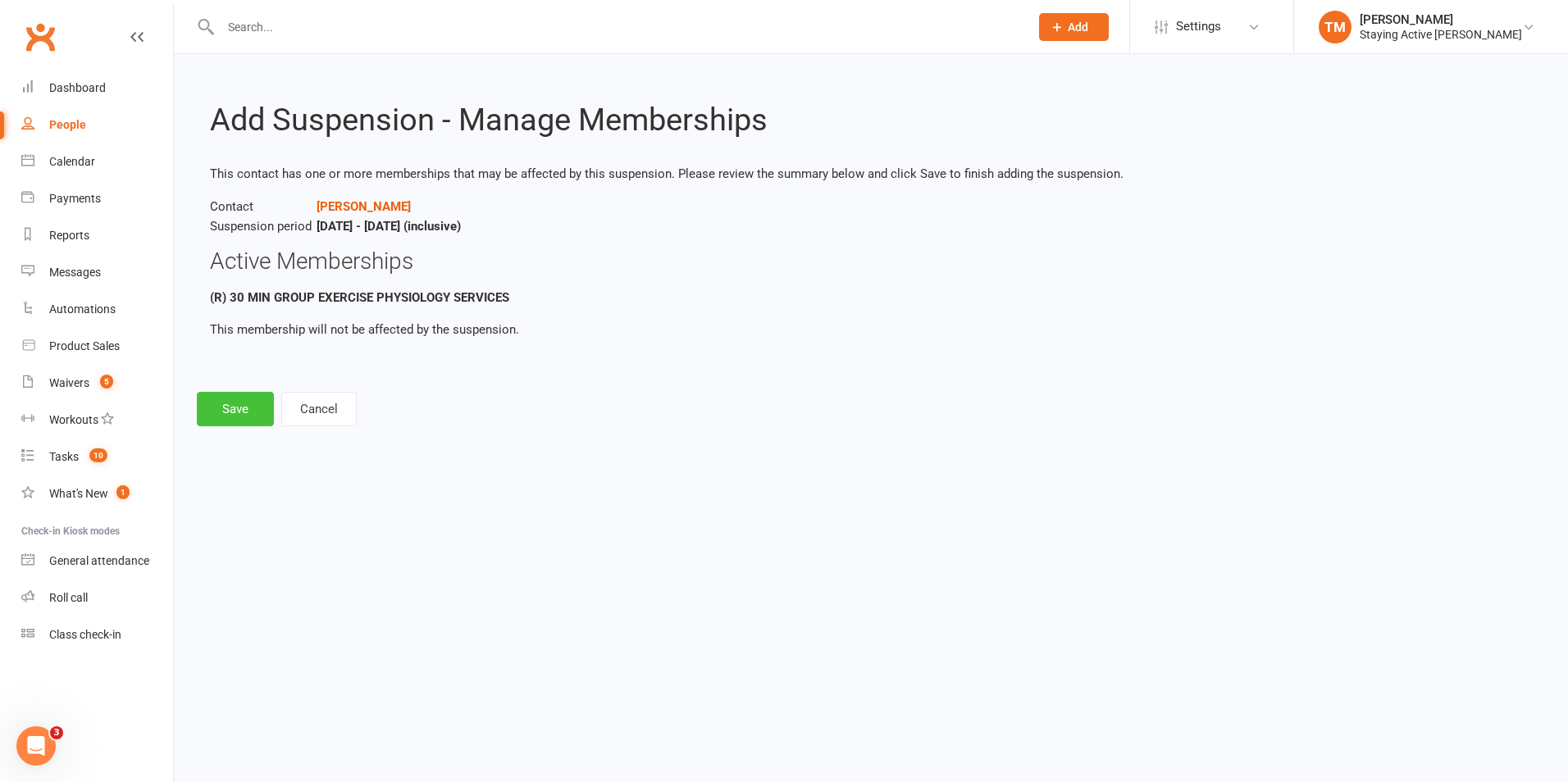
click at [208, 418] on button "Save" at bounding box center [235, 409] width 77 height 35
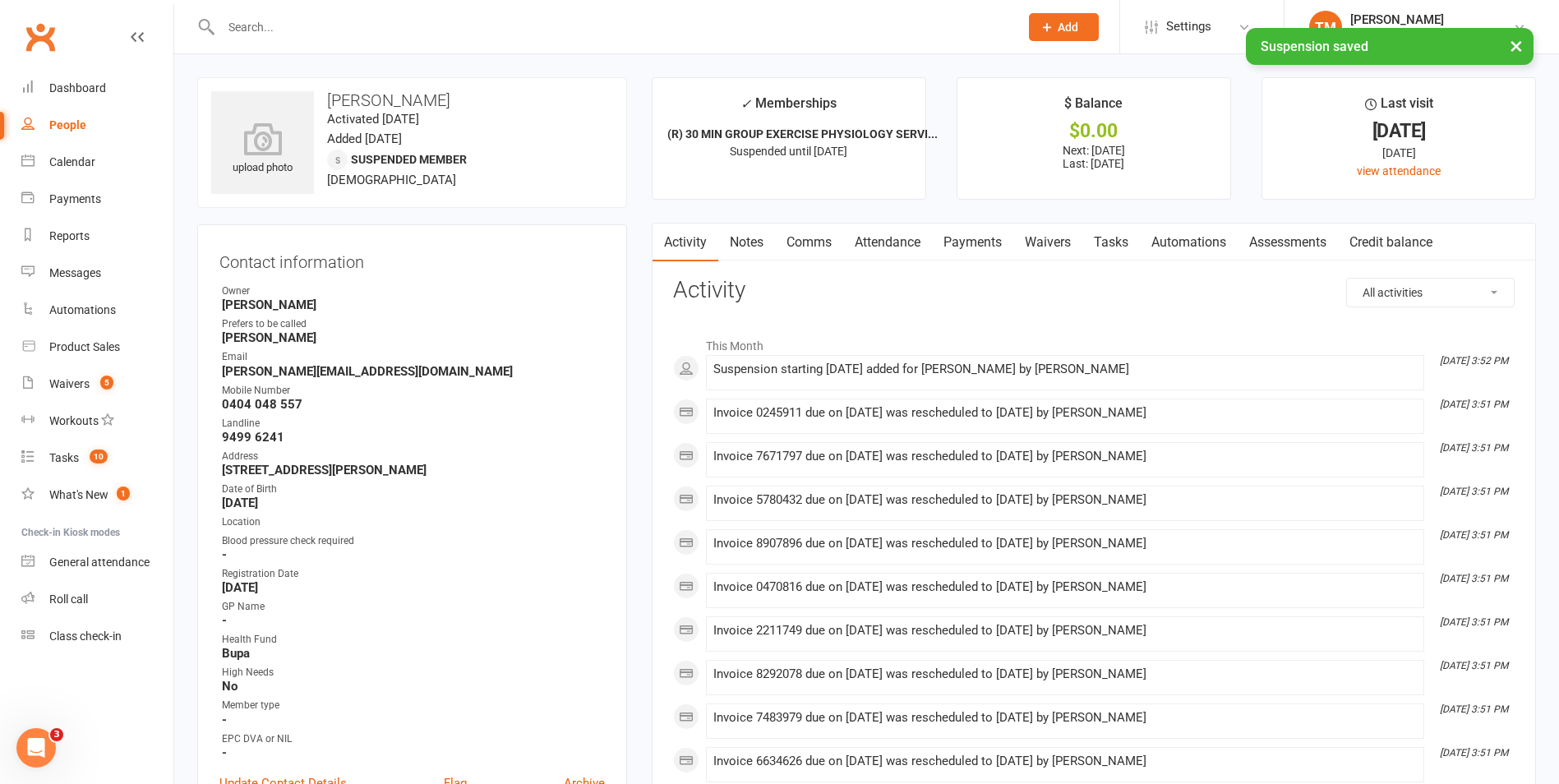
click at [999, 245] on link "Payments" at bounding box center [972, 242] width 82 height 38
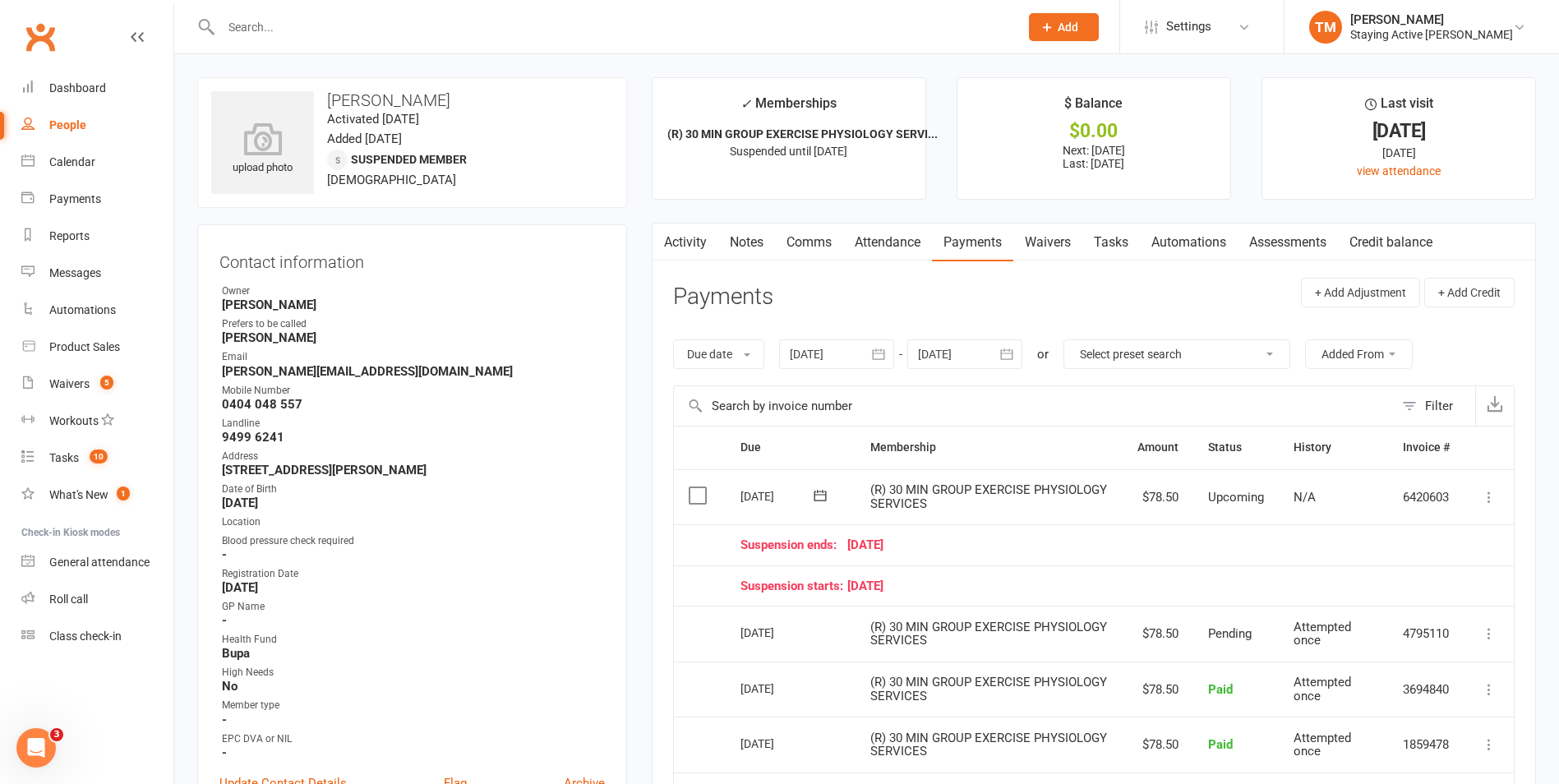
click at [1490, 500] on icon at bounding box center [1489, 497] width 16 height 16
click at [1439, 634] on link "Skip" at bounding box center [1401, 628] width 194 height 33
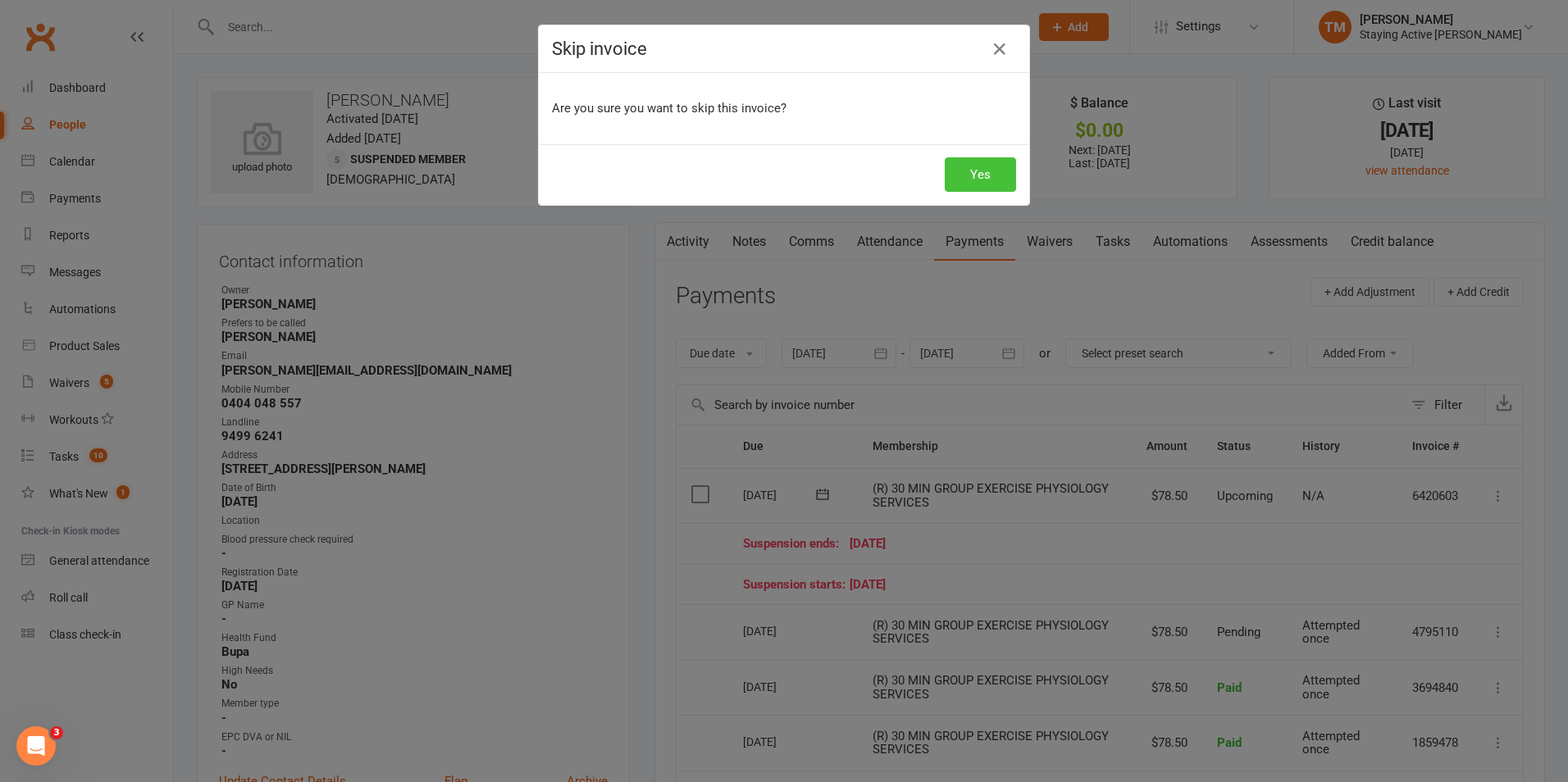
click at [969, 181] on button "Yes" at bounding box center [980, 174] width 71 height 35
